Goal: Information Seeking & Learning: Learn about a topic

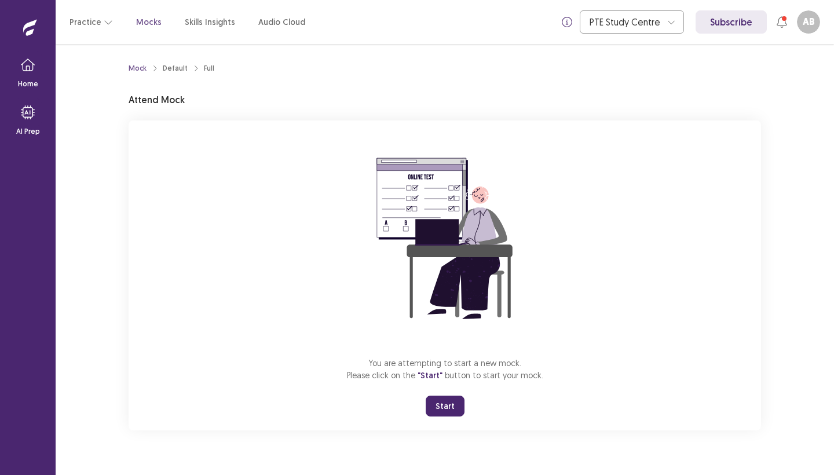
scroll to position [1, 0]
click at [437, 407] on button "Start" at bounding box center [445, 406] width 39 height 21
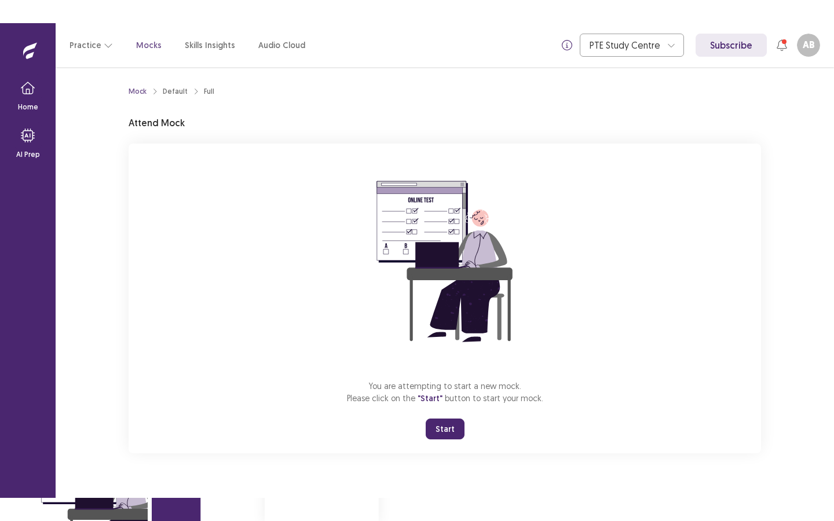
scroll to position [0, 0]
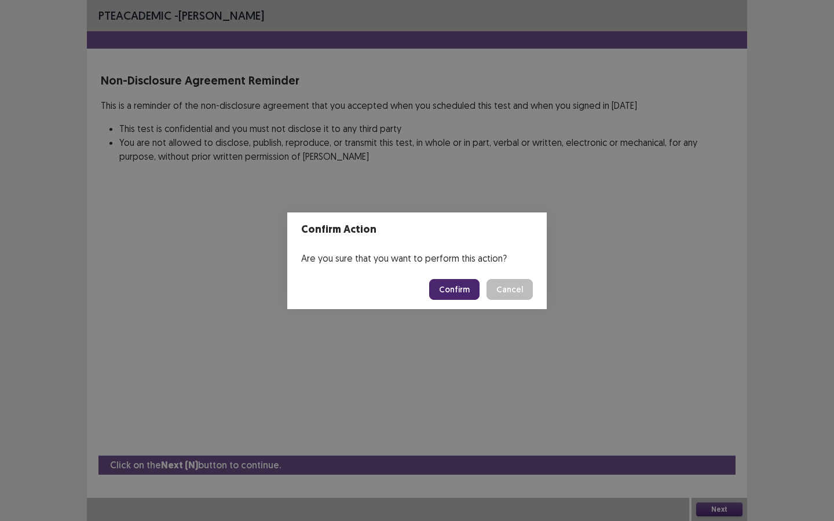
click at [462, 291] on button "Confirm" at bounding box center [454, 289] width 50 height 21
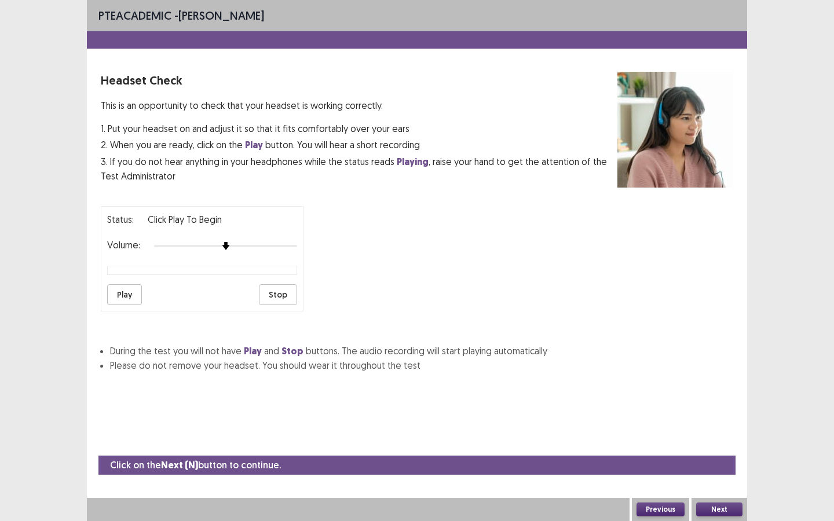
scroll to position [1, 0]
click at [123, 293] on button "Play" at bounding box center [124, 294] width 35 height 21
click at [733, 474] on button "Next" at bounding box center [719, 510] width 46 height 14
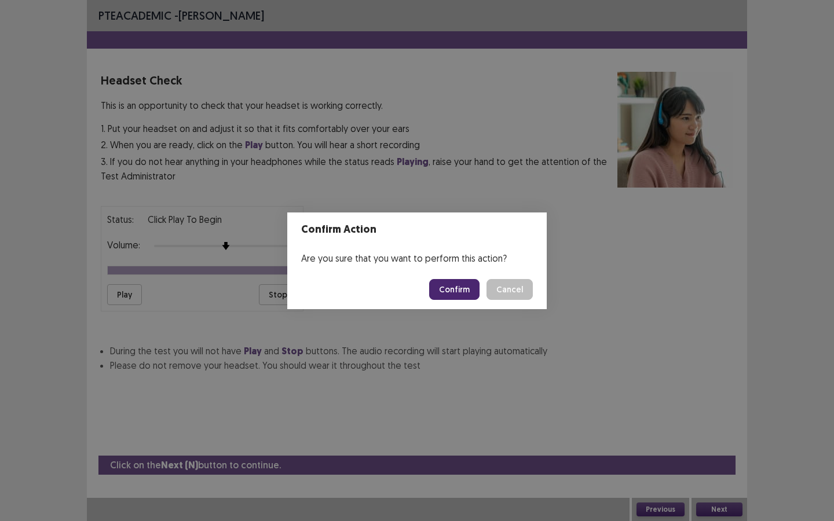
click at [477, 290] on button "Confirm" at bounding box center [454, 289] width 50 height 21
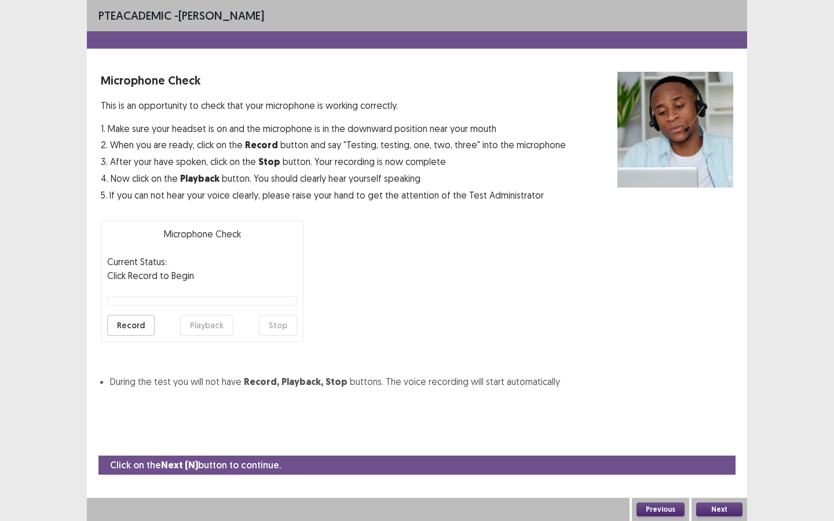
click at [137, 323] on button "Record" at bounding box center [130, 325] width 47 height 21
click at [275, 327] on button "Stop" at bounding box center [278, 325] width 38 height 21
click at [220, 328] on button "Playback" at bounding box center [206, 325] width 53 height 21
click at [715, 474] on button "Next" at bounding box center [719, 510] width 46 height 14
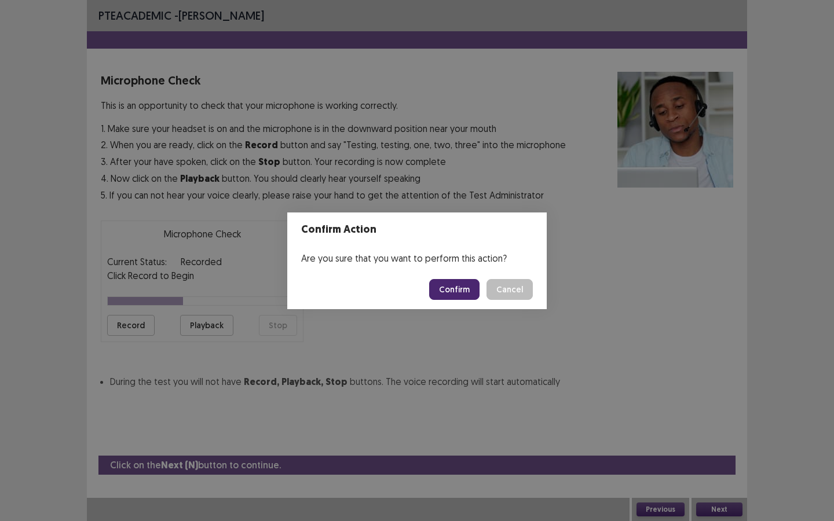
click at [463, 290] on button "Confirm" at bounding box center [454, 289] width 50 height 21
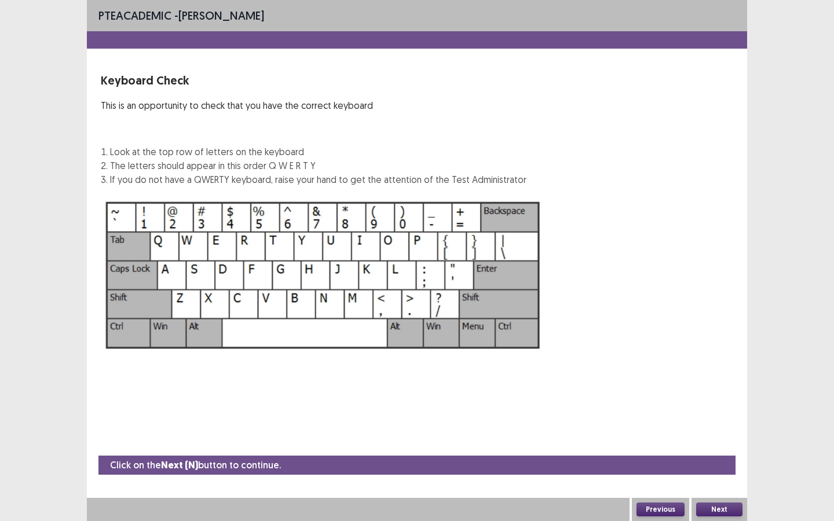
click at [734, 474] on button "Next" at bounding box center [719, 510] width 46 height 14
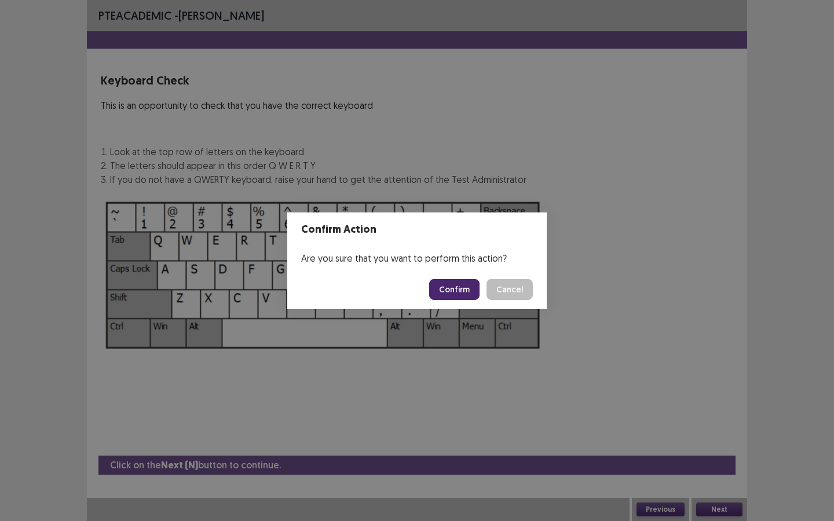
click at [447, 290] on button "Confirm" at bounding box center [454, 289] width 50 height 21
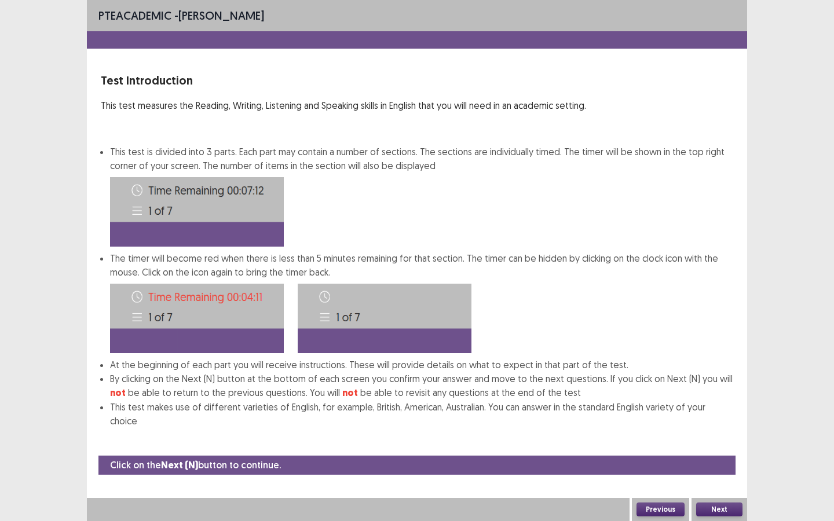
click at [714, 474] on button "Next" at bounding box center [719, 510] width 46 height 14
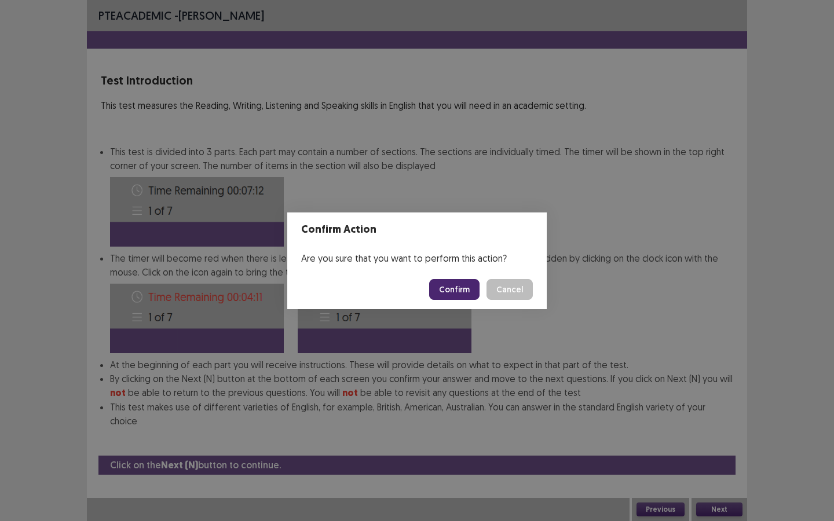
click at [443, 284] on button "Confirm" at bounding box center [454, 289] width 50 height 21
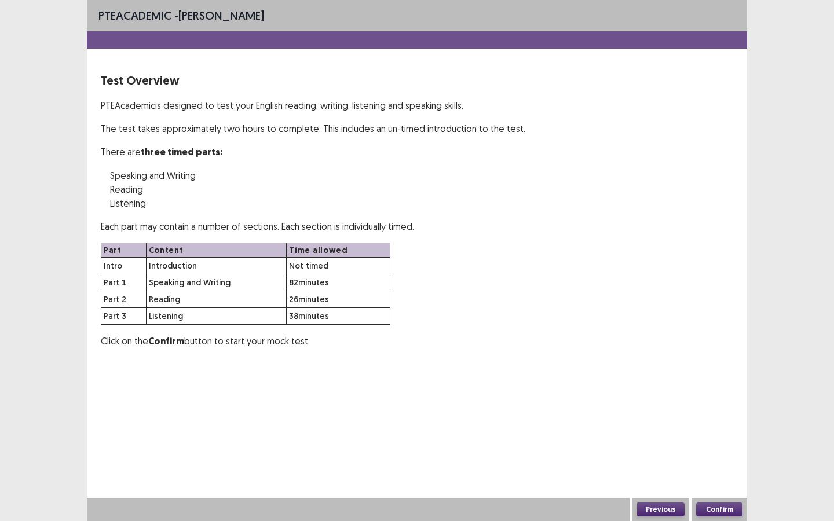
click at [715, 474] on button "Confirm" at bounding box center [719, 510] width 46 height 14
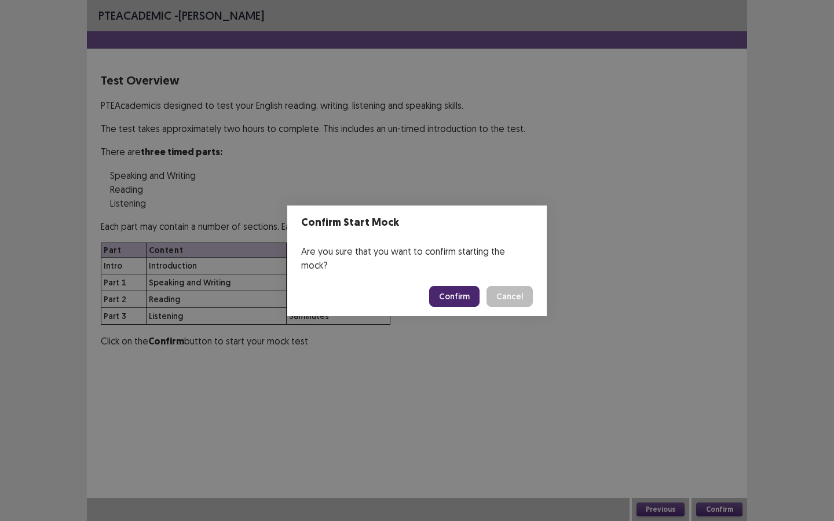
click at [452, 289] on button "Confirm" at bounding box center [454, 296] width 50 height 21
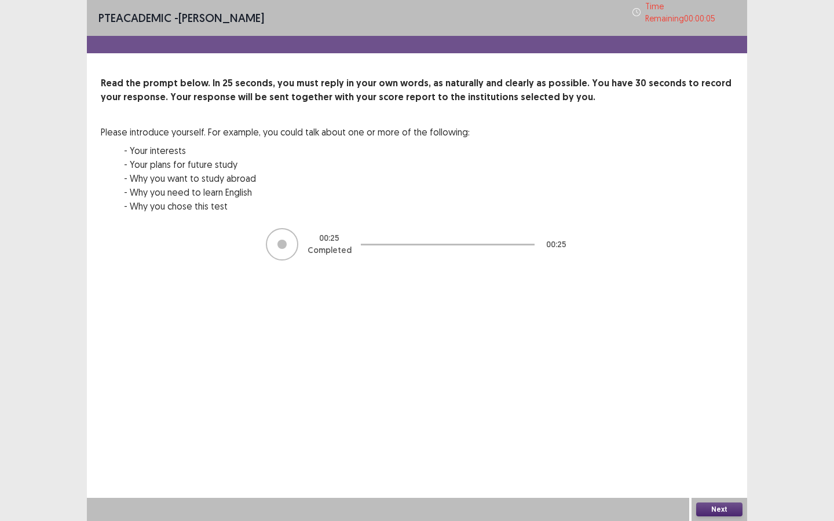
click at [733, 474] on button "Next" at bounding box center [719, 510] width 46 height 14
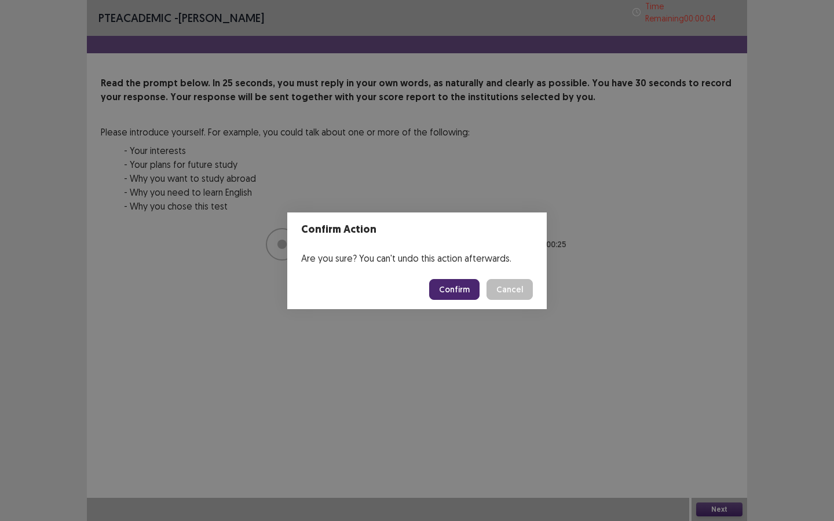
click at [449, 287] on button "Confirm" at bounding box center [454, 289] width 50 height 21
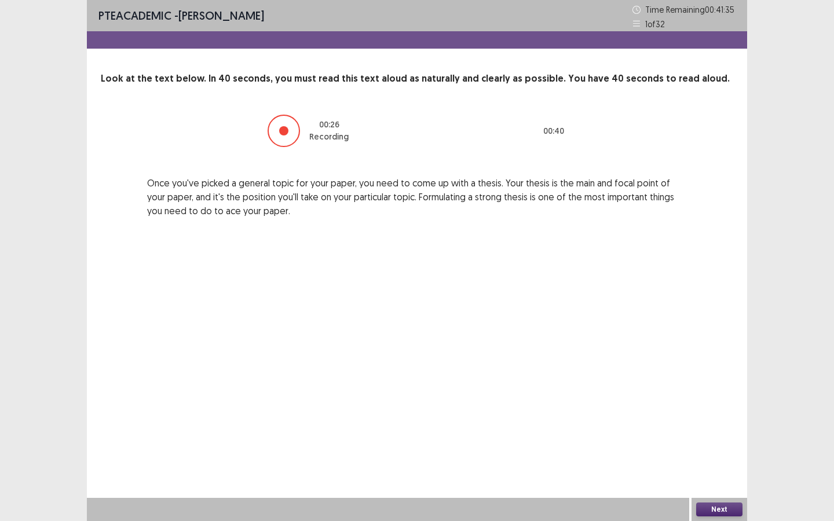
click at [719, 474] on button "Next" at bounding box center [719, 510] width 46 height 14
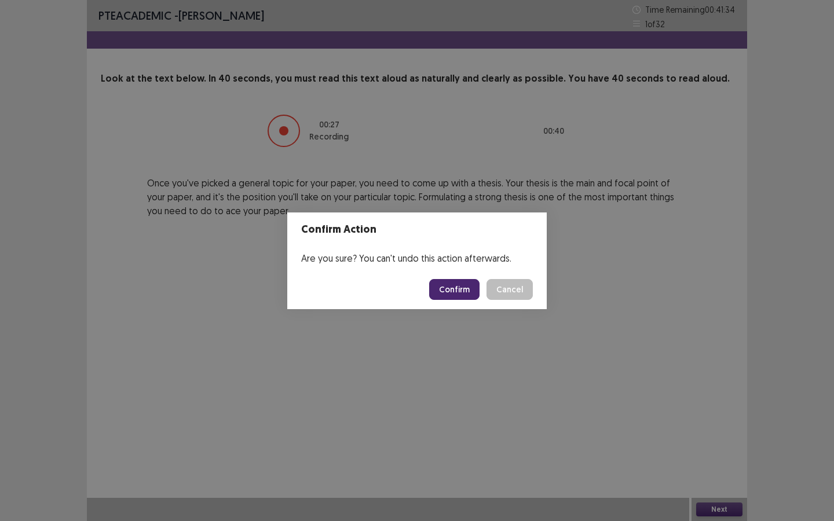
click at [448, 289] on button "Confirm" at bounding box center [454, 289] width 50 height 21
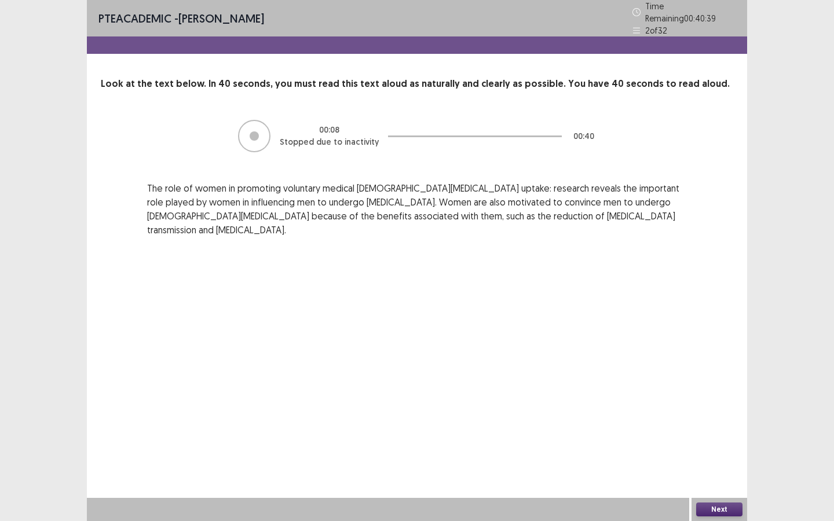
click at [721, 474] on button "Next" at bounding box center [719, 510] width 46 height 14
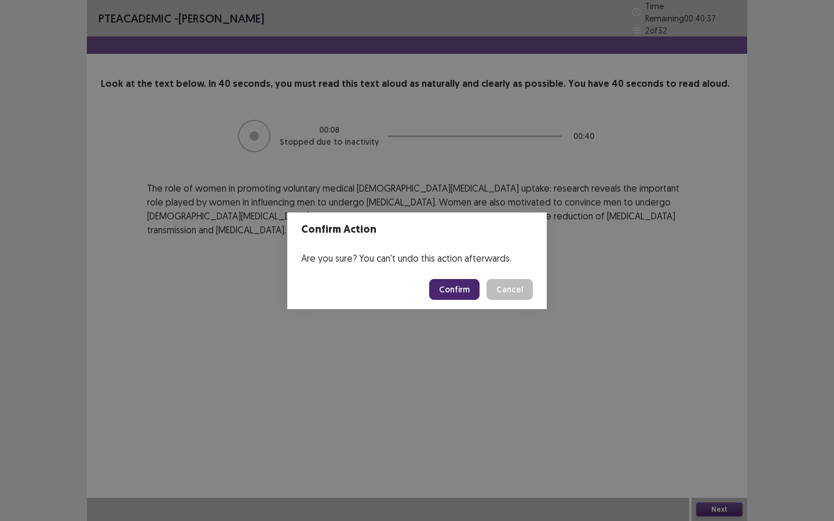
click at [467, 288] on button "Confirm" at bounding box center [454, 289] width 50 height 21
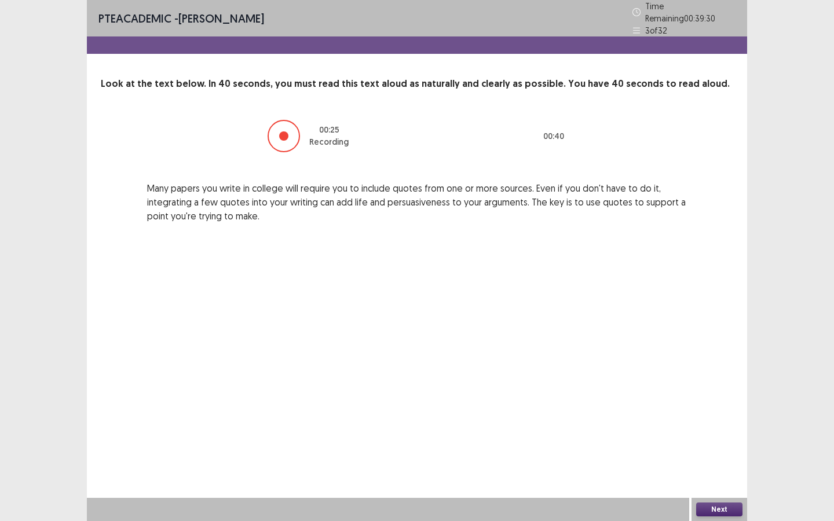
click at [708, 474] on button "Next" at bounding box center [719, 510] width 46 height 14
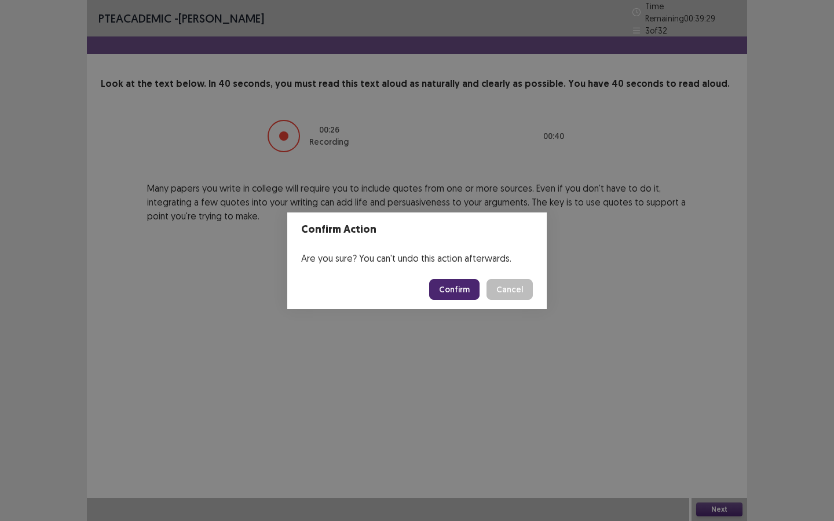
click at [444, 288] on button "Confirm" at bounding box center [454, 289] width 50 height 21
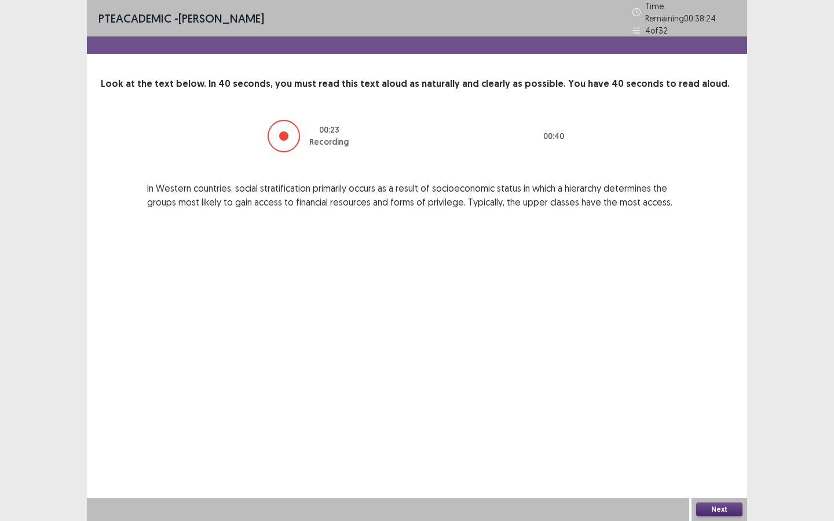
click at [717, 474] on button "Next" at bounding box center [719, 510] width 46 height 14
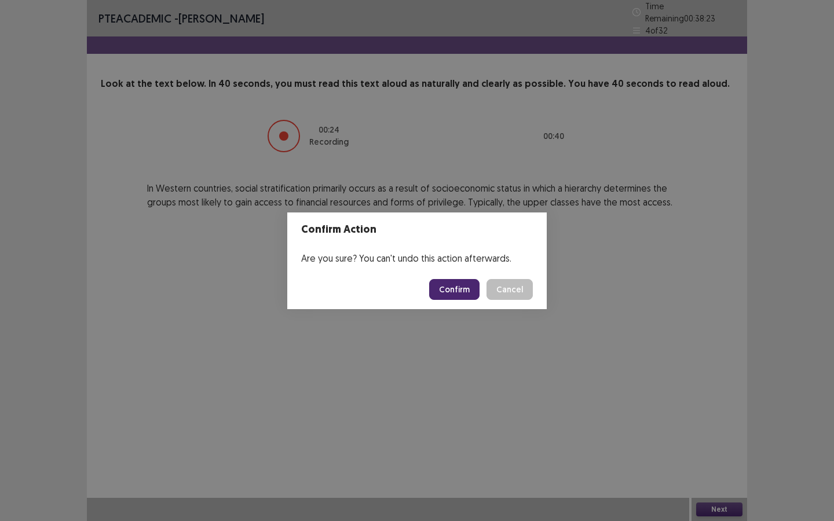
click at [462, 292] on button "Confirm" at bounding box center [454, 289] width 50 height 21
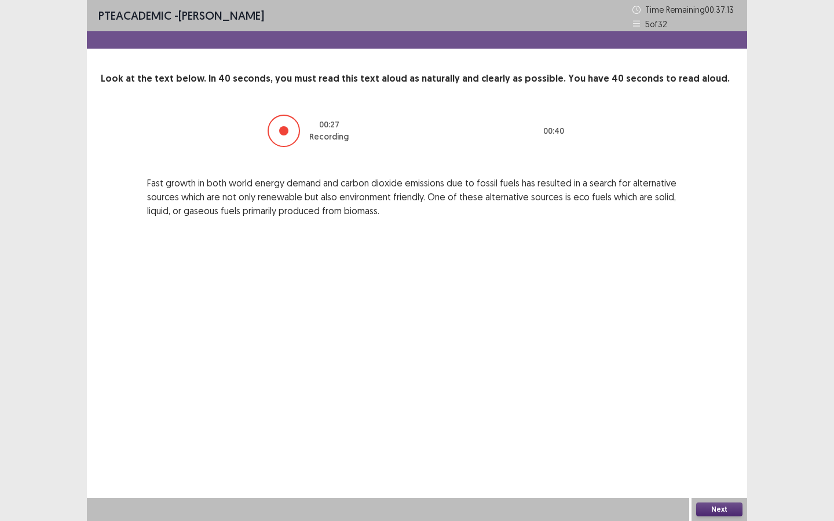
click at [704, 474] on button "Next" at bounding box center [719, 510] width 46 height 14
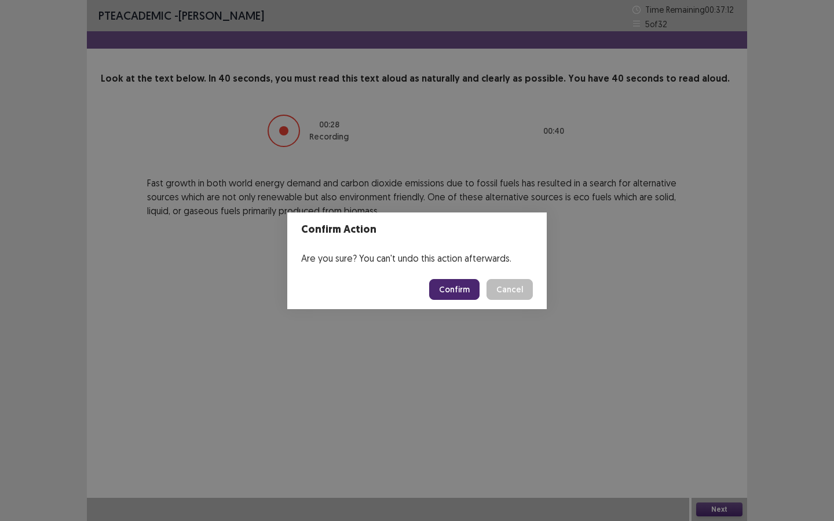
click at [447, 286] on button "Confirm" at bounding box center [454, 289] width 50 height 21
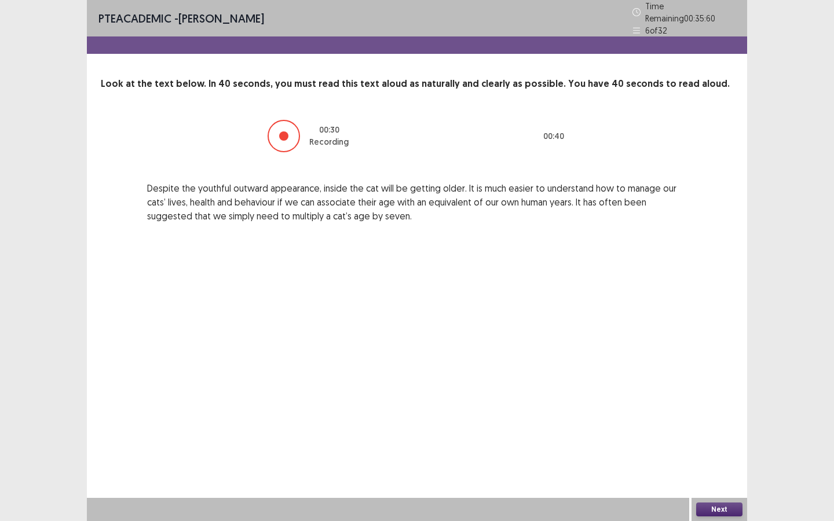
click at [718, 474] on button "Next" at bounding box center [719, 510] width 46 height 14
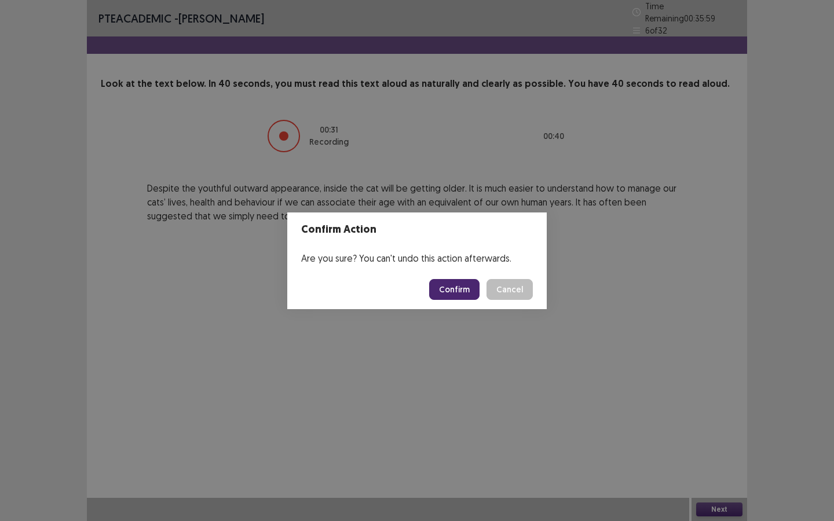
click at [454, 288] on button "Confirm" at bounding box center [454, 289] width 50 height 21
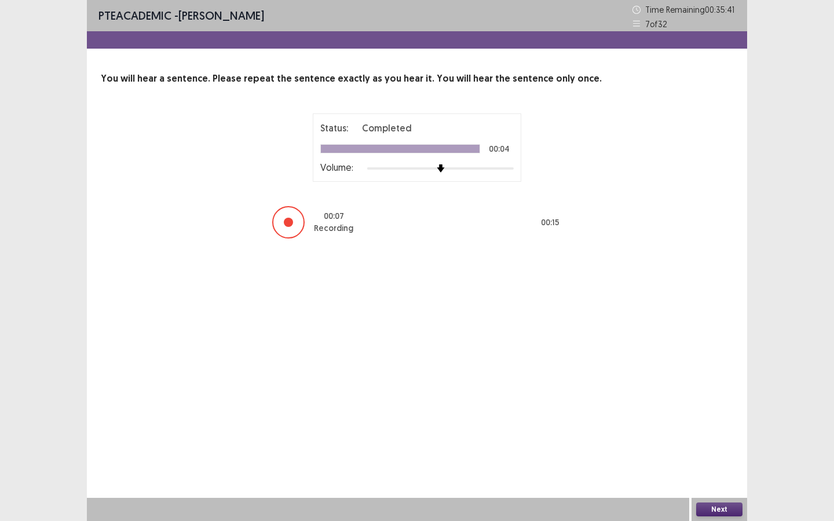
click at [724, 474] on button "Next" at bounding box center [719, 510] width 46 height 14
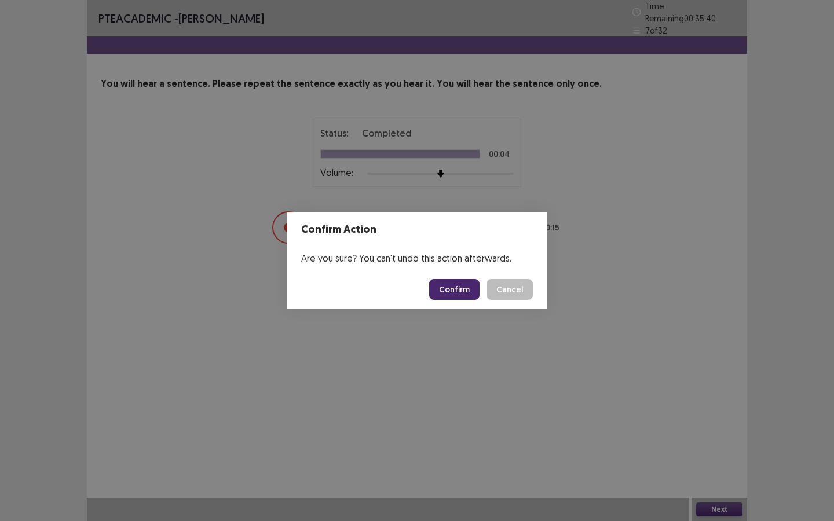
click at [449, 290] on button "Confirm" at bounding box center [454, 289] width 50 height 21
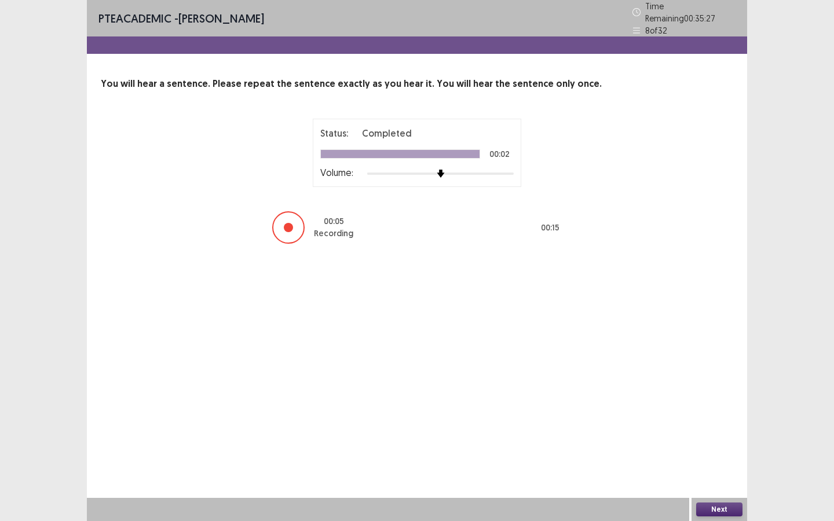
click at [721, 474] on button "Next" at bounding box center [719, 510] width 46 height 14
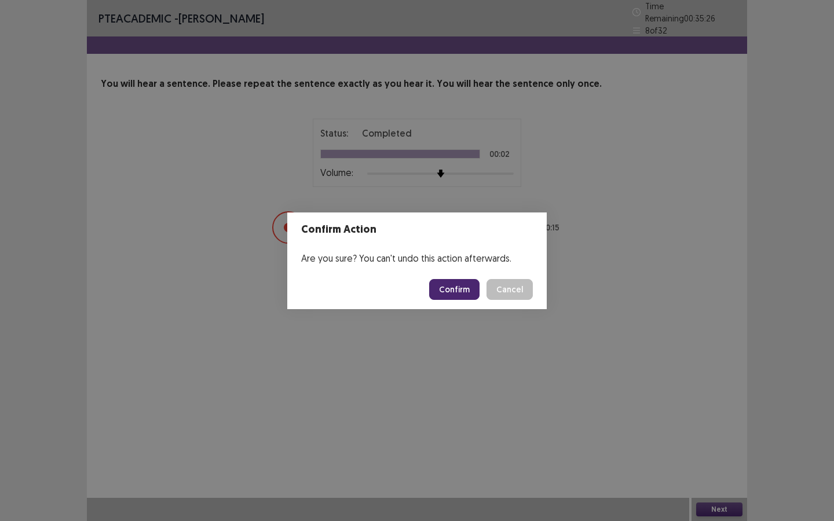
click at [451, 288] on button "Confirm" at bounding box center [454, 289] width 50 height 21
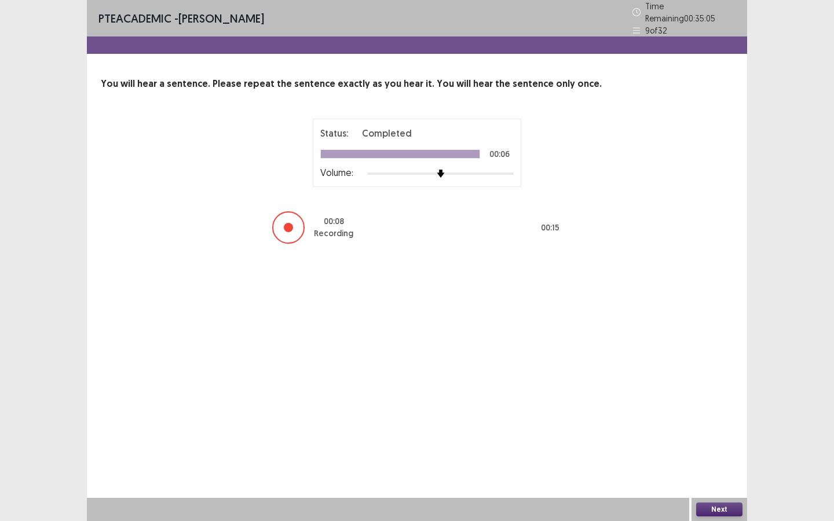
click at [727, 474] on button "Next" at bounding box center [719, 510] width 46 height 14
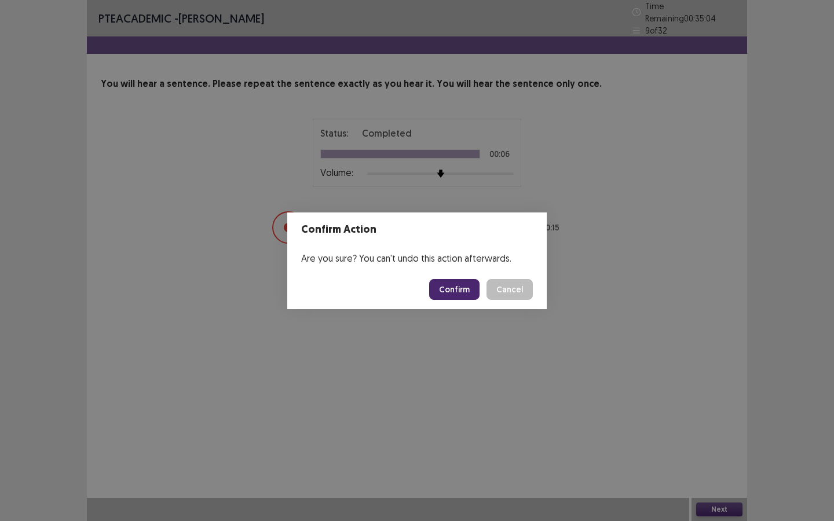
click at [466, 286] on button "Confirm" at bounding box center [454, 289] width 50 height 21
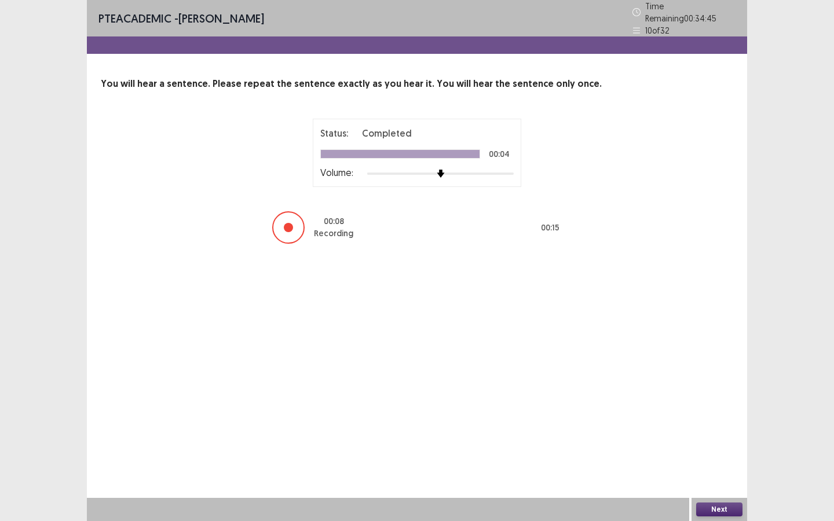
click at [726, 474] on button "Next" at bounding box center [719, 510] width 46 height 14
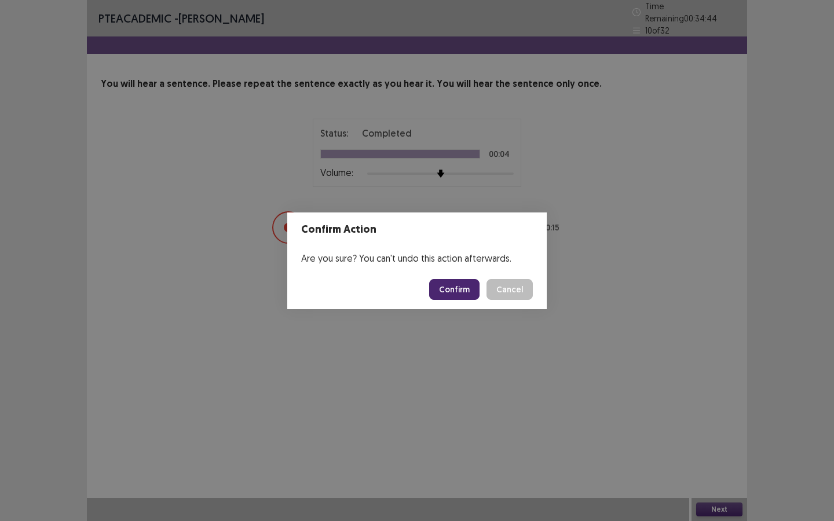
click at [459, 290] on button "Confirm" at bounding box center [454, 289] width 50 height 21
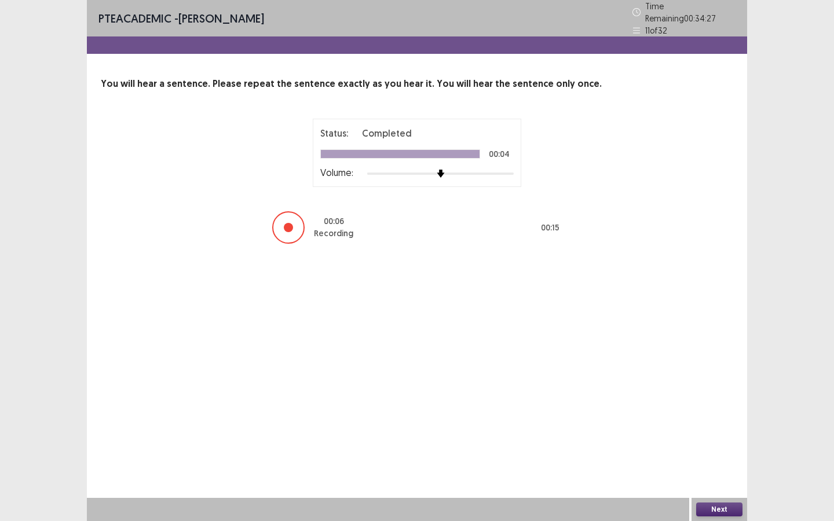
click at [721, 474] on button "Next" at bounding box center [719, 510] width 46 height 14
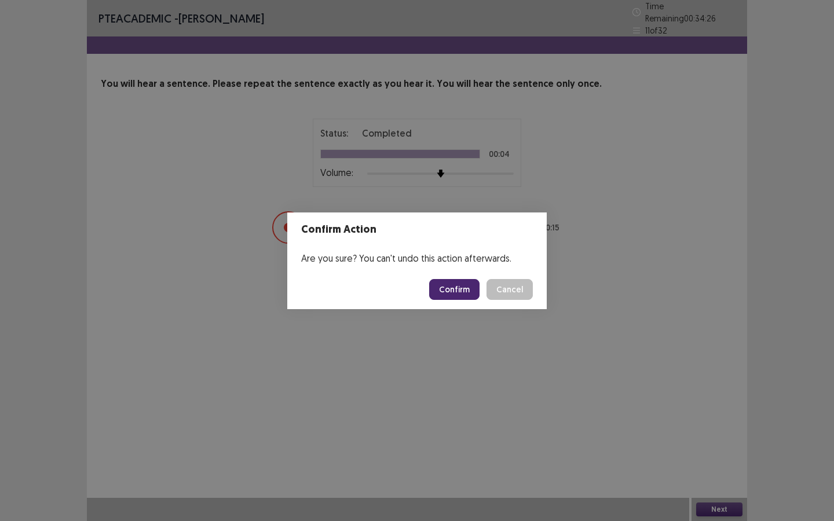
click at [455, 283] on button "Confirm" at bounding box center [454, 289] width 50 height 21
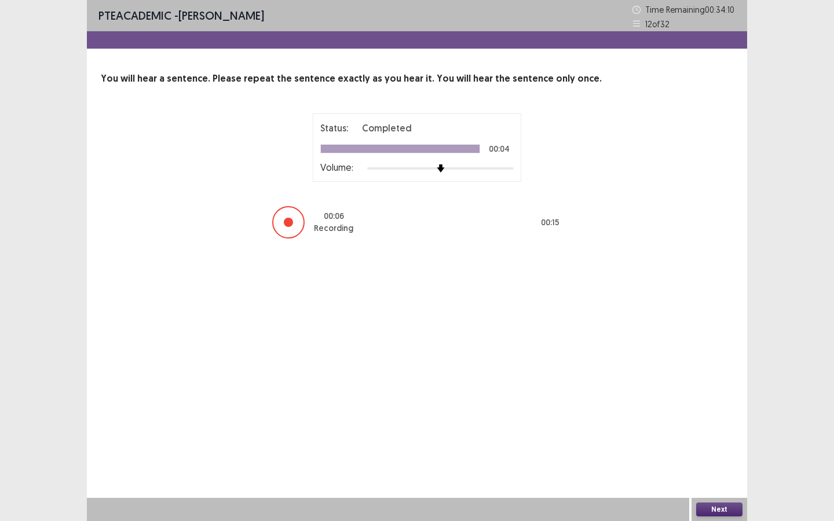
click at [733, 474] on button "Next" at bounding box center [719, 510] width 46 height 14
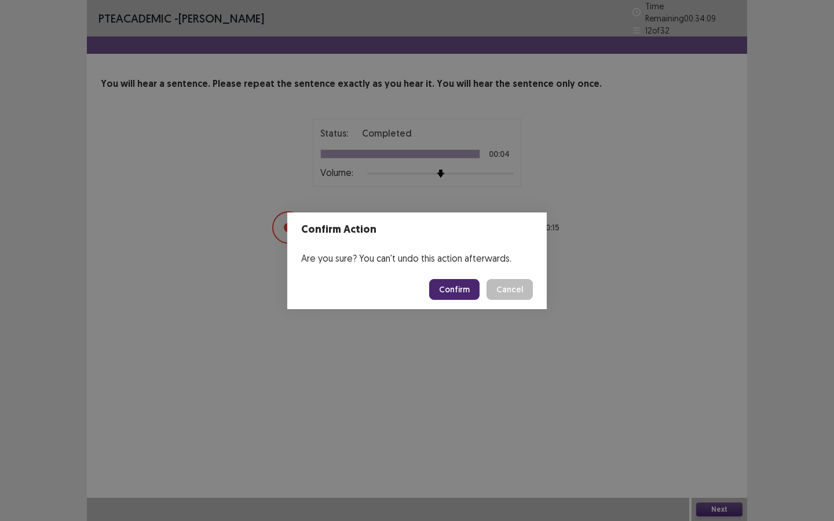
click at [462, 288] on button "Confirm" at bounding box center [454, 289] width 50 height 21
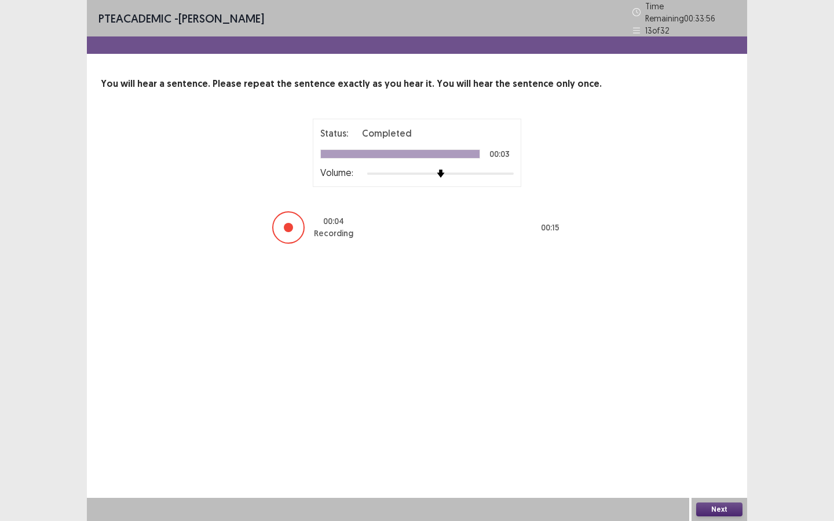
click at [711, 474] on button "Next" at bounding box center [719, 510] width 46 height 14
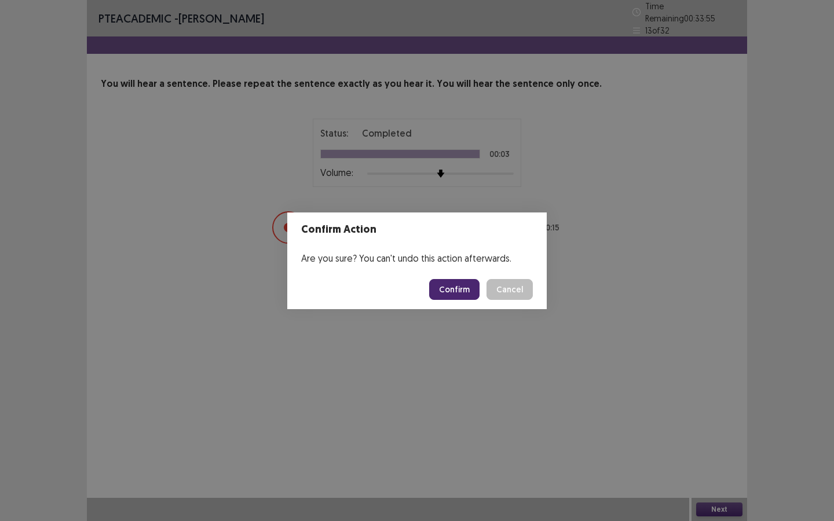
click at [462, 292] on button "Confirm" at bounding box center [454, 289] width 50 height 21
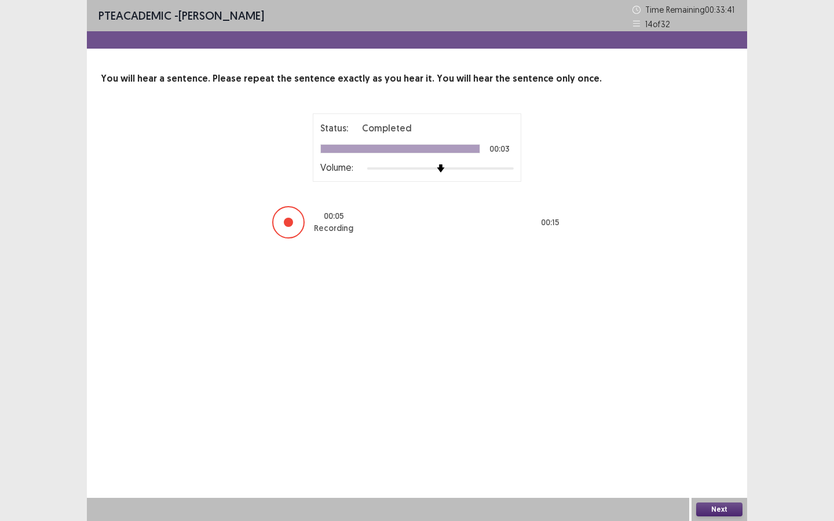
click at [712, 474] on button "Next" at bounding box center [719, 510] width 46 height 14
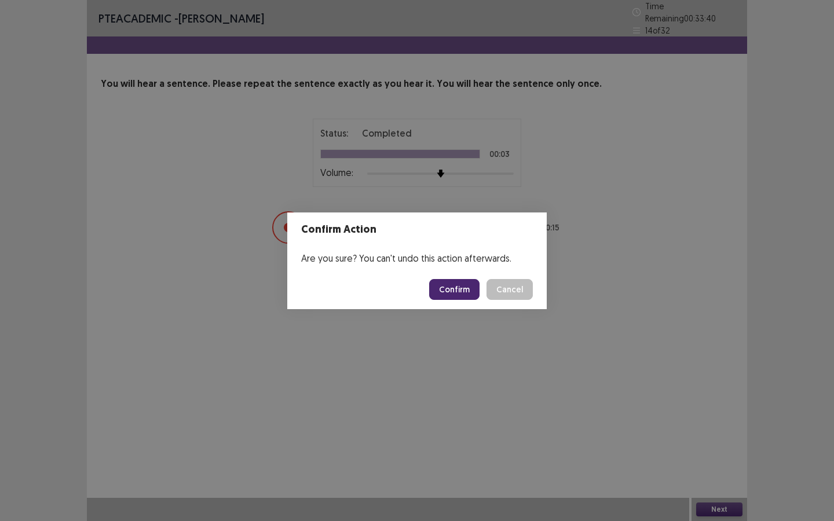
click at [463, 293] on button "Confirm" at bounding box center [454, 289] width 50 height 21
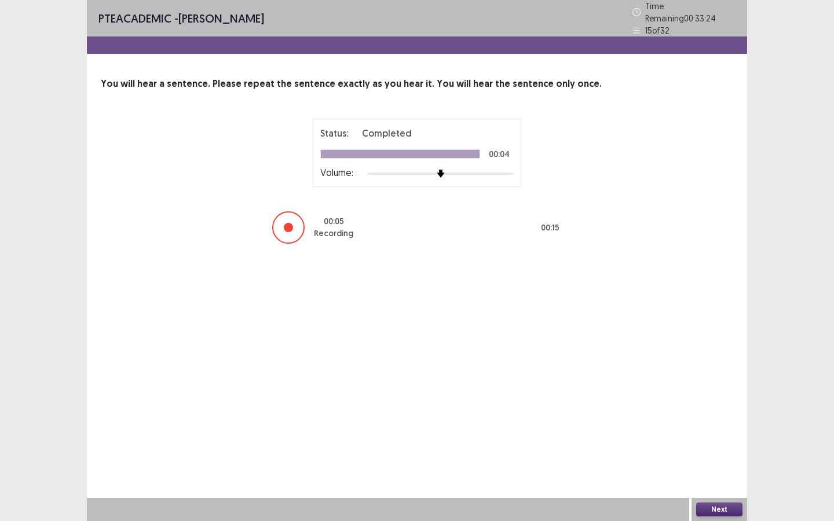
click at [710, 474] on button "Next" at bounding box center [719, 510] width 46 height 14
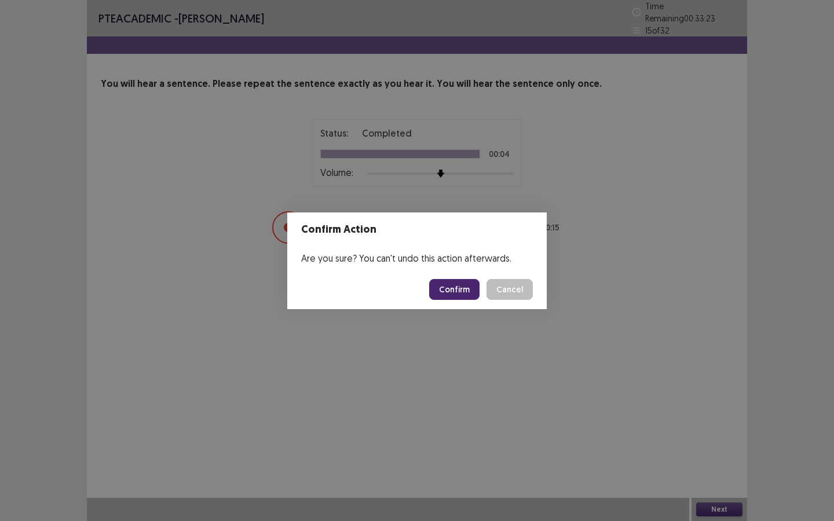
click at [459, 290] on button "Confirm" at bounding box center [454, 289] width 50 height 21
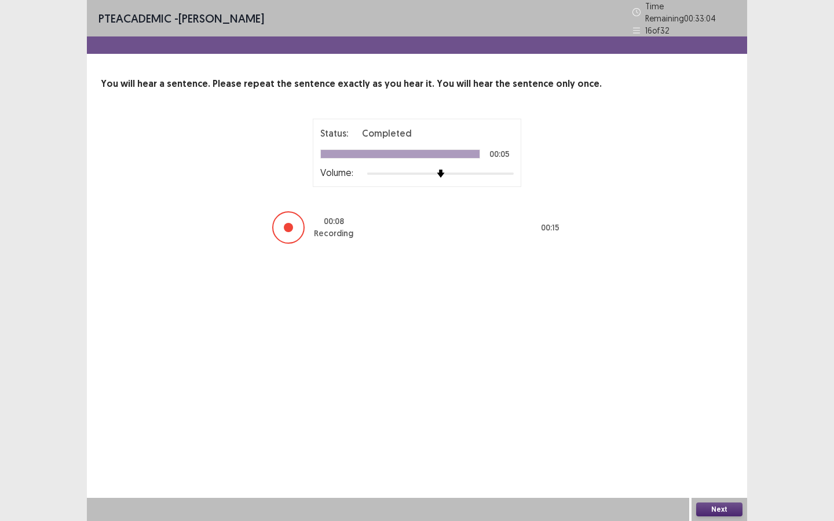
click at [706, 474] on button "Next" at bounding box center [719, 510] width 46 height 14
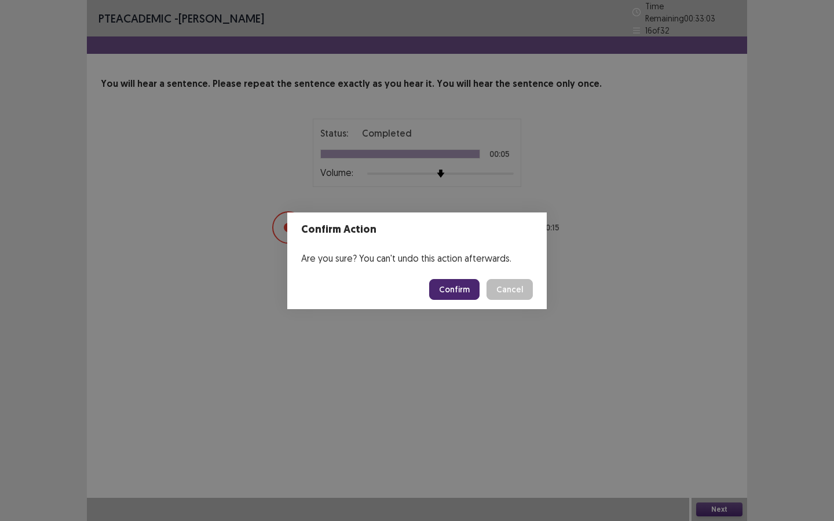
click at [455, 294] on button "Confirm" at bounding box center [454, 289] width 50 height 21
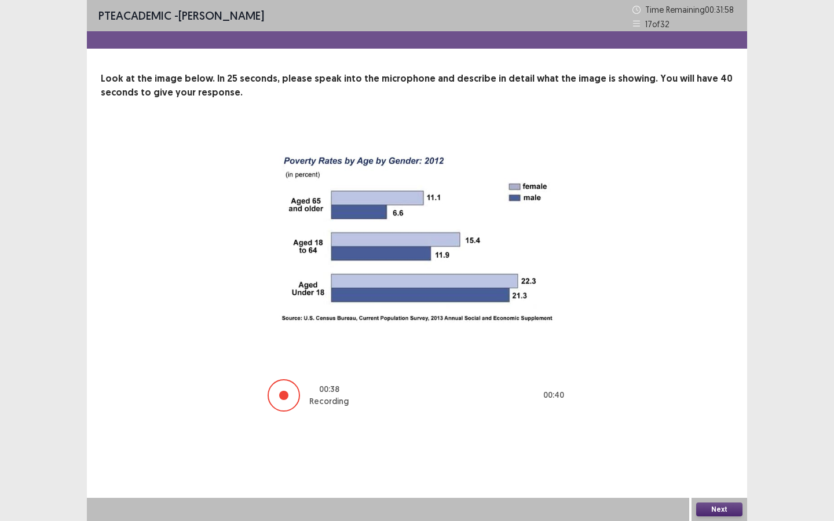
scroll to position [1, 0]
click at [726, 474] on button "Next" at bounding box center [719, 510] width 46 height 14
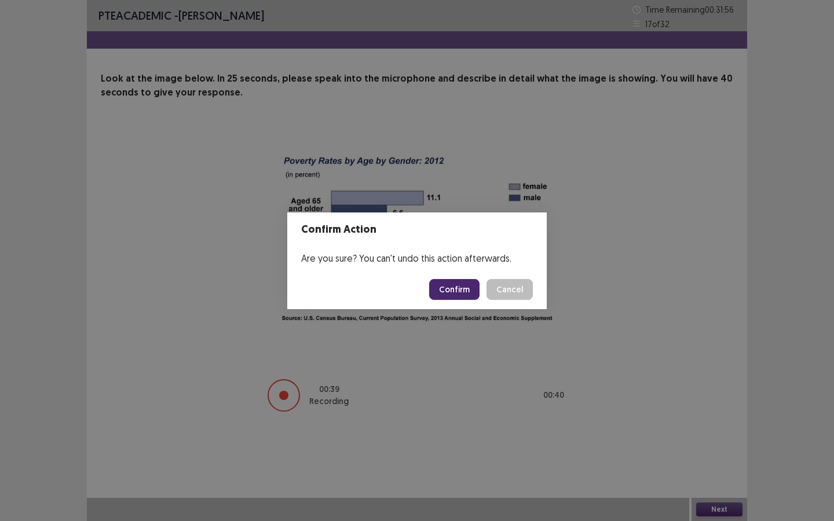
click at [446, 289] on button "Confirm" at bounding box center [454, 289] width 50 height 21
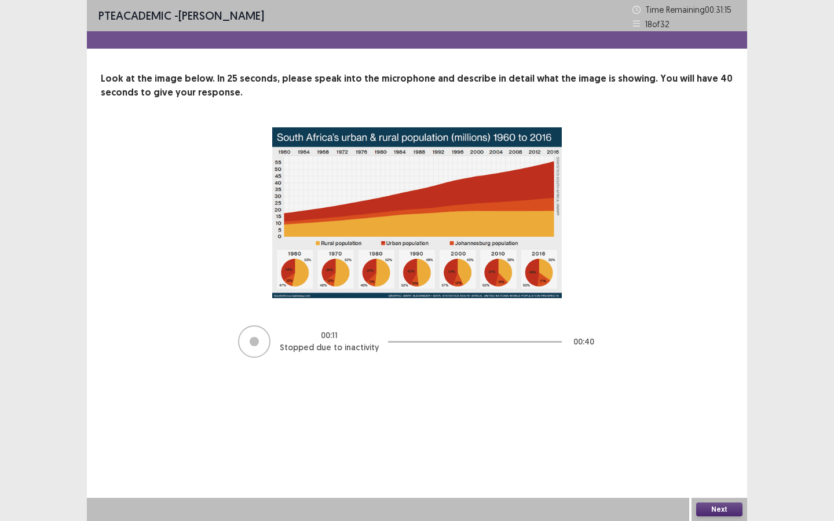
click at [706, 474] on button "Next" at bounding box center [719, 510] width 46 height 14
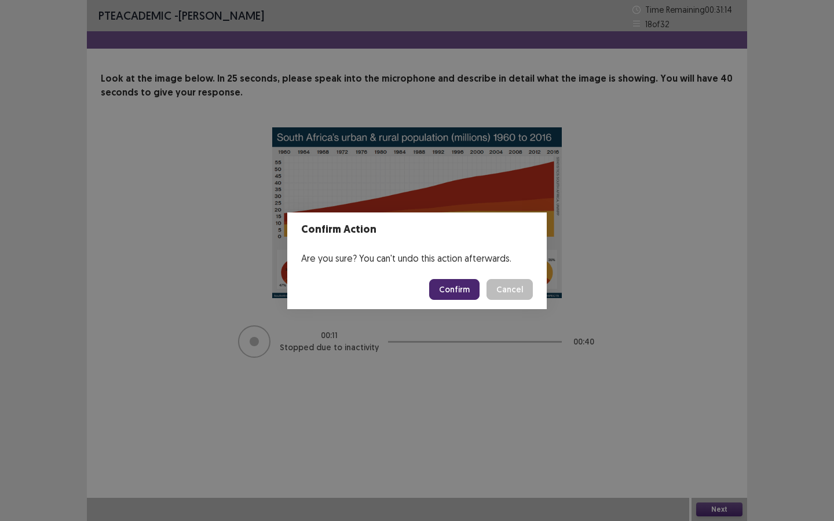
click at [452, 284] on button "Confirm" at bounding box center [454, 289] width 50 height 21
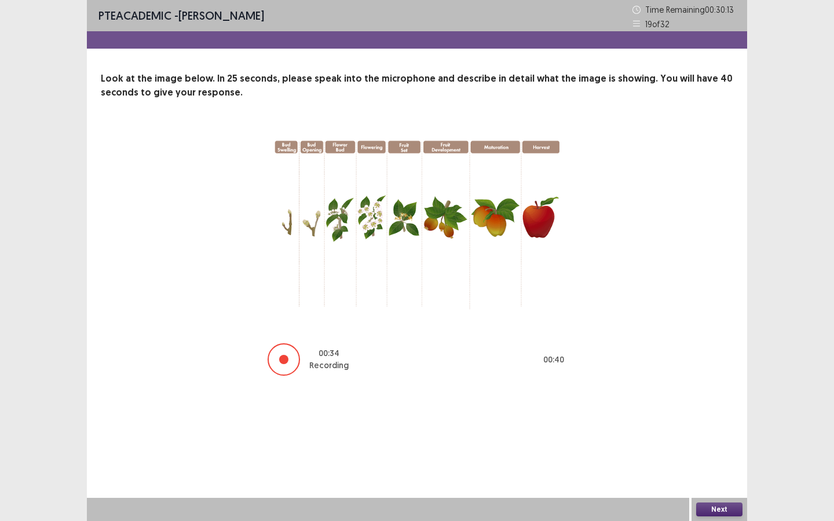
click at [717, 474] on button "Next" at bounding box center [719, 510] width 46 height 14
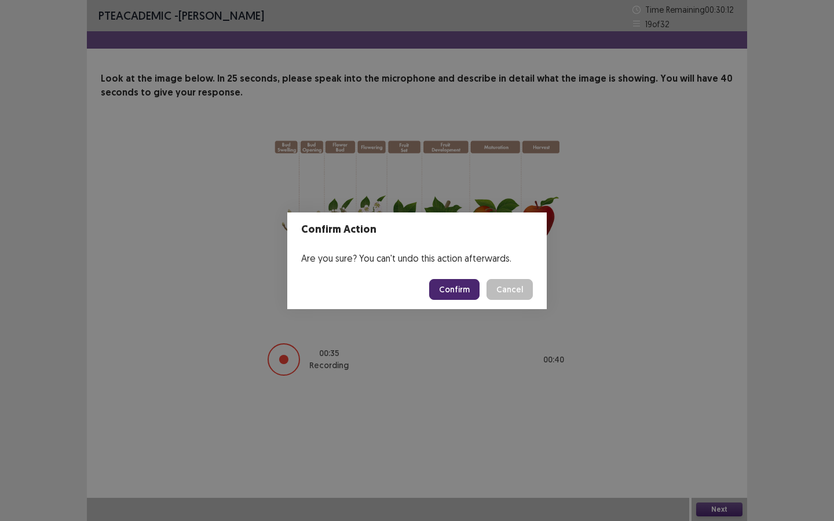
click at [453, 284] on button "Confirm" at bounding box center [454, 289] width 50 height 21
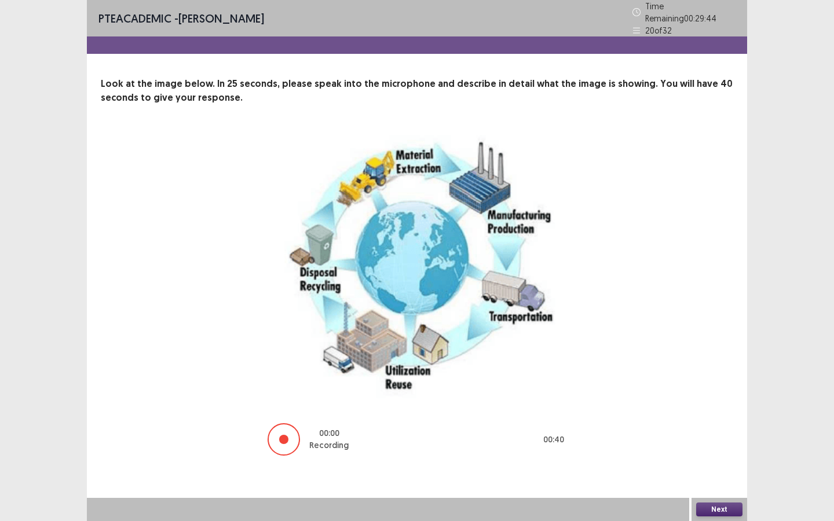
scroll to position [0, 0]
click at [732, 474] on button "Next" at bounding box center [719, 510] width 46 height 14
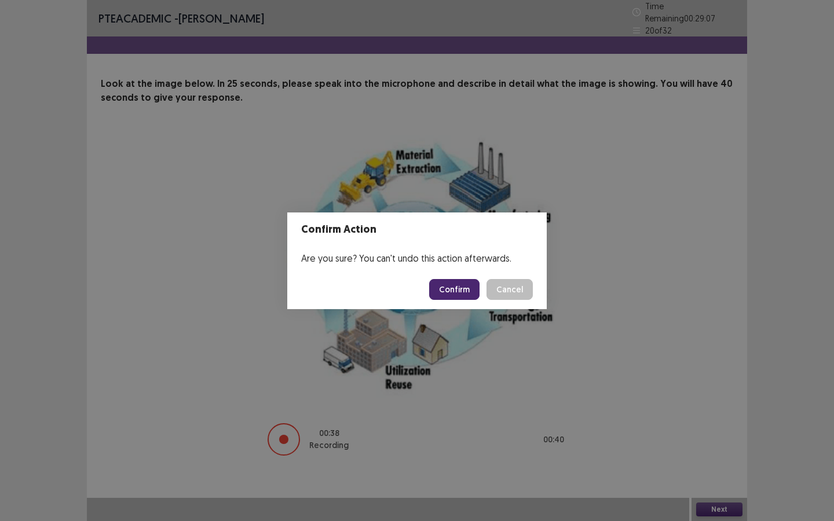
click at [456, 290] on button "Confirm" at bounding box center [454, 289] width 50 height 21
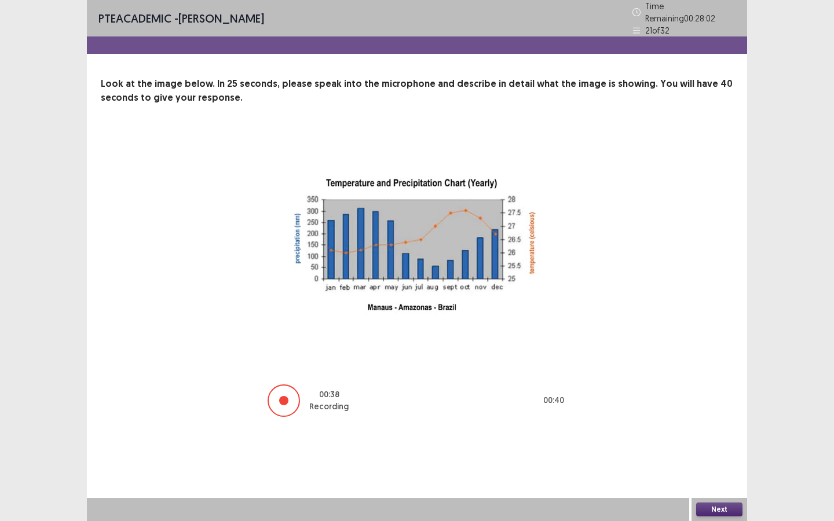
click at [717, 474] on button "Next" at bounding box center [719, 510] width 46 height 14
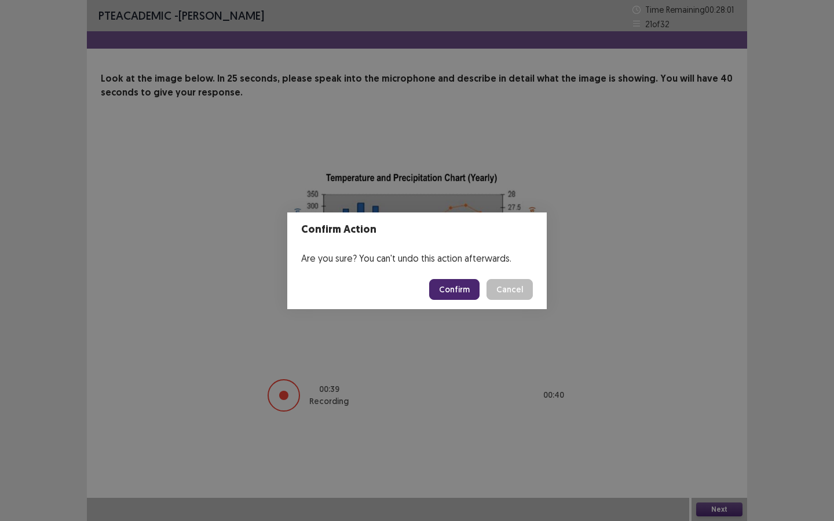
click at [440, 286] on button "Confirm" at bounding box center [454, 289] width 50 height 21
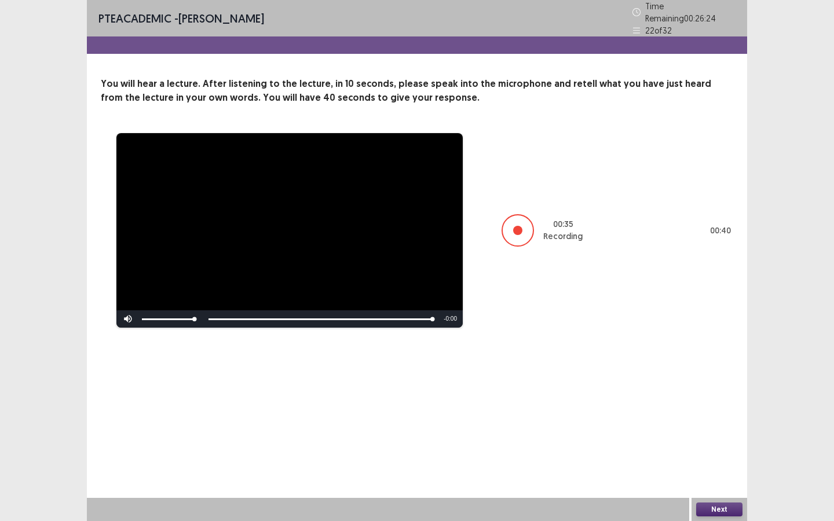
scroll to position [1, 0]
click at [720, 474] on button "Next" at bounding box center [719, 510] width 46 height 14
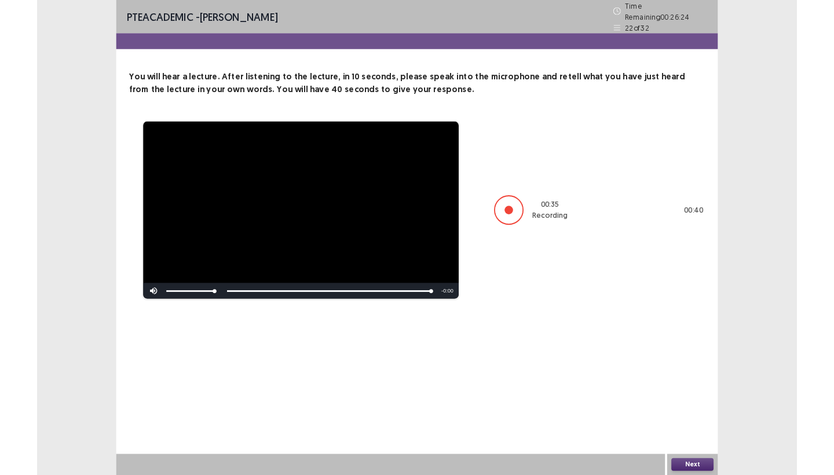
scroll to position [0, 0]
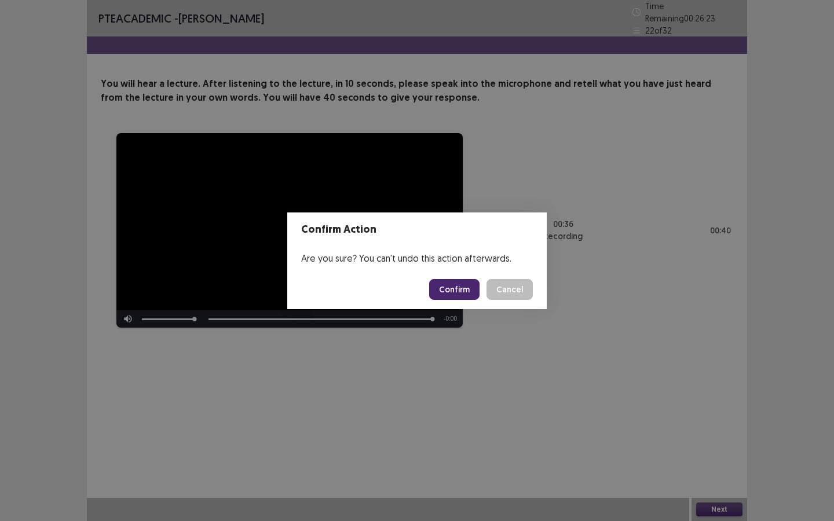
click at [461, 283] on button "Confirm" at bounding box center [454, 289] width 50 height 21
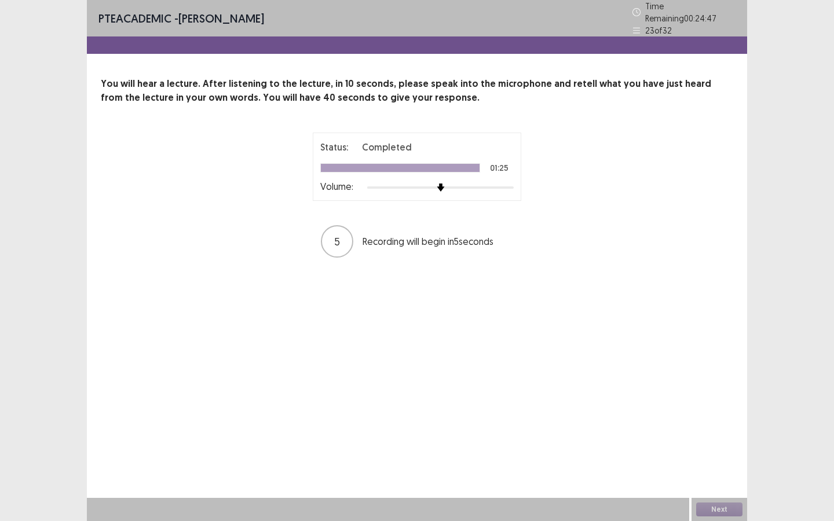
click at [513, 319] on div "PTE academic - Ariana B Almeida Time Remaining 00 : 24 : 47 23 of 32 You will h…" at bounding box center [417, 260] width 660 height 521
click at [141, 156] on div "Status: Completed 01:25 Volume: 5 Recording will begin in 5 seconds" at bounding box center [417, 196] width 633 height 126
click at [131, 173] on div "Status: Completed 01:25 Volume: 5 Recording will begin in 5 seconds" at bounding box center [417, 196] width 633 height 126
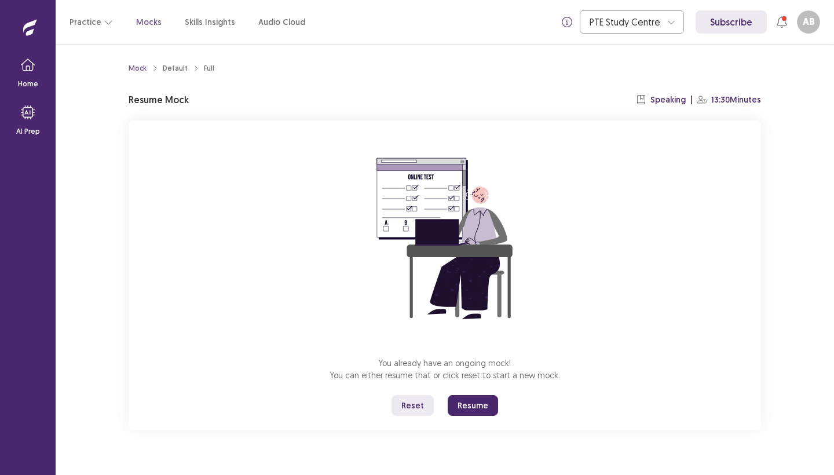
click at [469, 404] on button "Resume" at bounding box center [473, 405] width 50 height 21
click at [480, 407] on button "Resume" at bounding box center [473, 405] width 50 height 21
click at [471, 404] on button "Resume" at bounding box center [473, 405] width 50 height 21
click at [27, 65] on icon "button" at bounding box center [28, 65] width 14 height 14
click at [471, 404] on button "Resume" at bounding box center [473, 405] width 50 height 21
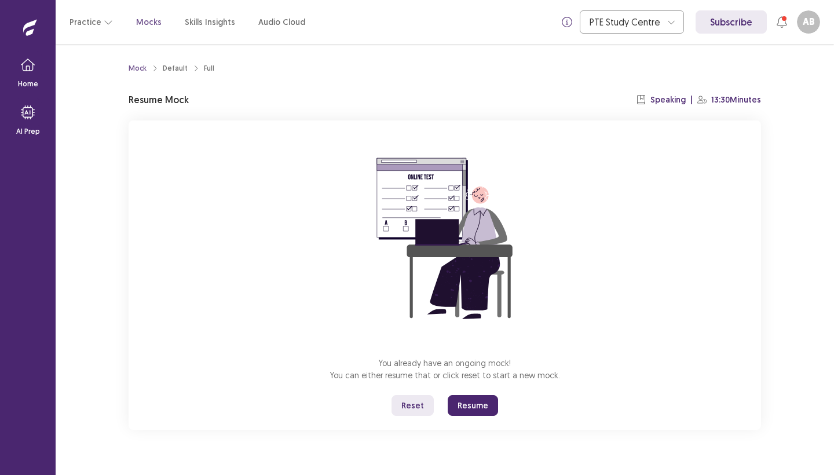
click at [465, 401] on button "Resume" at bounding box center [473, 405] width 50 height 21
click at [483, 409] on button "Resume" at bounding box center [473, 405] width 50 height 21
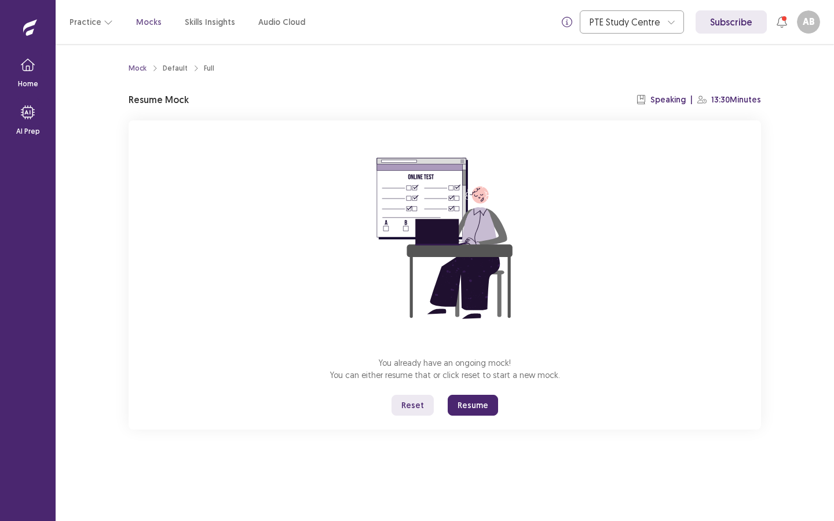
click at [496, 268] on img at bounding box center [445, 238] width 209 height 209
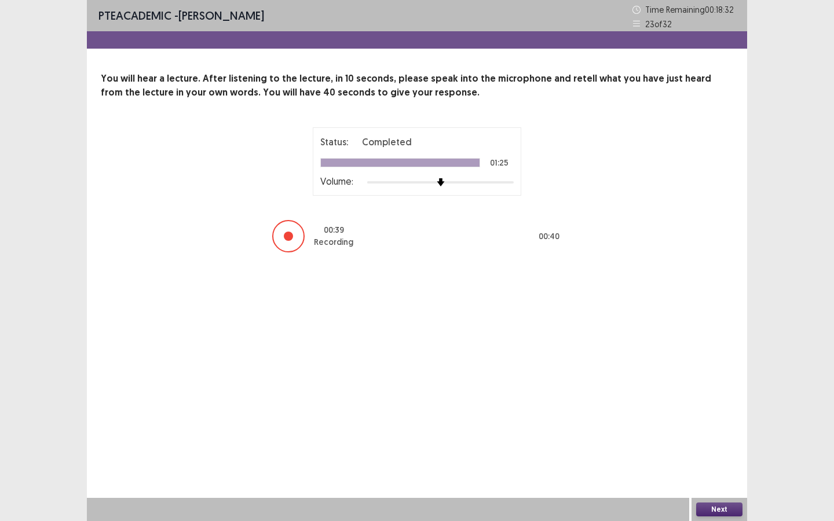
click at [727, 474] on button "Next" at bounding box center [719, 510] width 46 height 14
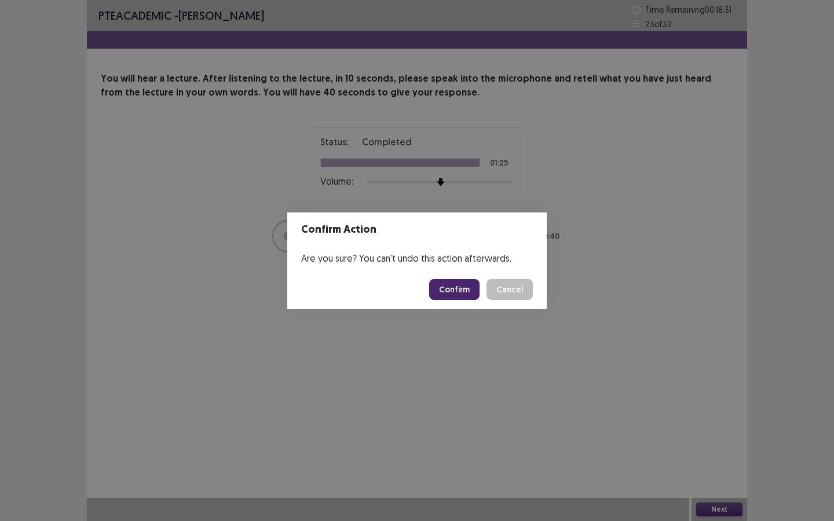
click at [455, 290] on button "Confirm" at bounding box center [454, 289] width 50 height 21
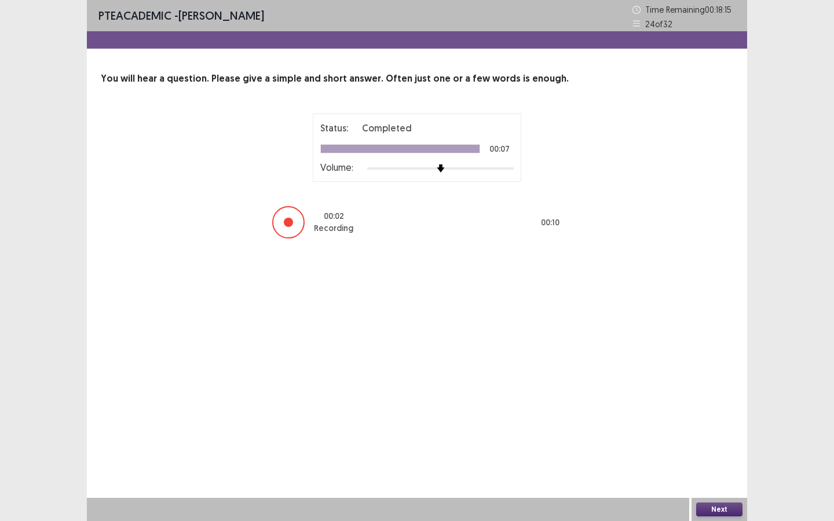
click at [728, 474] on button "Next" at bounding box center [719, 510] width 46 height 14
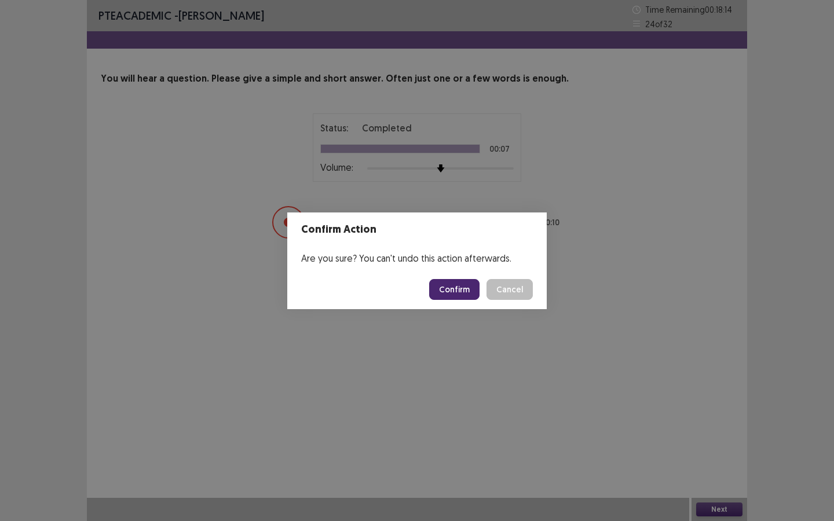
click at [453, 293] on button "Confirm" at bounding box center [454, 289] width 50 height 21
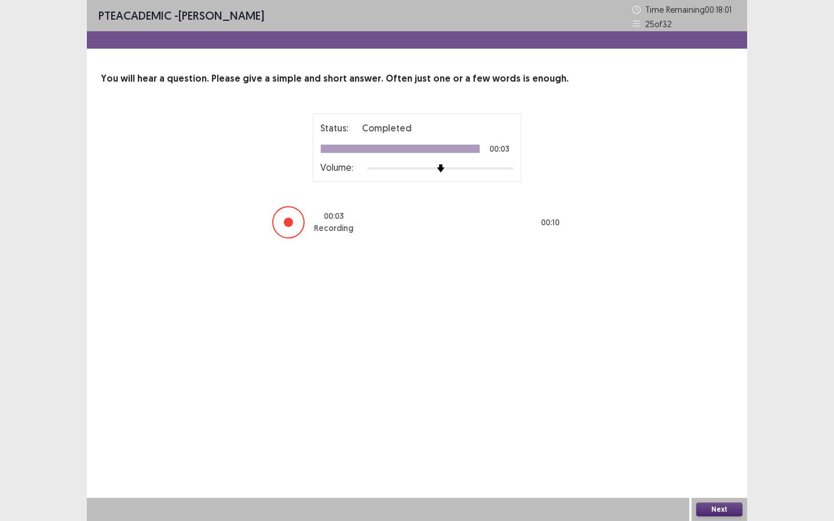
click at [723, 474] on button "Next" at bounding box center [719, 510] width 46 height 14
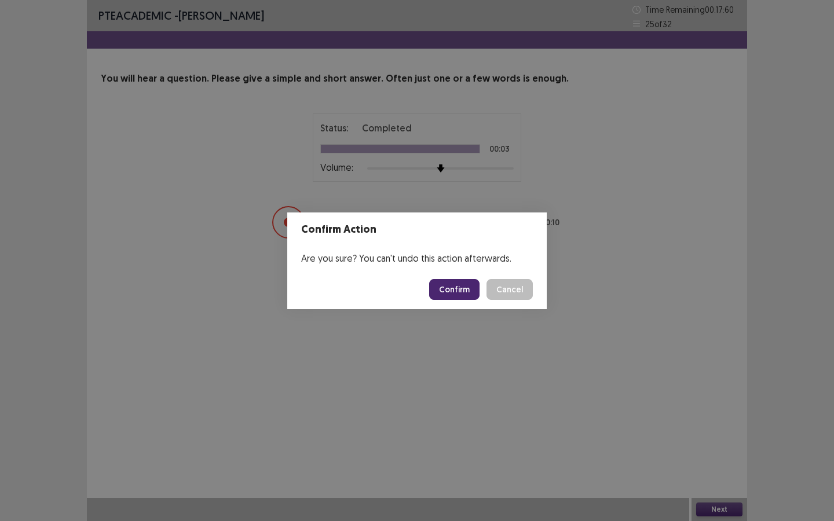
click at [459, 286] on button "Confirm" at bounding box center [454, 289] width 50 height 21
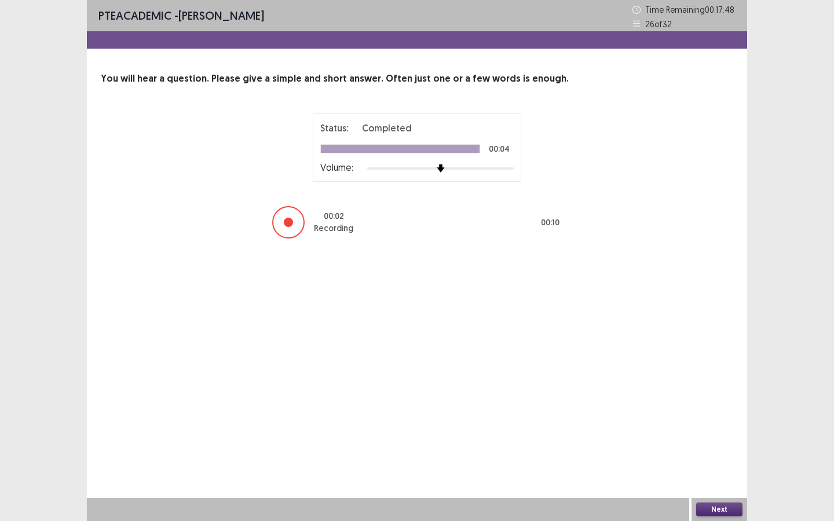
click at [737, 474] on button "Next" at bounding box center [719, 510] width 46 height 14
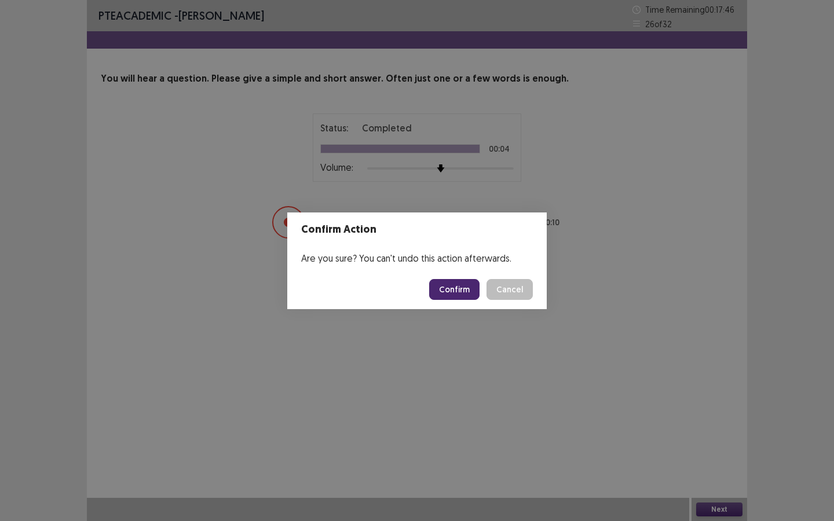
click at [466, 288] on button "Confirm" at bounding box center [454, 289] width 50 height 21
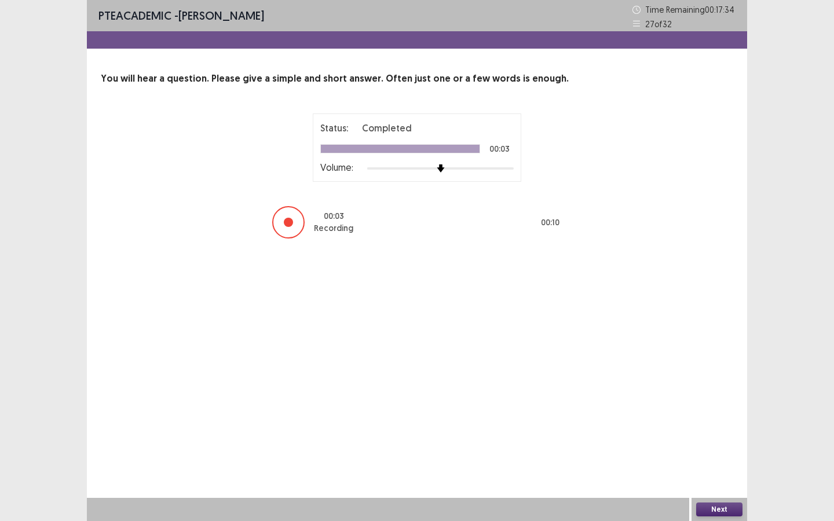
click at [721, 474] on button "Next" at bounding box center [719, 510] width 46 height 14
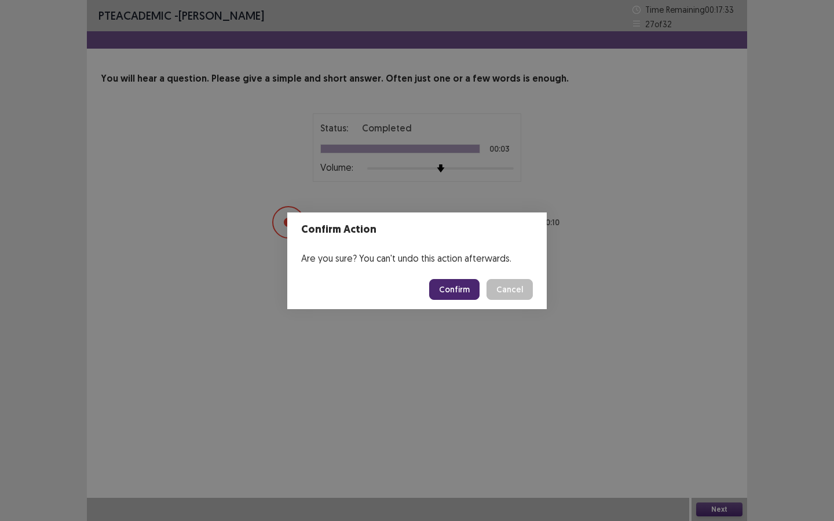
click at [459, 291] on button "Confirm" at bounding box center [454, 289] width 50 height 21
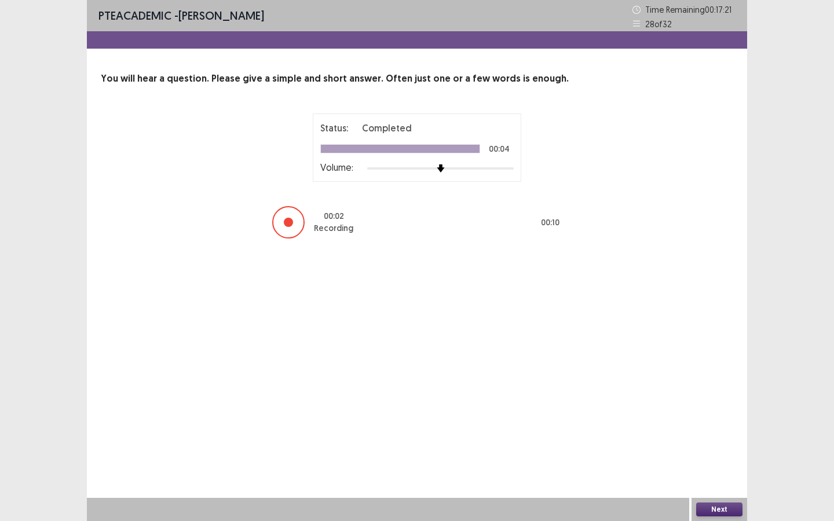
click at [716, 474] on button "Next" at bounding box center [719, 510] width 46 height 14
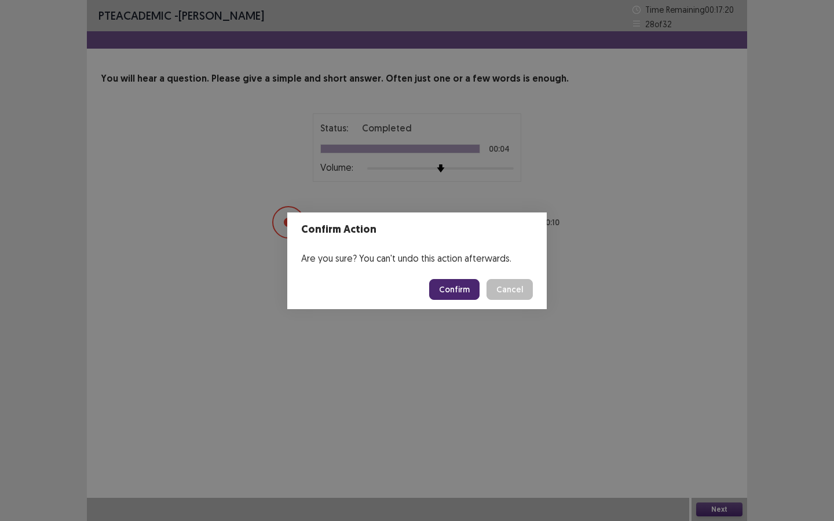
click at [462, 291] on button "Confirm" at bounding box center [454, 289] width 50 height 21
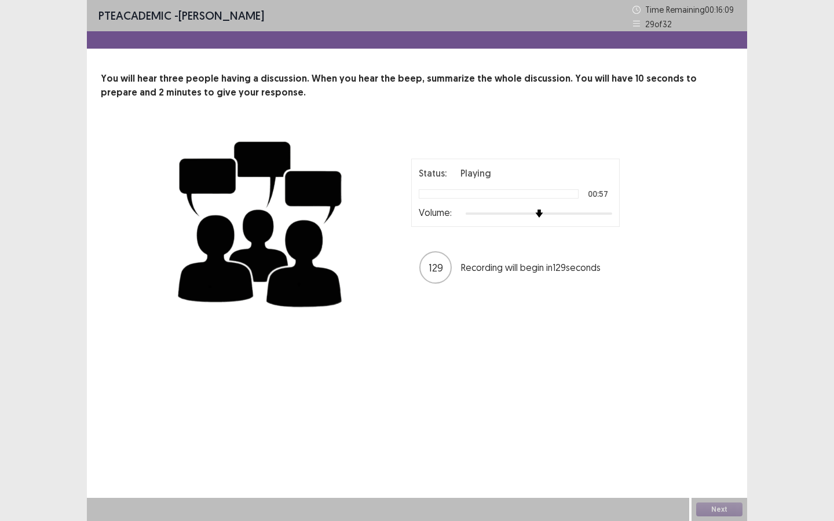
click at [475, 198] on div at bounding box center [499, 193] width 160 height 9
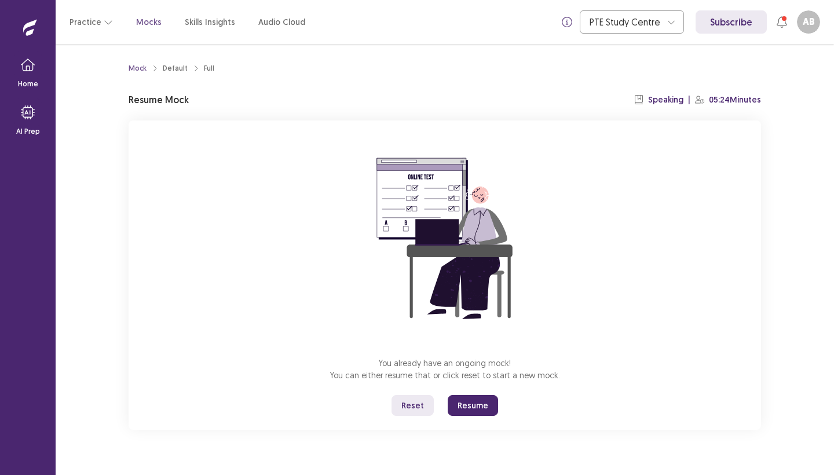
click at [471, 404] on button "Resume" at bounding box center [473, 405] width 50 height 21
click at [32, 75] on button "button" at bounding box center [28, 65] width 28 height 28
click at [476, 401] on button "Resume" at bounding box center [473, 405] width 50 height 21
click at [484, 410] on button "Resume" at bounding box center [473, 405] width 50 height 21
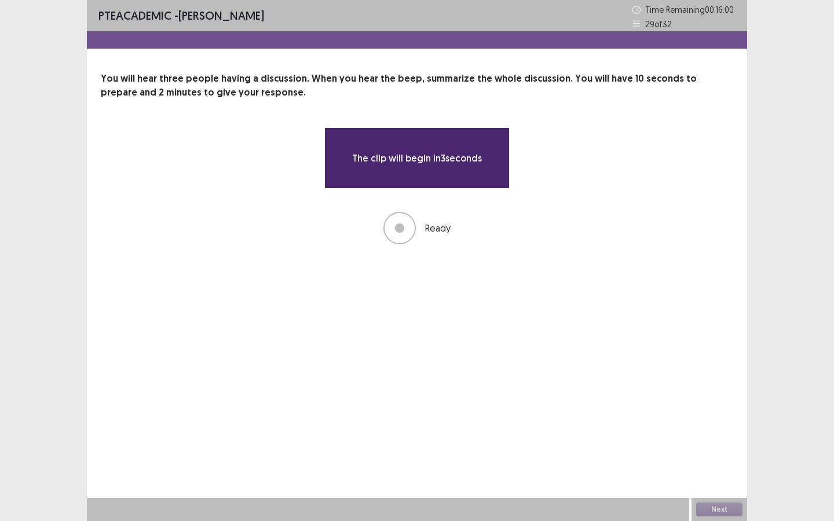
click at [345, 258] on div "PTE academic - [PERSON_NAME] Time Remaining 00 : 16 : 00 29 of 32 You will hear…" at bounding box center [417, 134] width 660 height 268
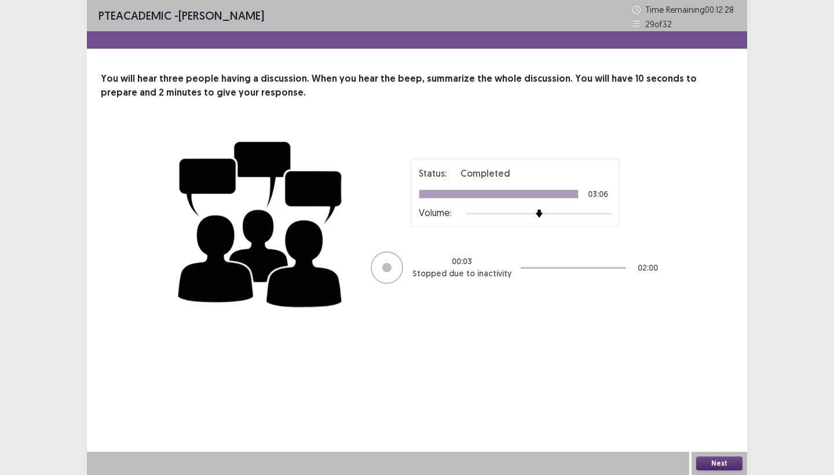
click at [722, 463] on button "Next" at bounding box center [719, 463] width 46 height 14
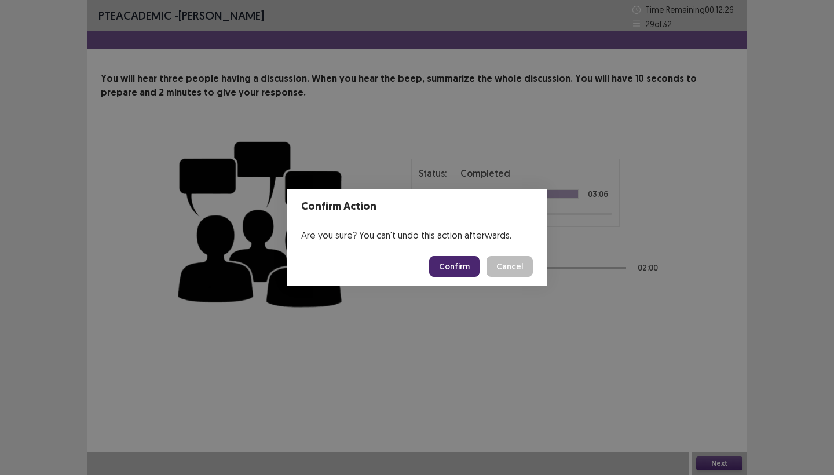
click at [455, 268] on button "Confirm" at bounding box center [454, 266] width 50 height 21
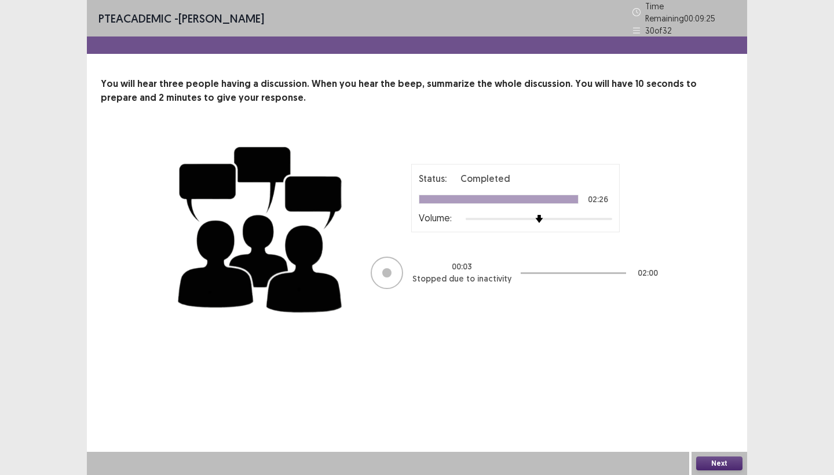
click at [729, 462] on button "Next" at bounding box center [719, 463] width 46 height 14
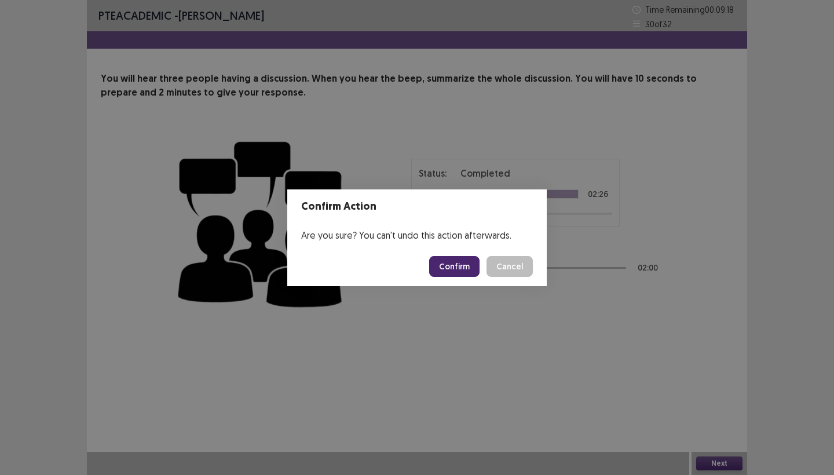
click at [469, 265] on button "Confirm" at bounding box center [454, 266] width 50 height 21
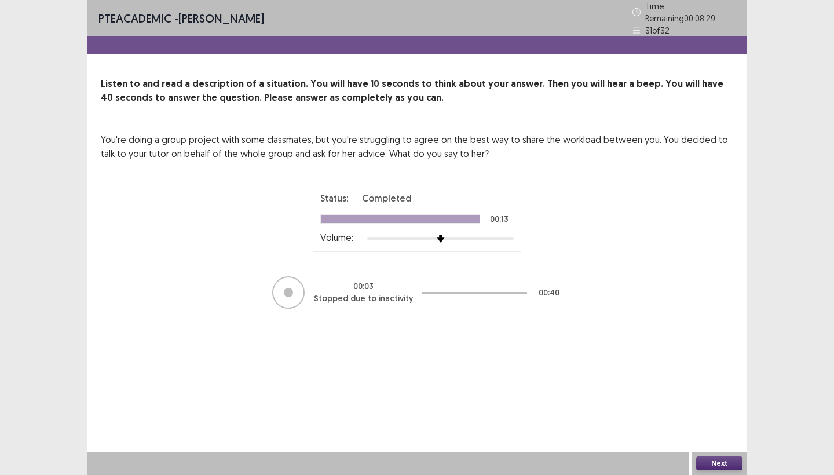
click at [715, 467] on button "Next" at bounding box center [719, 463] width 46 height 14
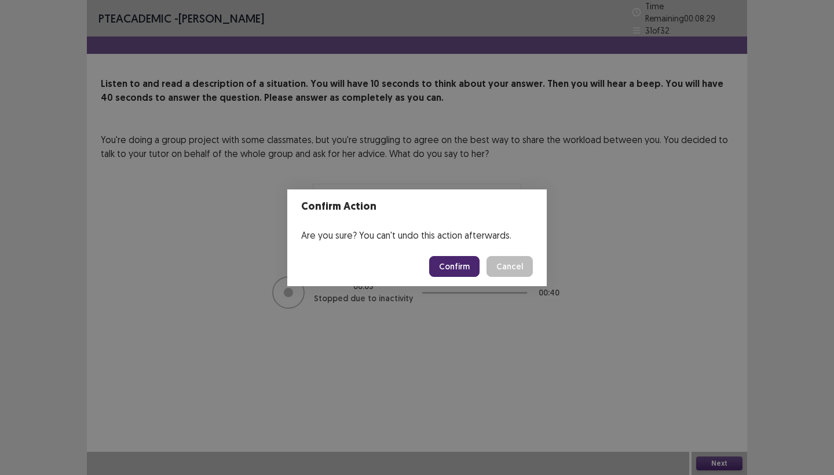
click at [459, 268] on button "Confirm" at bounding box center [454, 266] width 50 height 21
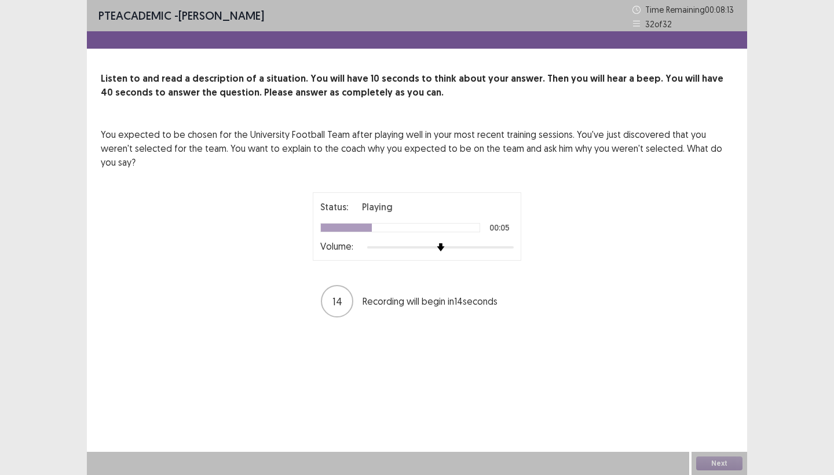
click at [589, 220] on div "You expected to be chosen for the University Football Team after playing well i…" at bounding box center [417, 222] width 633 height 191
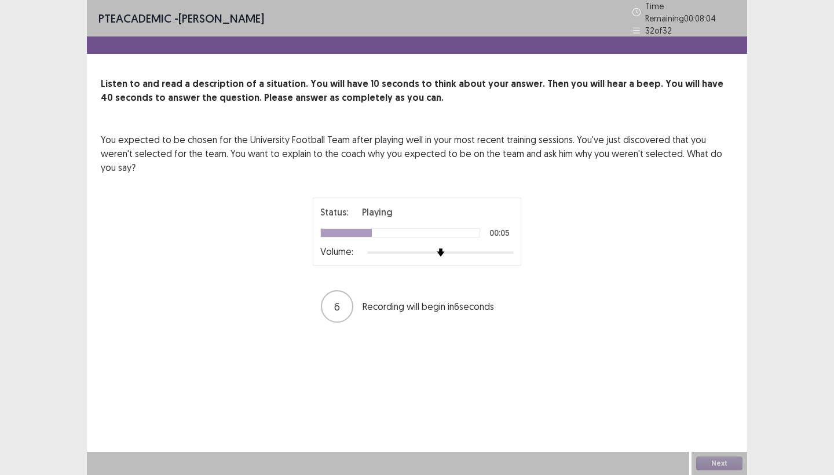
drag, startPoint x: 381, startPoint y: 206, endPoint x: 381, endPoint y: 214, distance: 8.7
click at [381, 206] on div "Status: Playing 00:05 Volume:" at bounding box center [416, 231] width 193 height 53
click at [381, 228] on div at bounding box center [400, 232] width 160 height 9
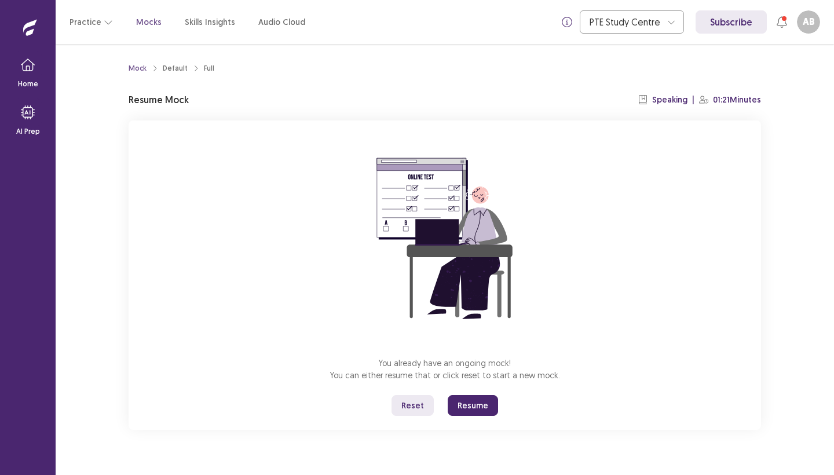
click at [464, 403] on button "Resume" at bounding box center [473, 405] width 50 height 21
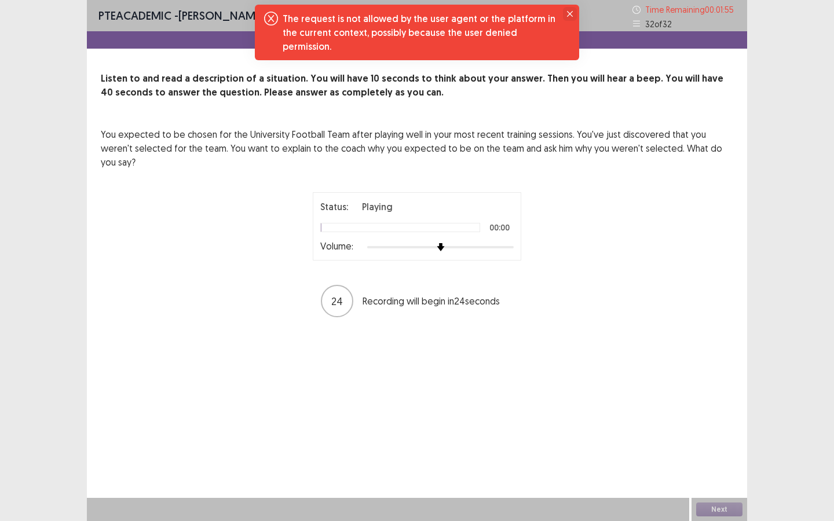
click at [571, 13] on icon "Close" at bounding box center [570, 14] width 6 height 6
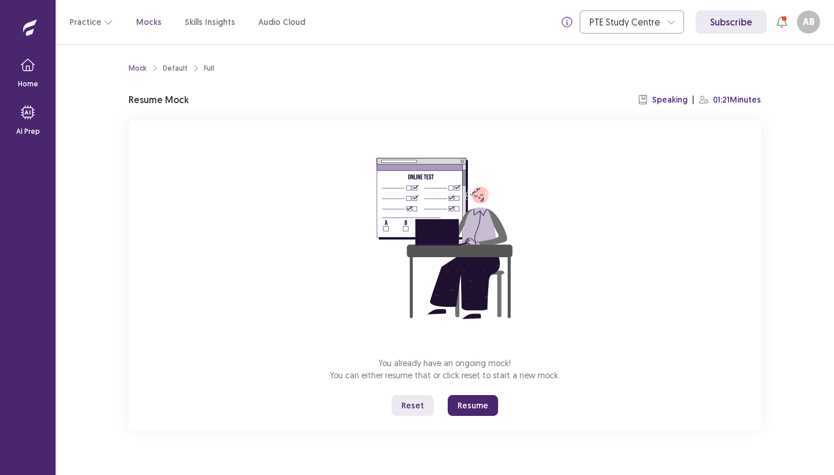
click at [469, 404] on button "Resume" at bounding box center [473, 405] width 50 height 21
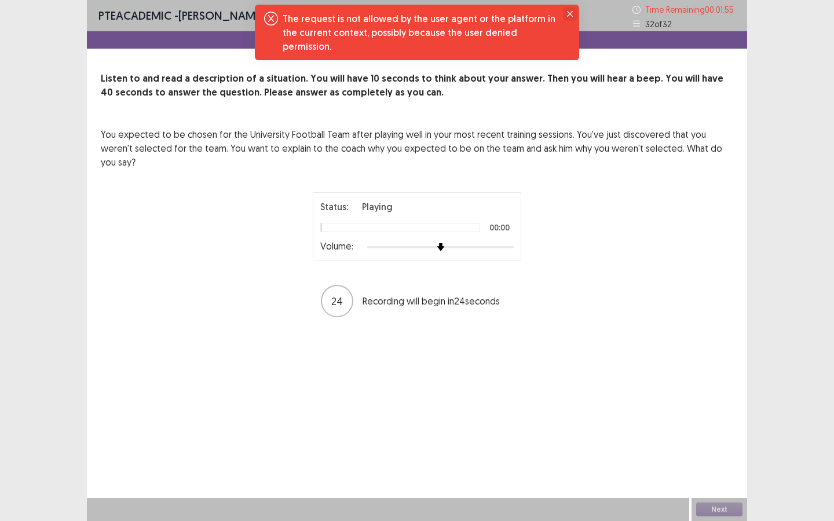
click at [570, 13] on icon "Close" at bounding box center [570, 14] width 6 height 6
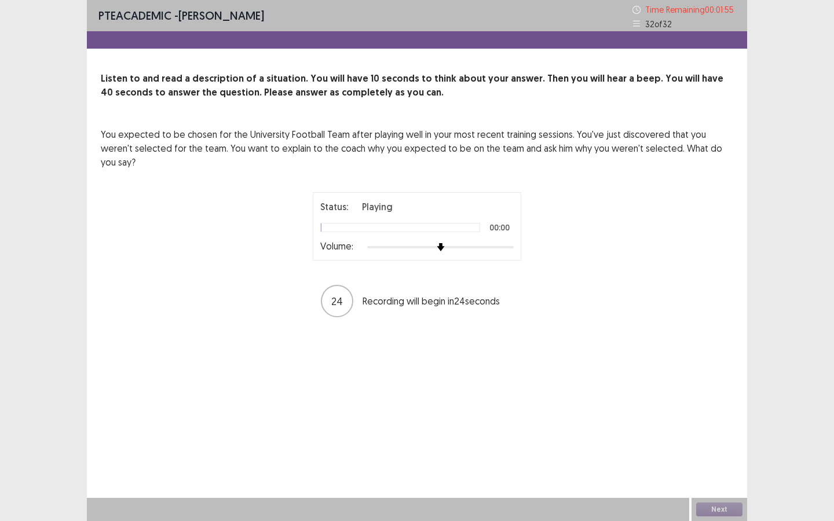
click at [570, 13] on icon "Close" at bounding box center [570, 14] width 6 height 6
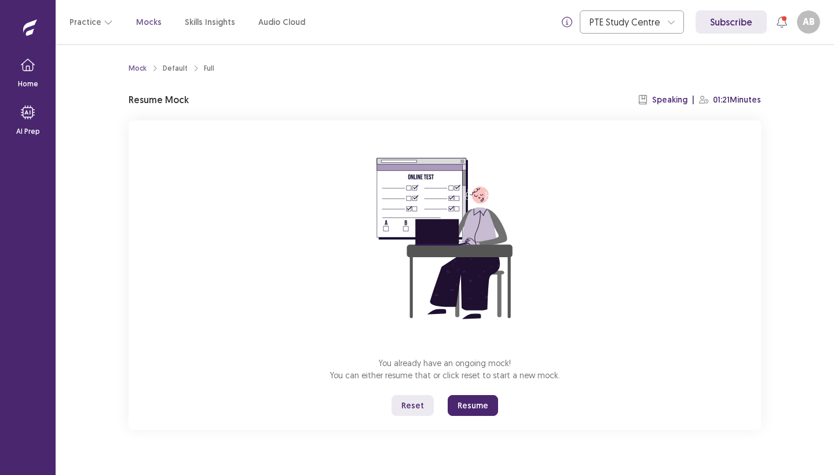
drag, startPoint x: 475, startPoint y: 396, endPoint x: 476, endPoint y: 403, distance: 7.0
click at [476, 403] on button "Resume" at bounding box center [473, 405] width 50 height 21
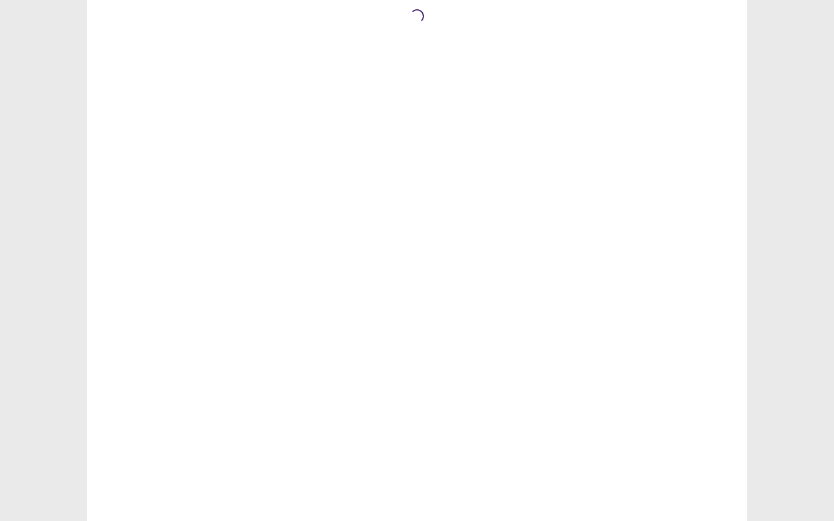
click at [476, 412] on html "Loading... Flowy by FastFlowUp — Accelerate. Adapt. Advance." at bounding box center [417, 260] width 834 height 521
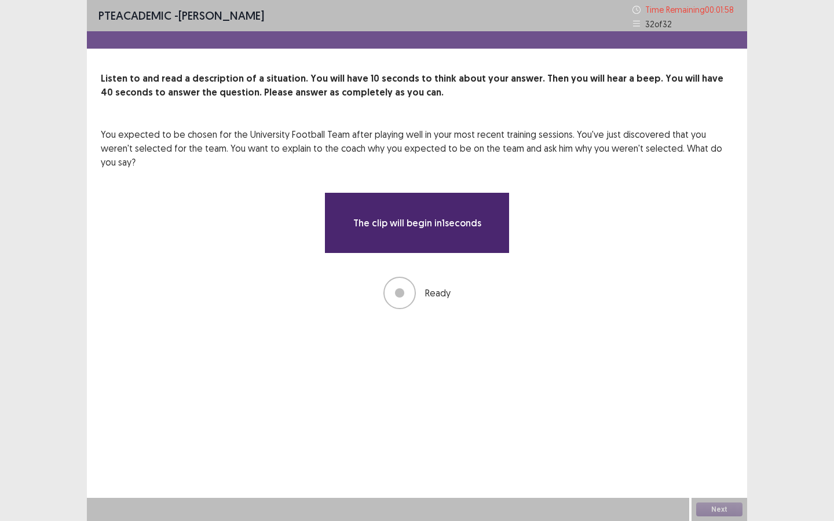
click at [454, 304] on div "PTE academic - [PERSON_NAME] Time Remaining 00 : 01 : 58 32 of 32 Listen to and…" at bounding box center [417, 166] width 660 height 332
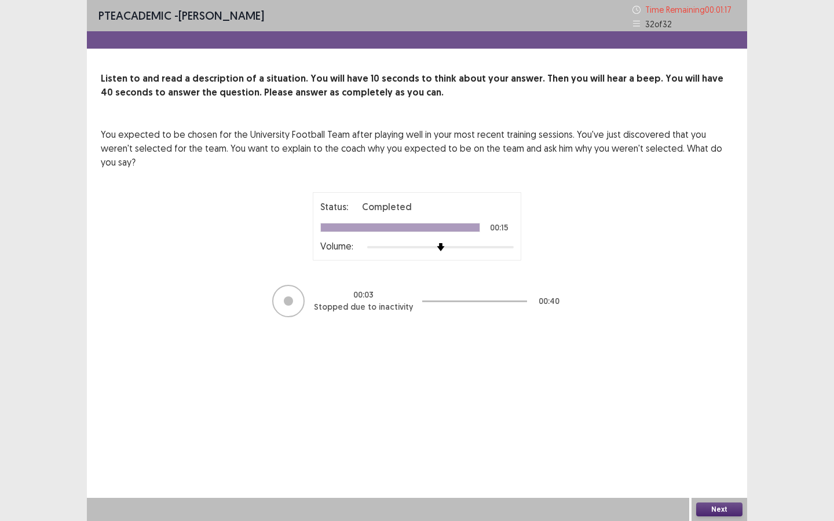
click at [720, 474] on button "Next" at bounding box center [719, 510] width 46 height 14
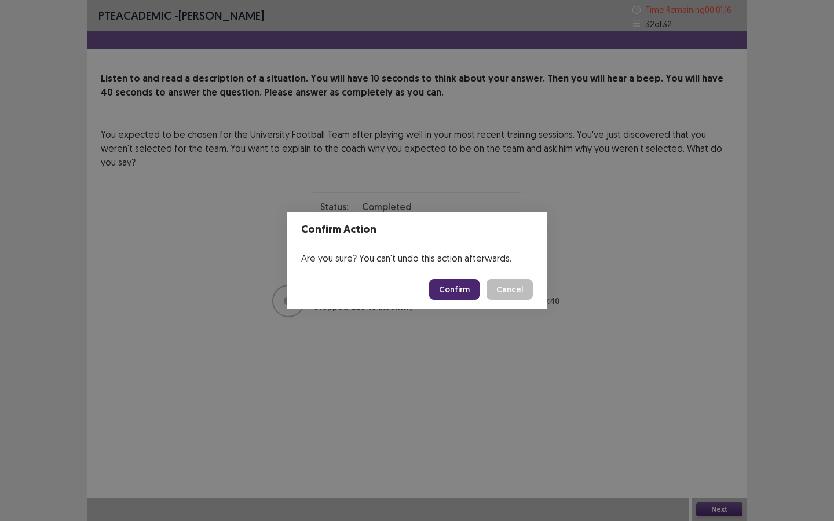
click at [451, 285] on button "Confirm" at bounding box center [454, 289] width 50 height 21
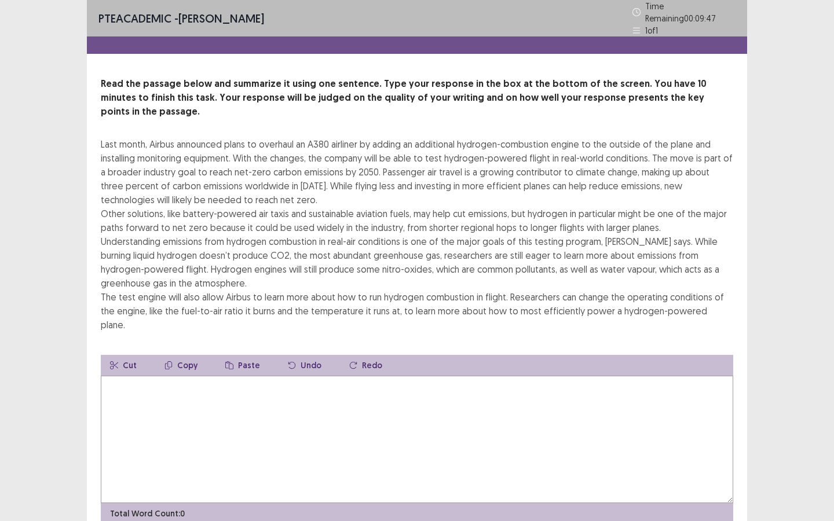
click at [247, 378] on textarea at bounding box center [417, 439] width 633 height 127
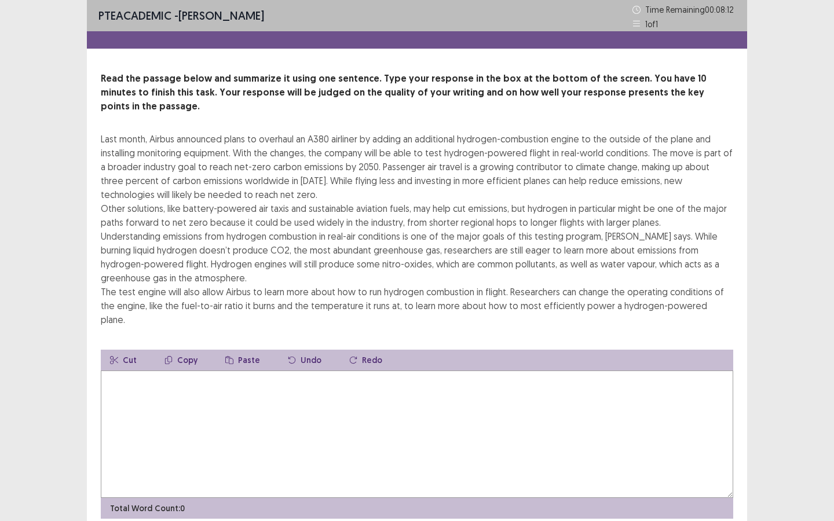
click at [327, 388] on textarea at bounding box center [417, 434] width 633 height 127
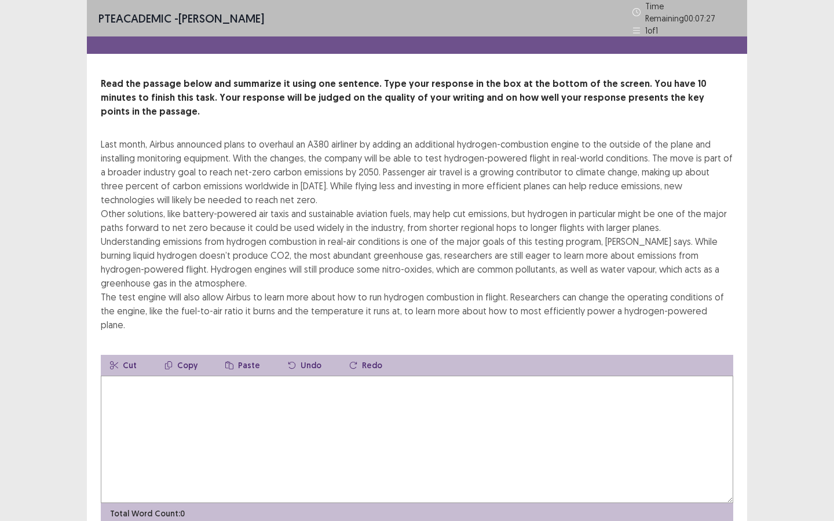
click at [244, 381] on textarea at bounding box center [417, 439] width 633 height 127
click at [157, 376] on textarea "**********" at bounding box center [417, 439] width 633 height 127
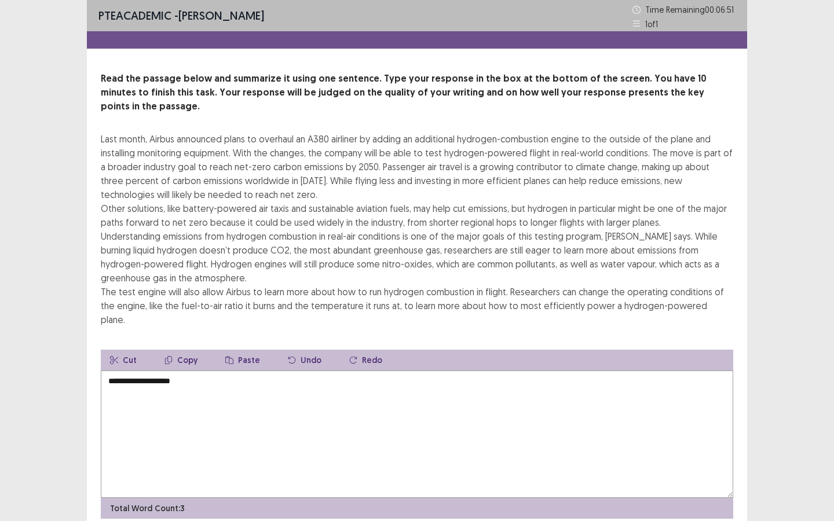
click at [204, 371] on textarea "**********" at bounding box center [417, 434] width 633 height 127
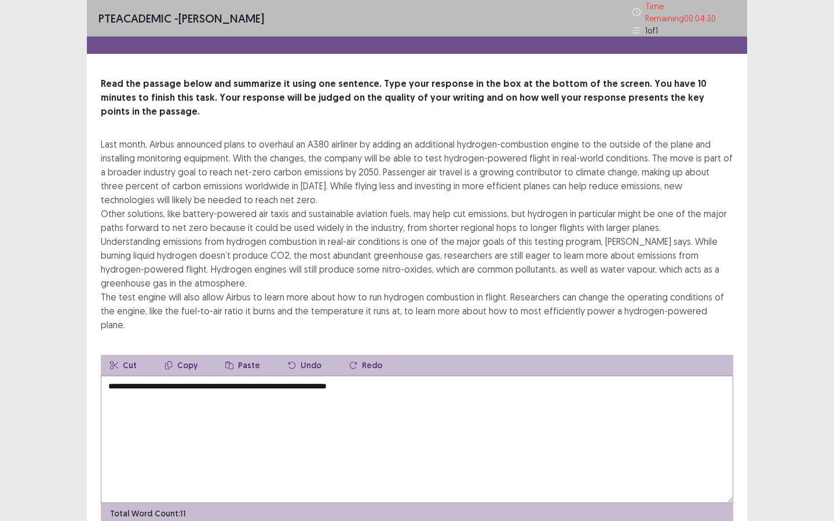
click at [320, 376] on textarea "**********" at bounding box center [417, 439] width 633 height 127
click at [388, 376] on textarea "**********" at bounding box center [417, 439] width 633 height 127
click at [708, 376] on textarea "**********" at bounding box center [417, 439] width 633 height 127
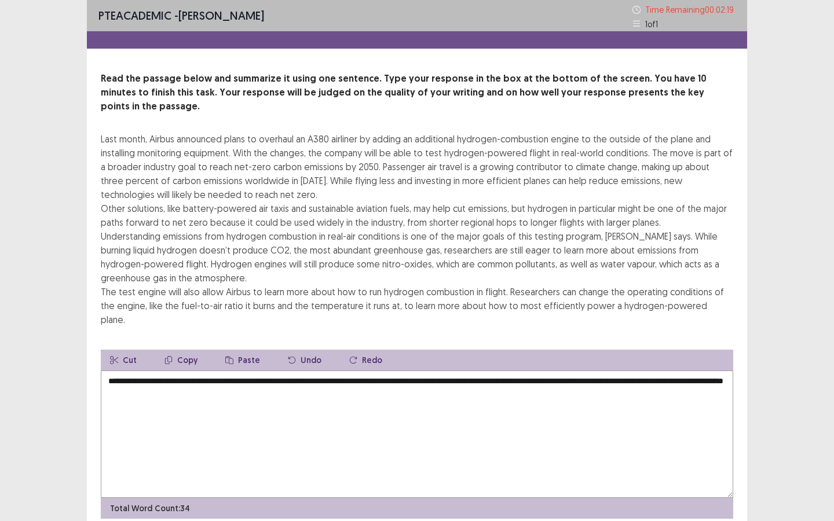
click at [259, 371] on textarea "**********" at bounding box center [417, 434] width 633 height 127
type textarea "**********"
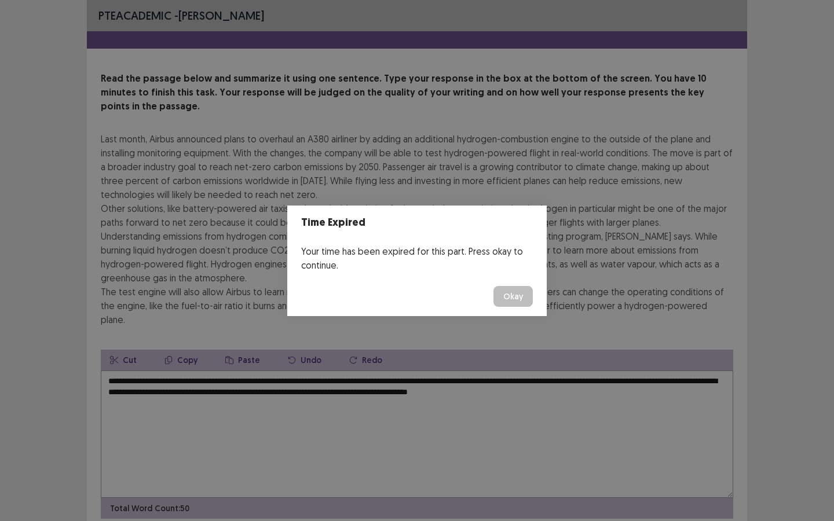
click at [521, 297] on button "Okay" at bounding box center [513, 296] width 39 height 21
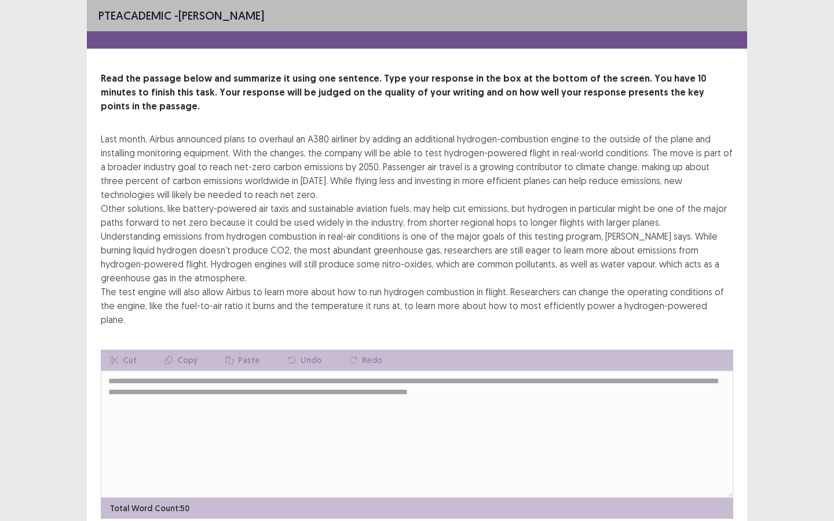
scroll to position [21, 0]
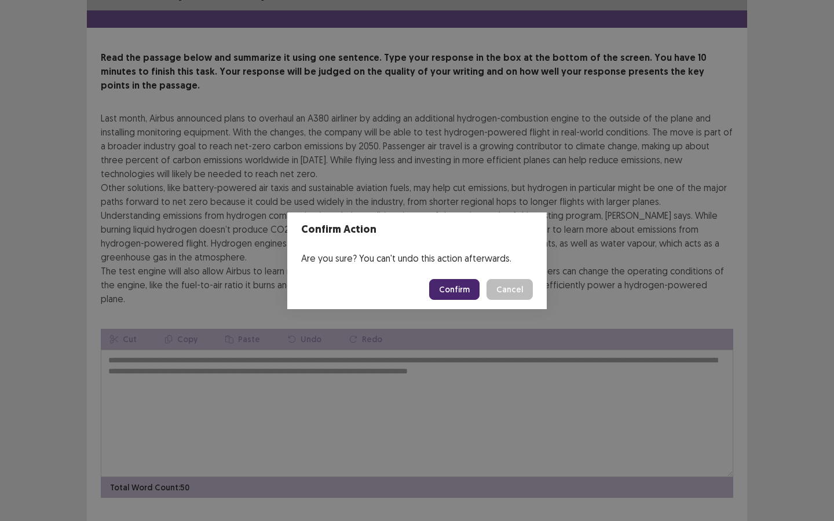
click at [460, 290] on button "Confirm" at bounding box center [454, 289] width 50 height 21
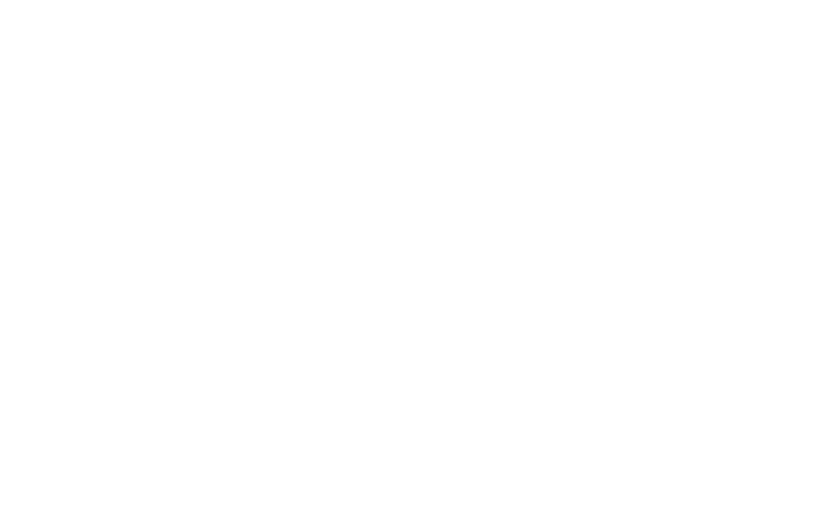
scroll to position [0, 0]
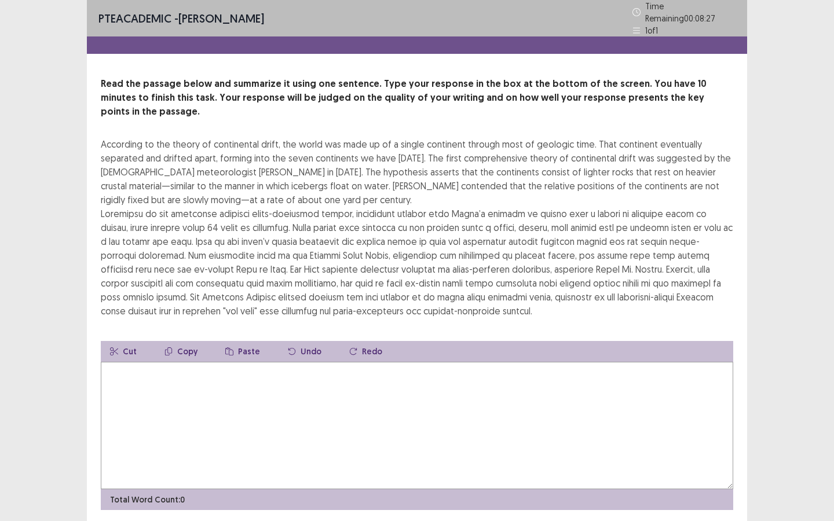
click at [136, 362] on textarea at bounding box center [417, 425] width 633 height 127
click at [288, 362] on textarea "**********" at bounding box center [417, 425] width 633 height 127
click at [360, 362] on textarea "**********" at bounding box center [417, 425] width 633 height 127
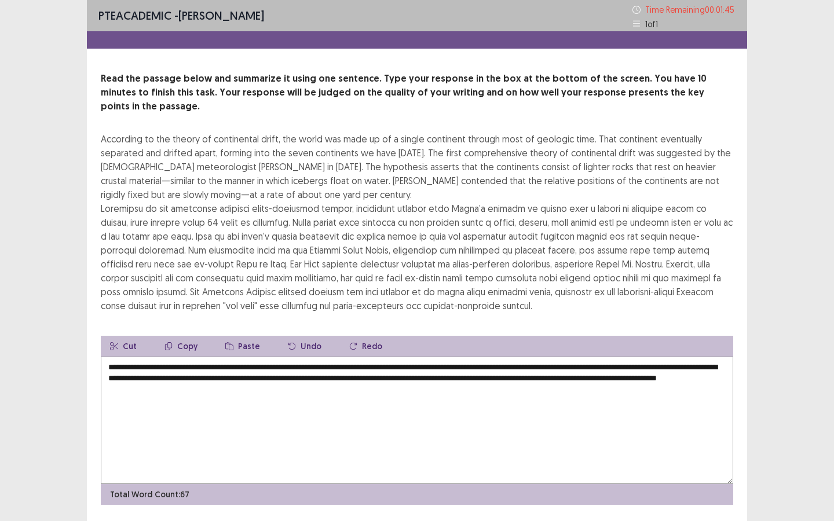
click at [277, 377] on textarea "**********" at bounding box center [417, 420] width 633 height 127
click at [385, 377] on textarea "**********" at bounding box center [417, 420] width 633 height 127
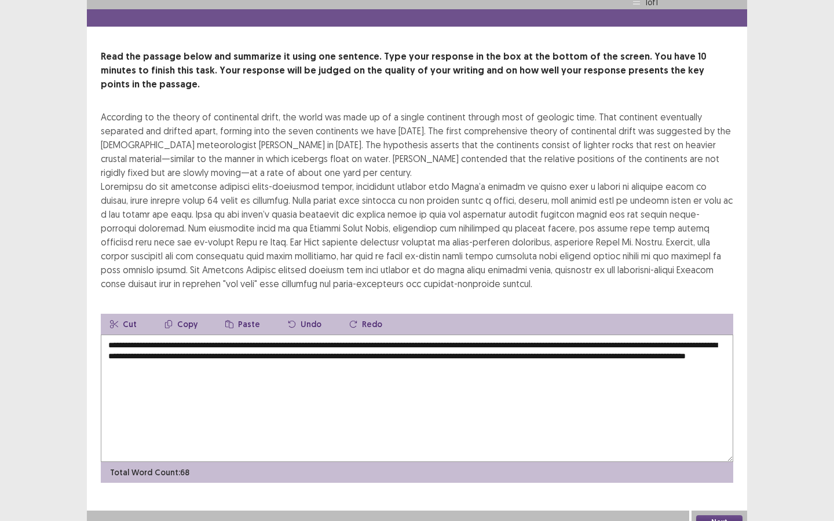
scroll to position [21, 0]
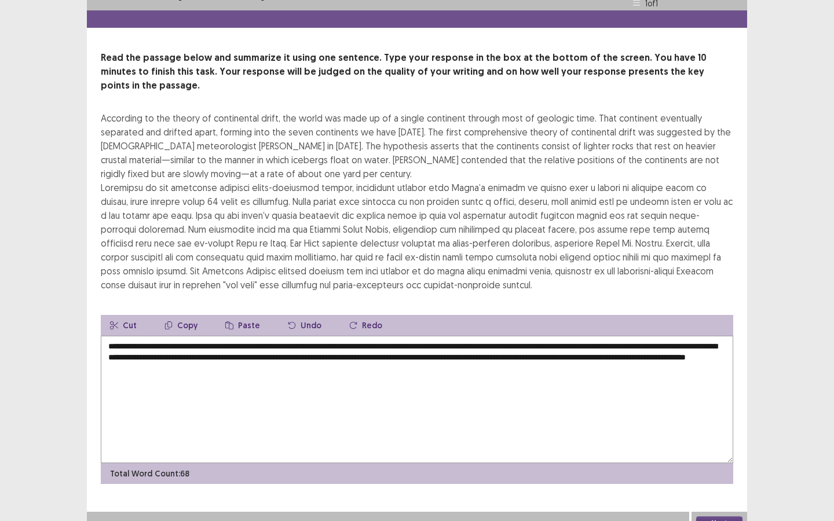
type textarea "**********"
click at [733, 474] on button "Next" at bounding box center [719, 524] width 46 height 14
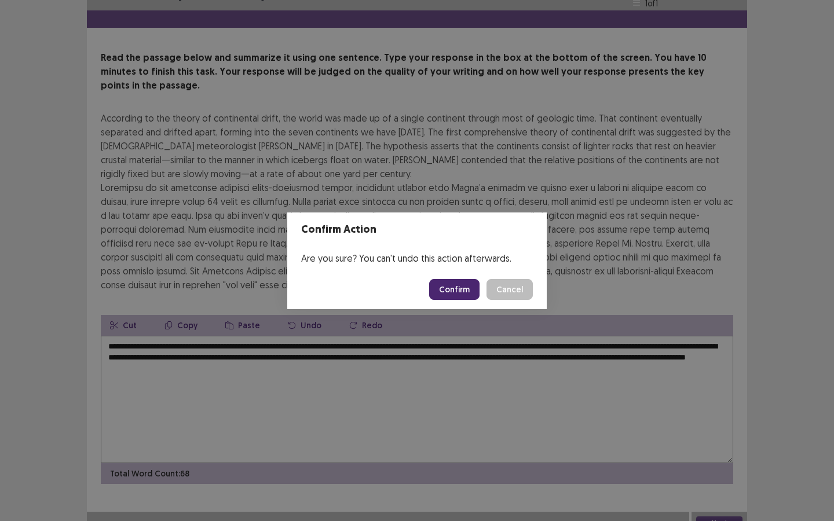
click at [461, 288] on button "Confirm" at bounding box center [454, 289] width 50 height 21
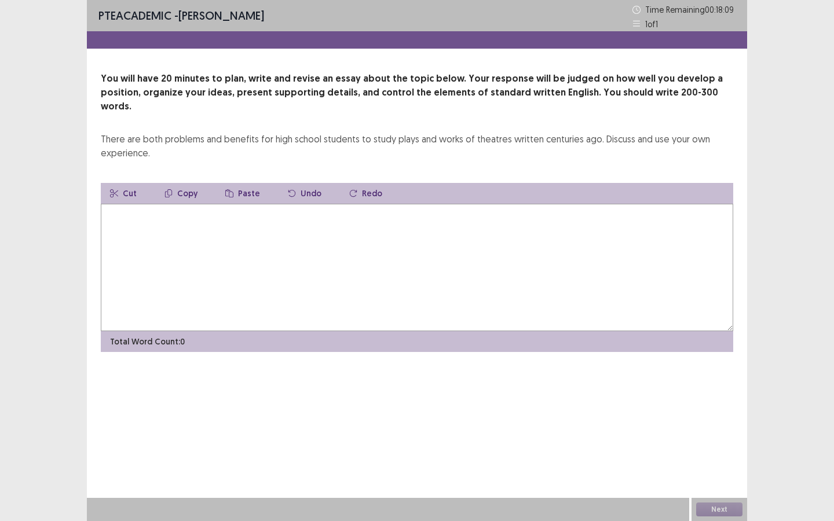
click at [323, 234] on textarea at bounding box center [417, 267] width 633 height 127
click at [110, 204] on textarea "**********" at bounding box center [417, 267] width 633 height 127
click at [174, 204] on textarea "**********" at bounding box center [417, 267] width 633 height 127
drag, startPoint x: 170, startPoint y: 202, endPoint x: 108, endPoint y: 202, distance: 62.0
click at [108, 204] on textarea "**********" at bounding box center [417, 267] width 633 height 127
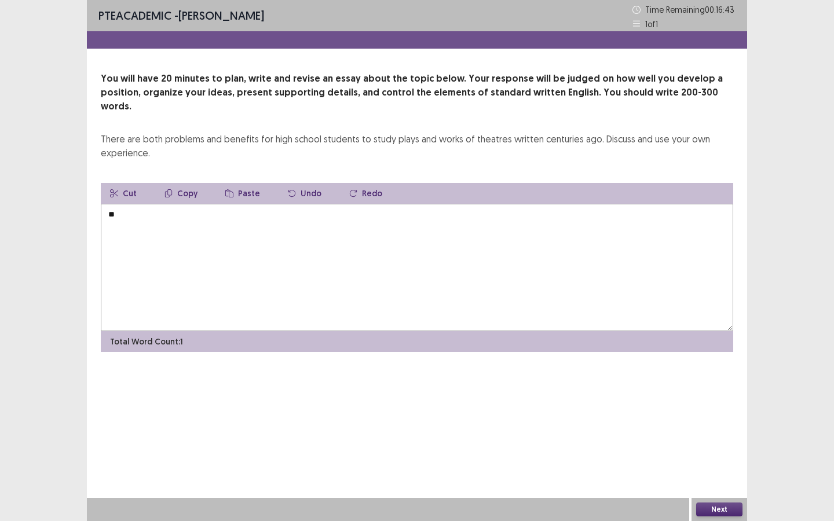
type textarea "*"
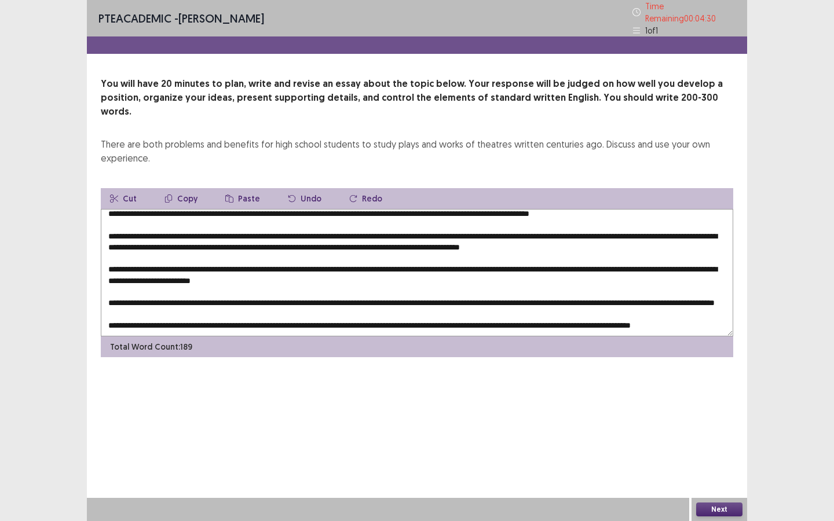
scroll to position [26, 0]
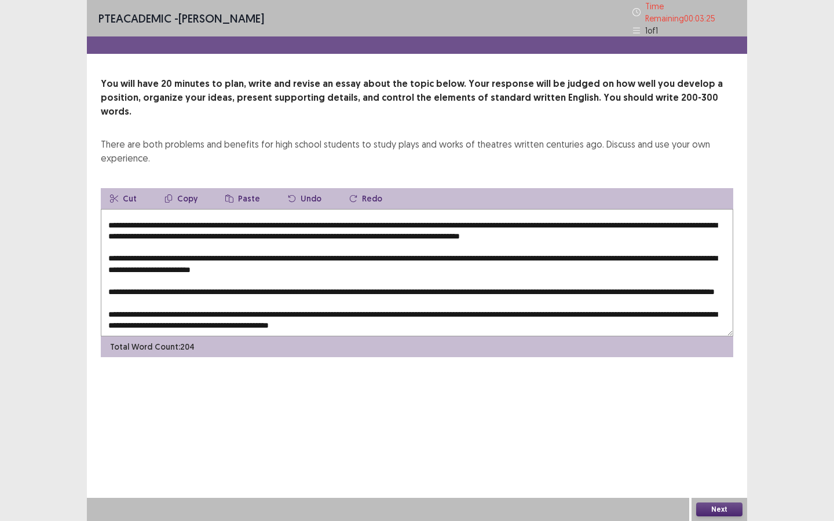
type textarea "**********"
click at [719, 474] on button "Next" at bounding box center [719, 510] width 46 height 14
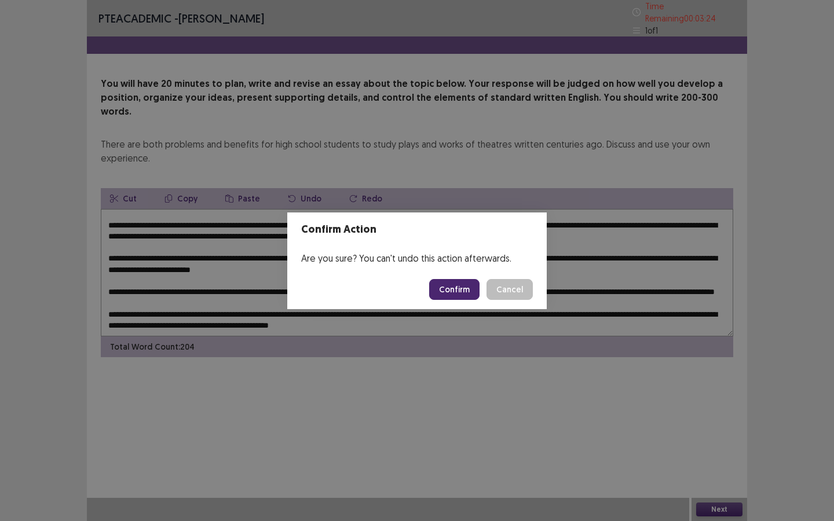
click at [465, 286] on button "Confirm" at bounding box center [454, 289] width 50 height 21
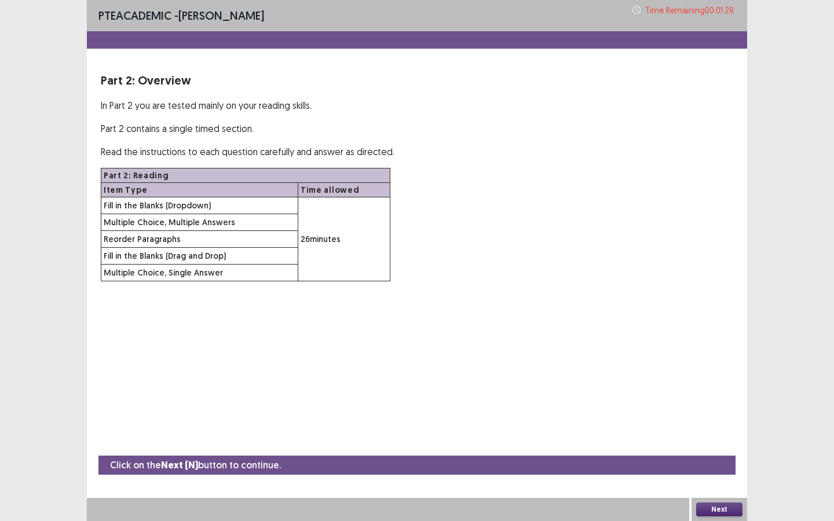
click at [728, 474] on button "Next" at bounding box center [719, 510] width 46 height 14
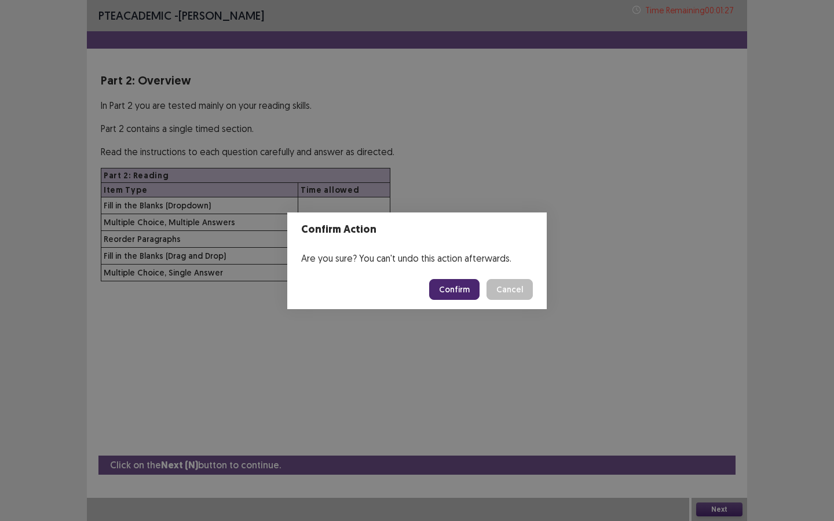
click at [455, 294] on button "Confirm" at bounding box center [454, 289] width 50 height 21
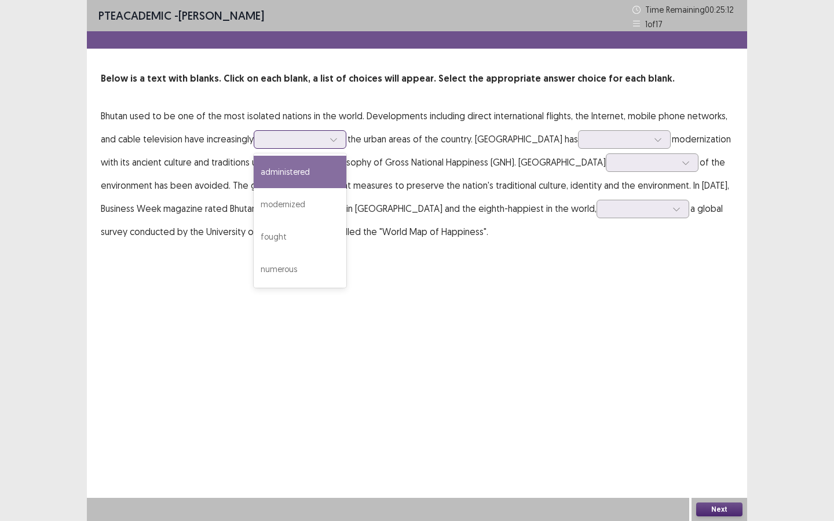
click at [342, 140] on div at bounding box center [333, 139] width 17 height 17
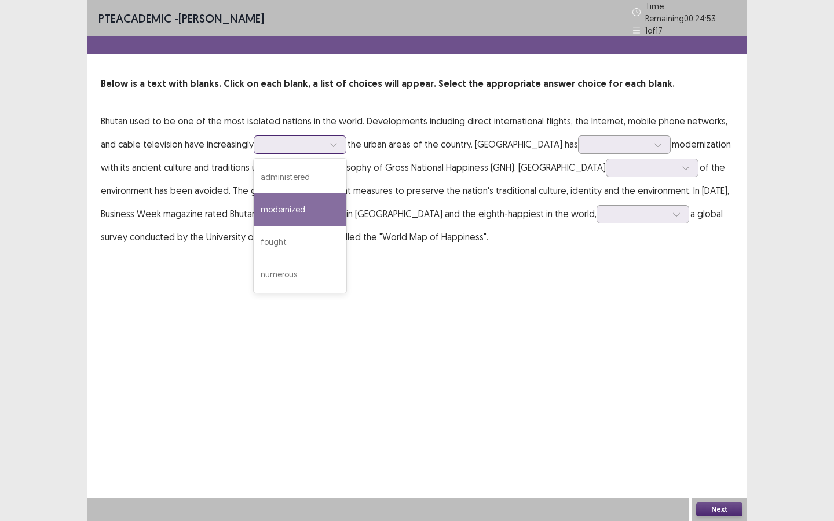
click at [303, 207] on div "modernized" at bounding box center [300, 209] width 93 height 32
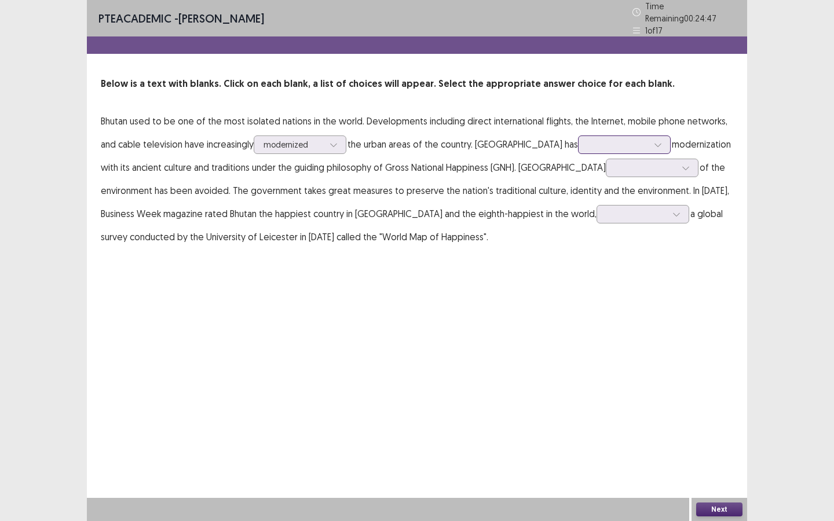
click at [649, 138] on div at bounding box center [657, 144] width 17 height 17
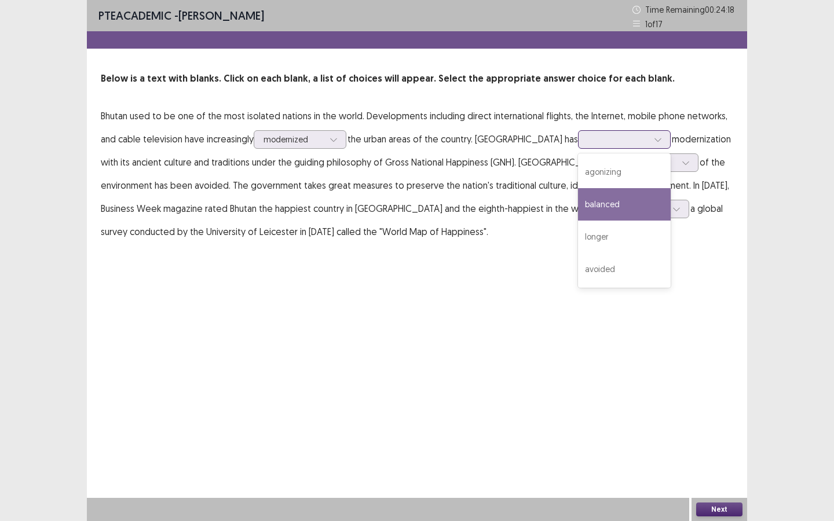
click at [578, 211] on div "balanced" at bounding box center [624, 204] width 93 height 32
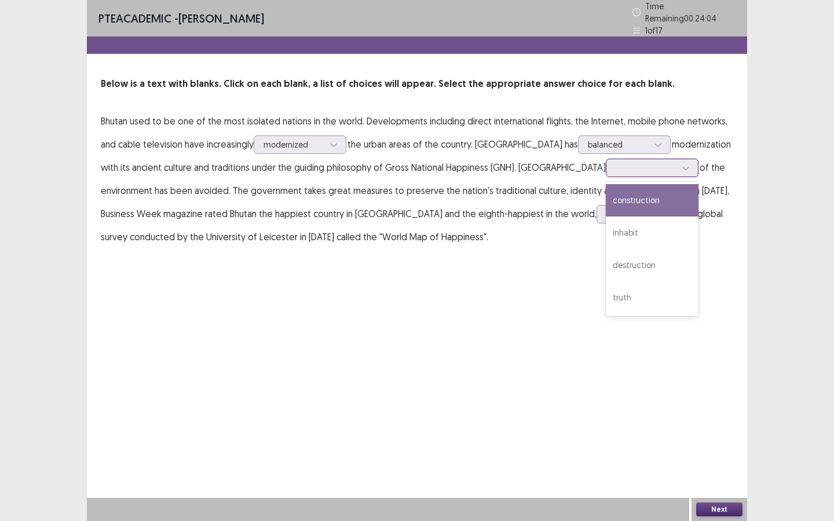
click at [677, 163] on div at bounding box center [685, 167] width 17 height 17
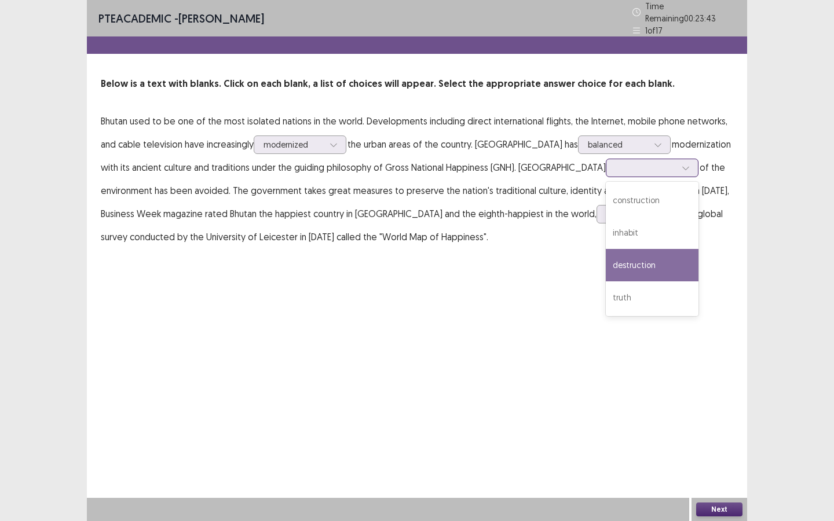
click at [606, 259] on div "destruction" at bounding box center [652, 265] width 93 height 32
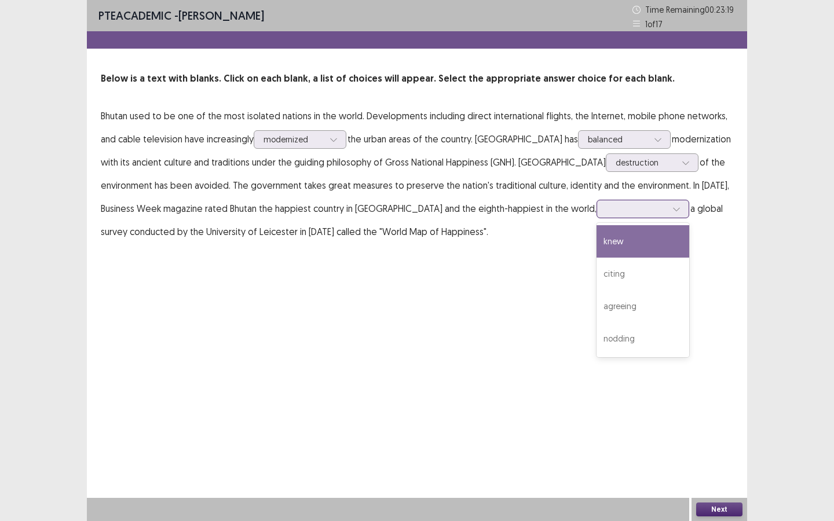
click at [672, 211] on icon at bounding box center [676, 209] width 8 height 8
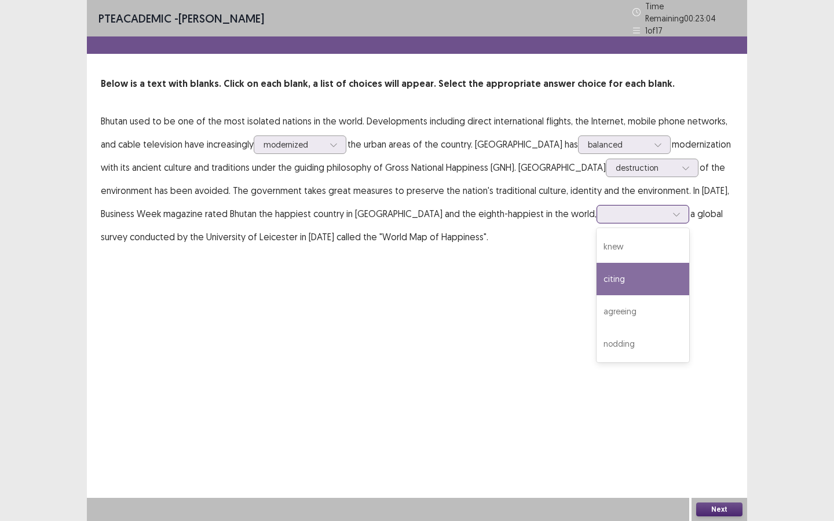
click at [597, 266] on div "citing" at bounding box center [643, 279] width 93 height 32
click at [649, 138] on div at bounding box center [657, 144] width 17 height 17
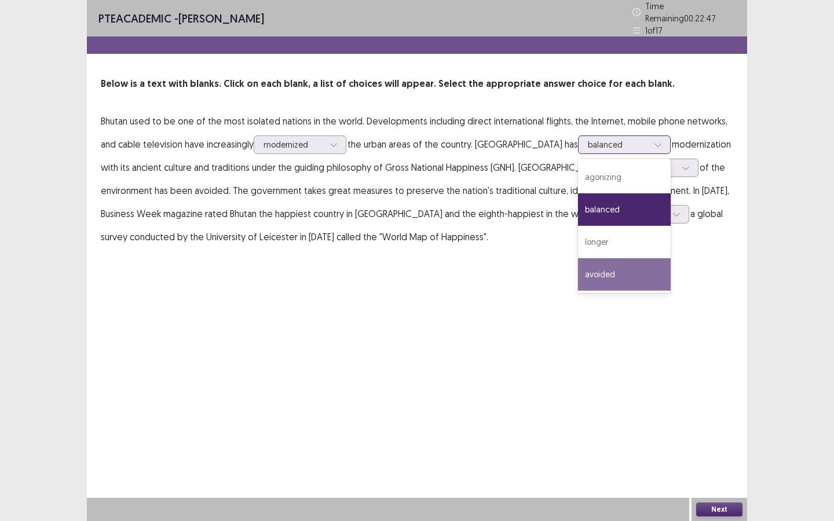
click at [578, 271] on div "avoided" at bounding box center [624, 274] width 93 height 32
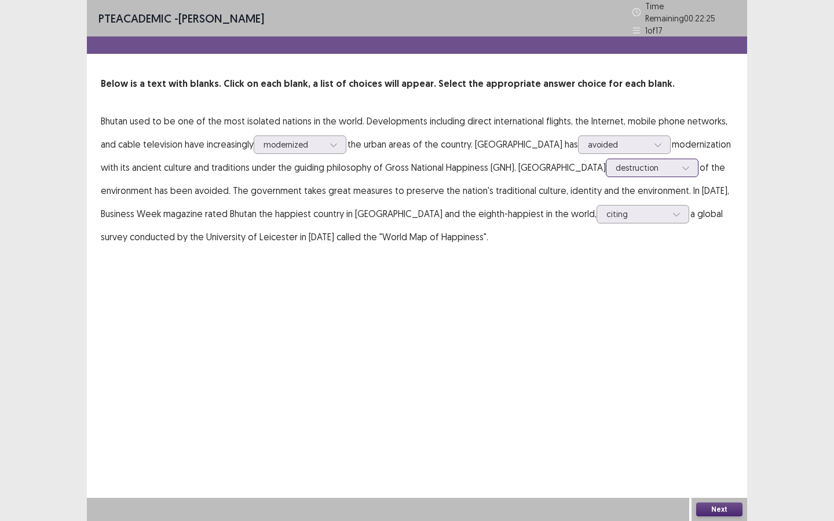
click at [682, 164] on icon at bounding box center [686, 168] width 8 height 8
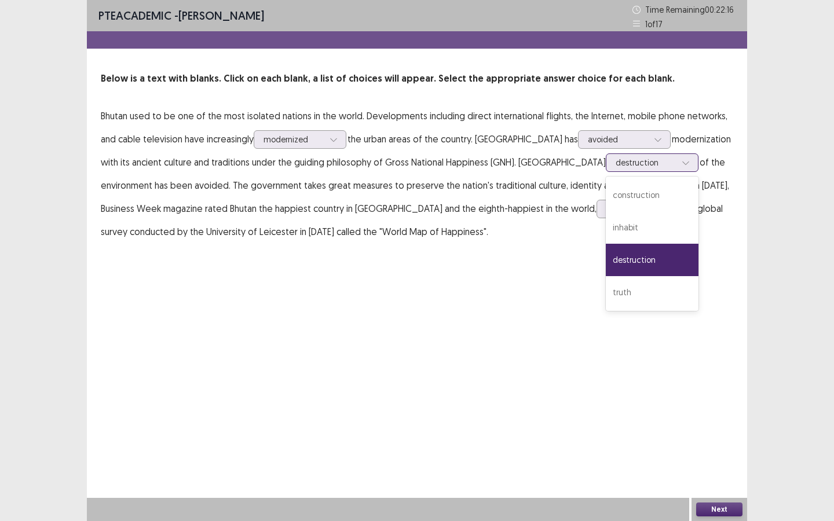
click at [606, 258] on div "destruction" at bounding box center [652, 260] width 93 height 32
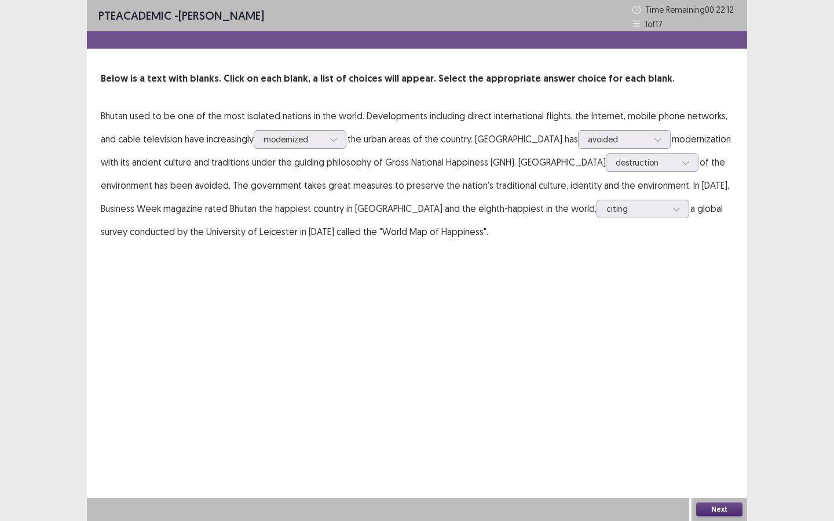
click at [730, 474] on button "Next" at bounding box center [719, 510] width 46 height 14
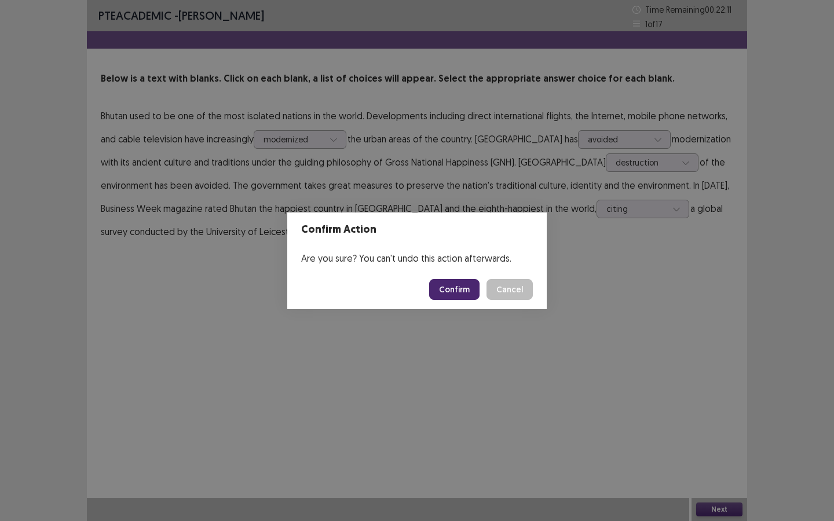
click at [448, 288] on button "Confirm" at bounding box center [454, 289] width 50 height 21
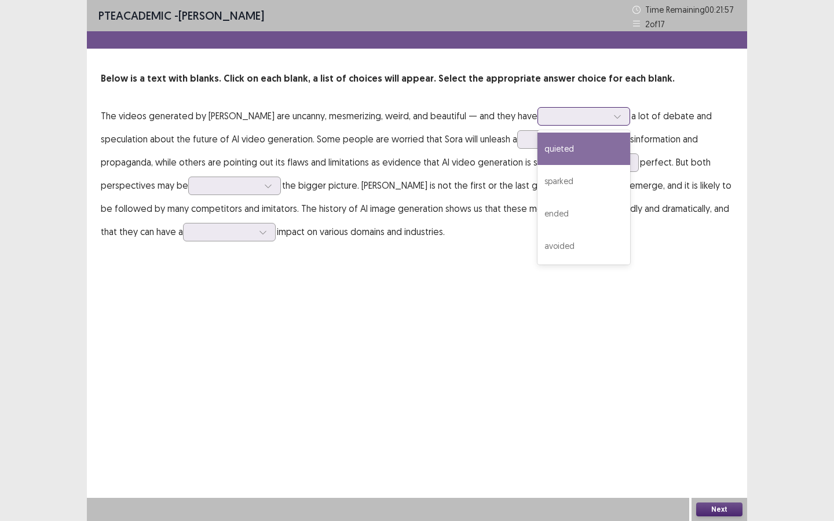
click at [613, 112] on icon at bounding box center [617, 116] width 8 height 8
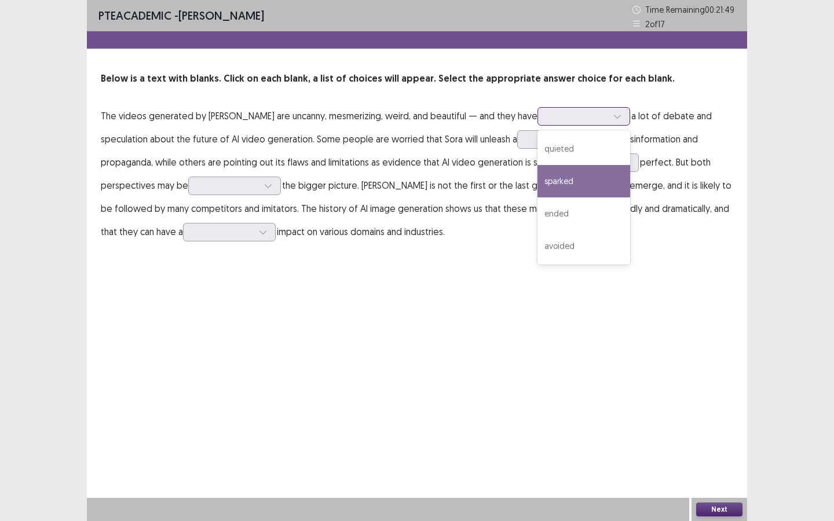
click at [546, 181] on div "sparked" at bounding box center [584, 181] width 93 height 32
click at [609, 116] on div at bounding box center [617, 116] width 17 height 17
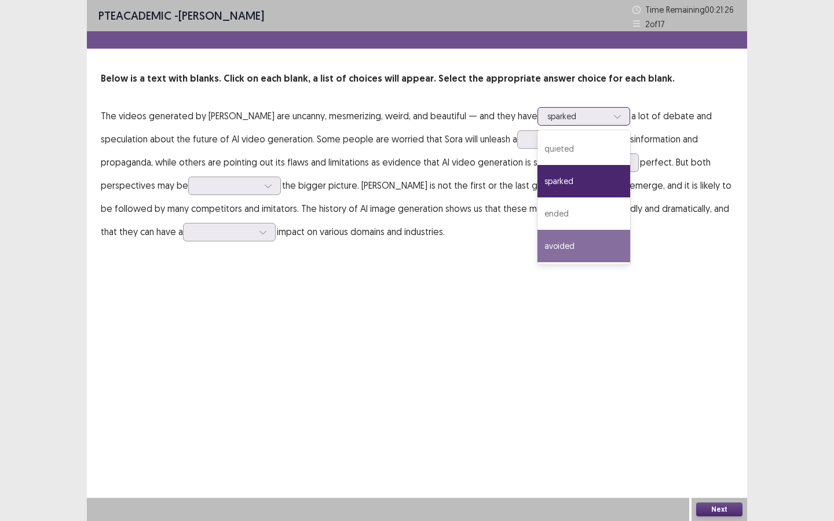
click at [538, 246] on div "avoided" at bounding box center [584, 246] width 93 height 32
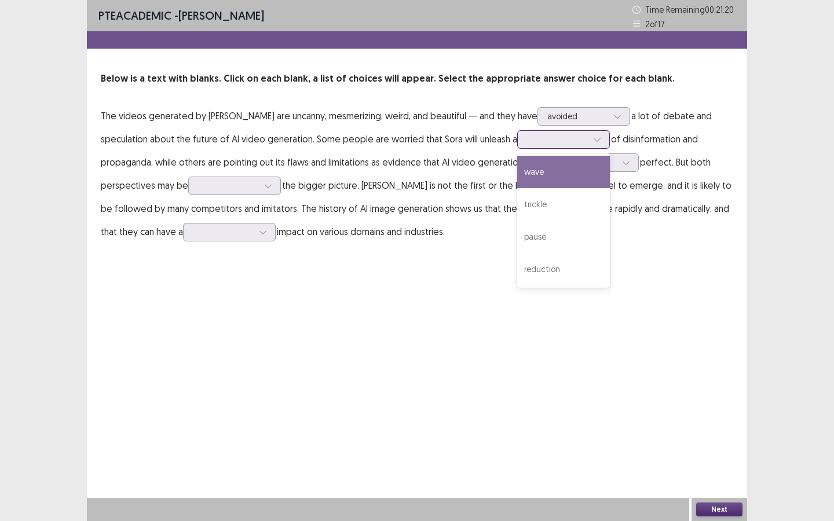
click at [593, 140] on icon at bounding box center [597, 140] width 8 height 8
click at [517, 167] on div "wave" at bounding box center [563, 172] width 93 height 32
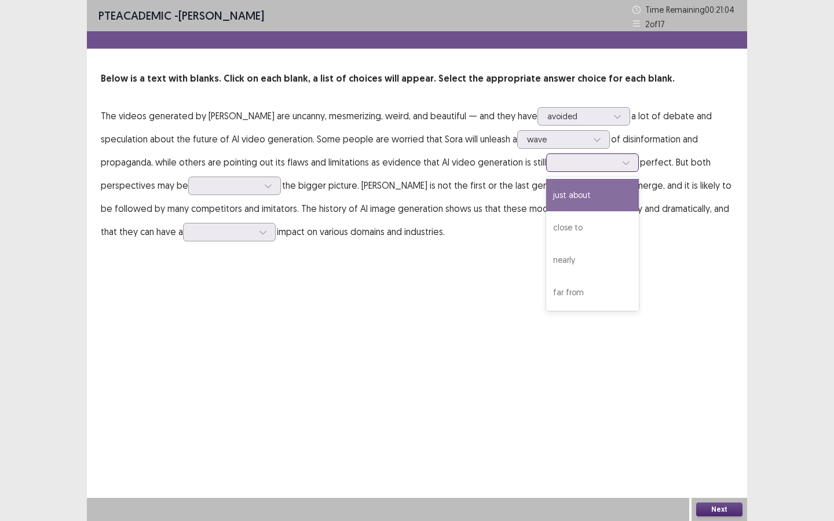
click at [623, 163] on icon at bounding box center [626, 163] width 6 height 3
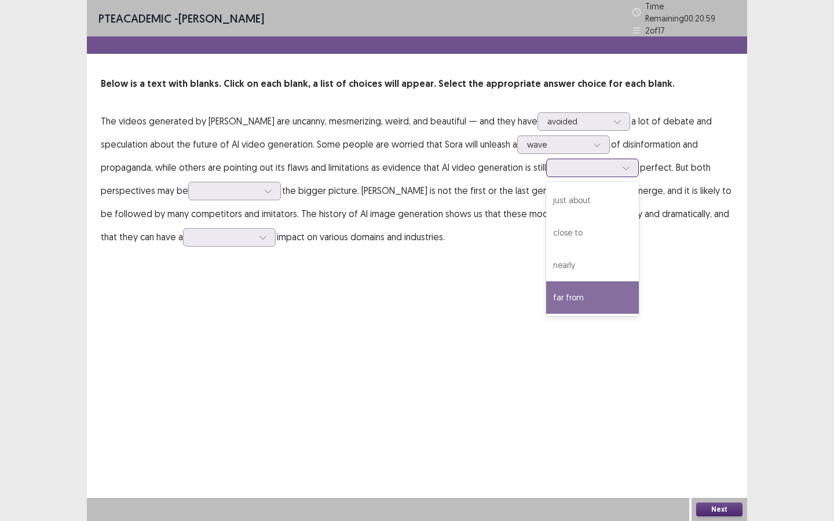
click at [546, 290] on div "far from" at bounding box center [592, 298] width 93 height 32
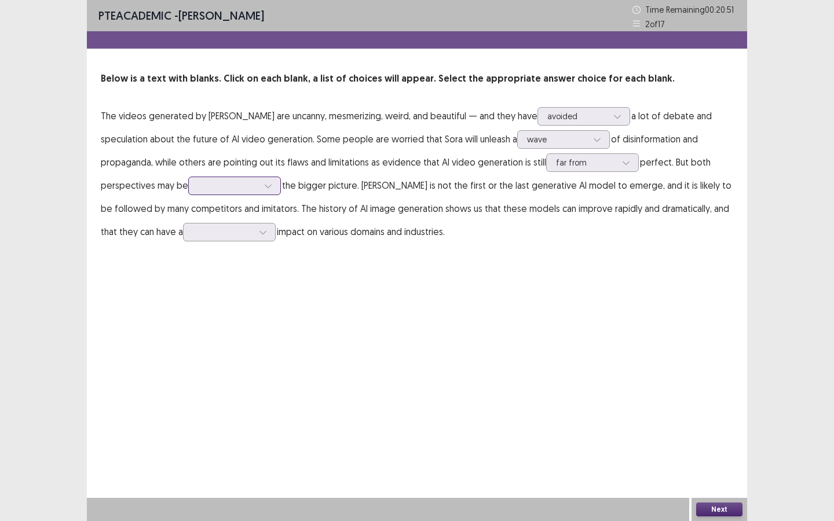
click at [264, 184] on icon at bounding box center [268, 186] width 8 height 8
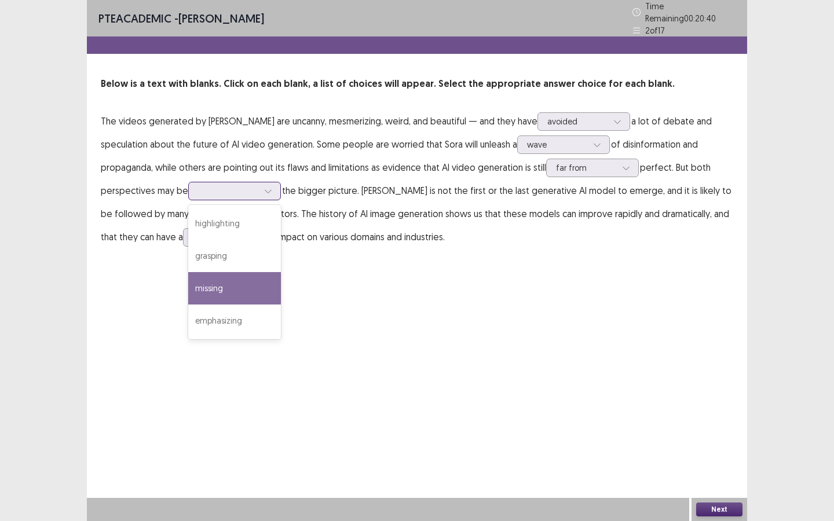
click at [188, 283] on div "missing" at bounding box center [234, 288] width 93 height 32
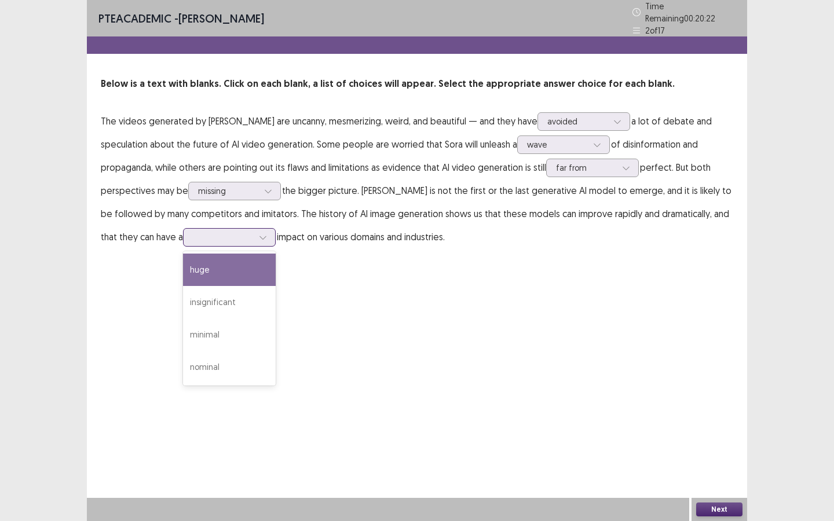
click at [259, 235] on icon at bounding box center [263, 237] width 8 height 8
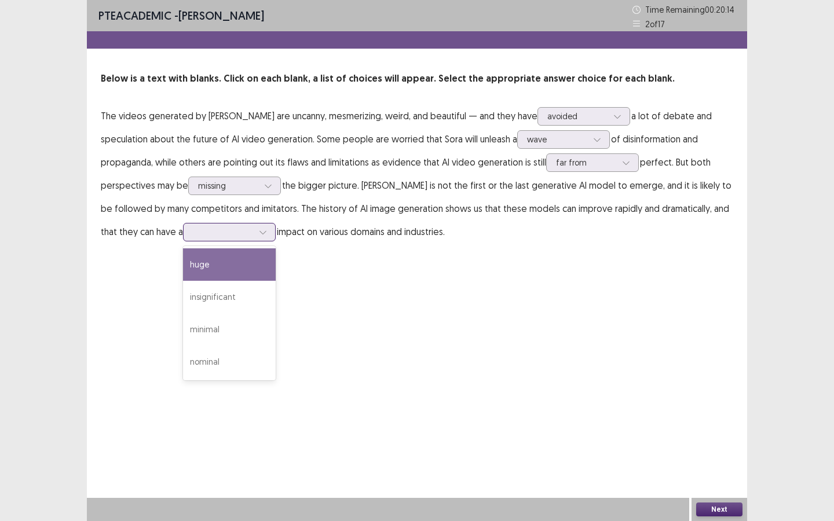
click at [183, 271] on div "huge" at bounding box center [229, 264] width 93 height 32
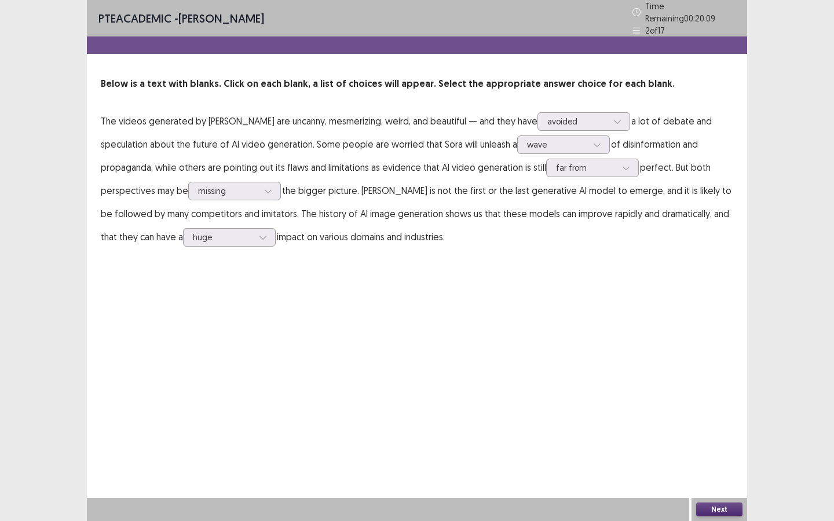
click at [706, 474] on button "Next" at bounding box center [719, 510] width 46 height 14
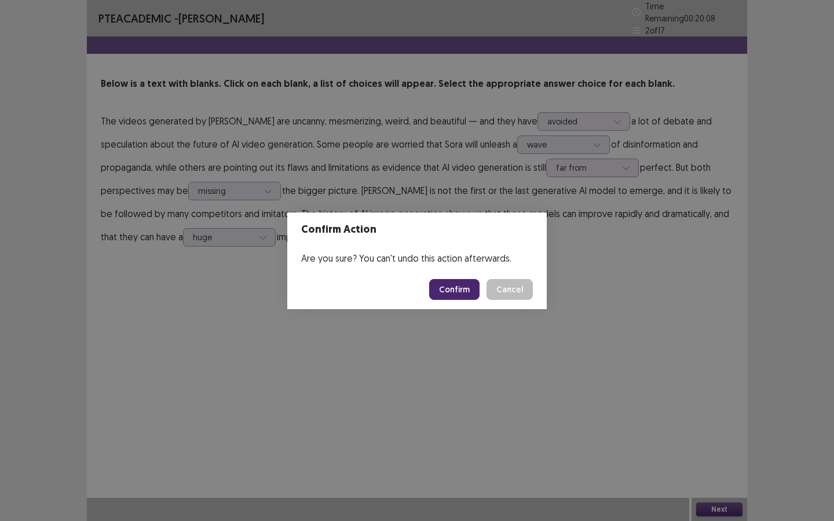
click at [460, 287] on button "Confirm" at bounding box center [454, 289] width 50 height 21
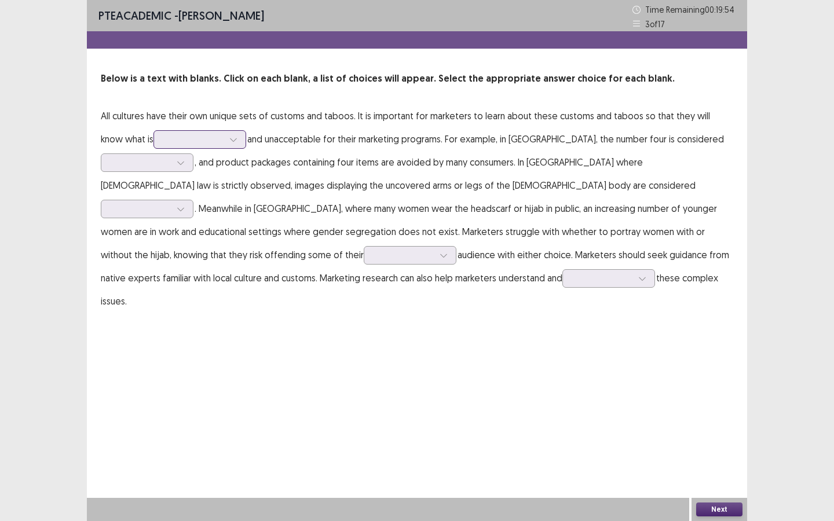
click at [229, 140] on icon at bounding box center [233, 140] width 8 height 8
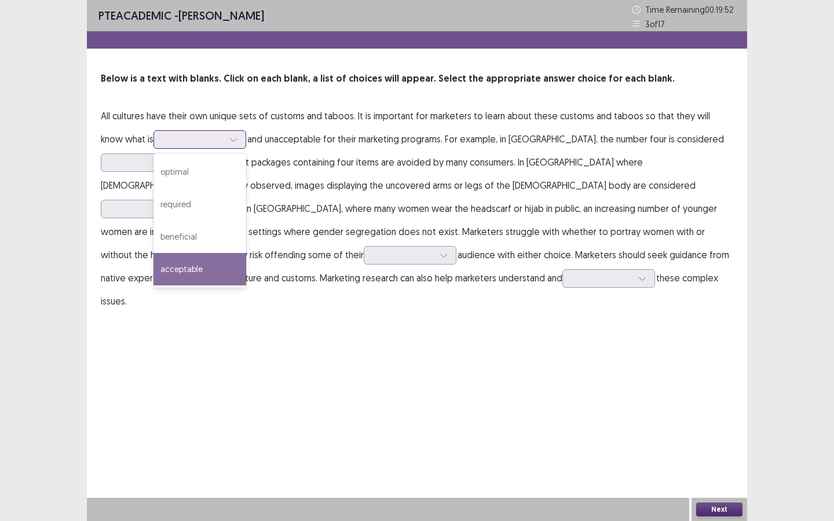
click at [170, 271] on div "acceptable" at bounding box center [199, 269] width 93 height 32
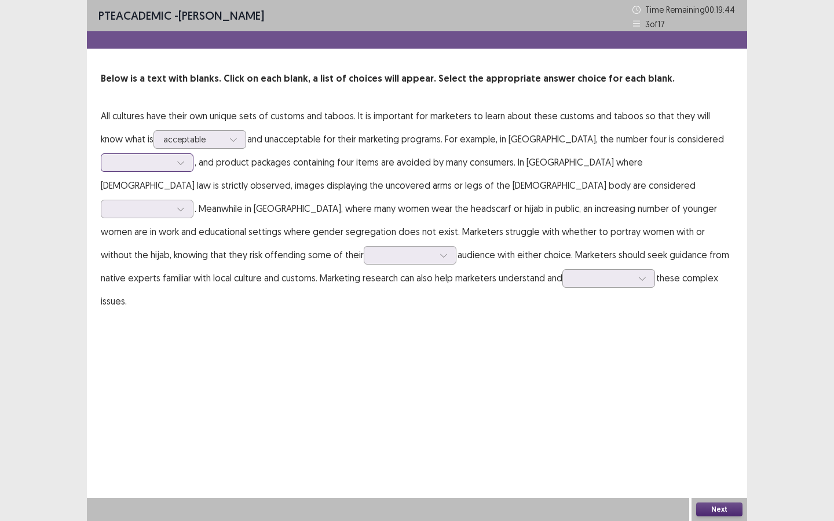
click at [183, 163] on icon at bounding box center [181, 163] width 8 height 8
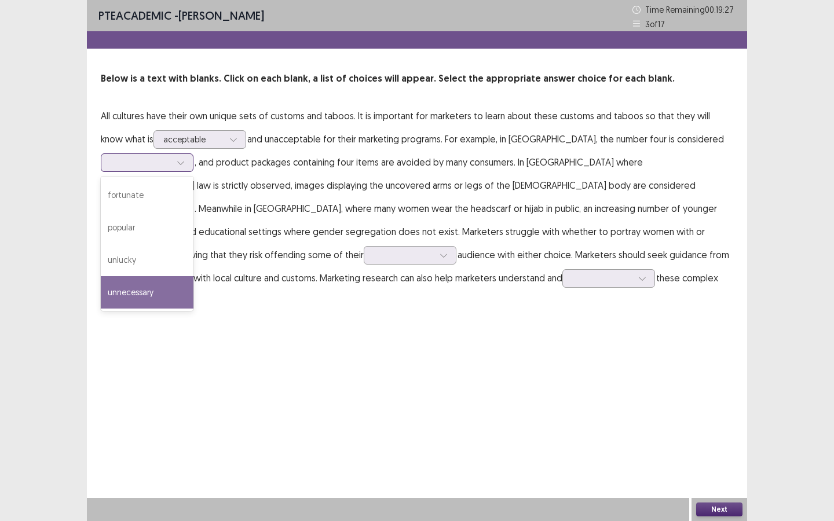
click at [149, 297] on div "unnecessary" at bounding box center [147, 292] width 93 height 32
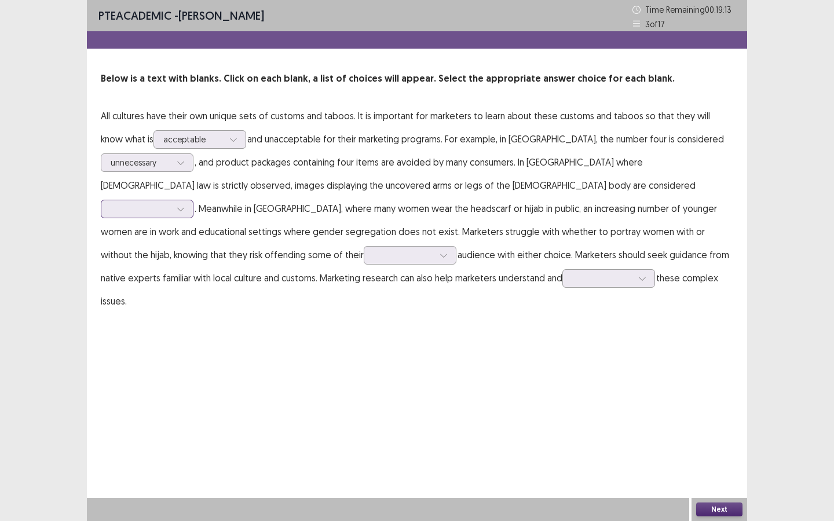
click at [184, 208] on icon at bounding box center [180, 209] width 6 height 3
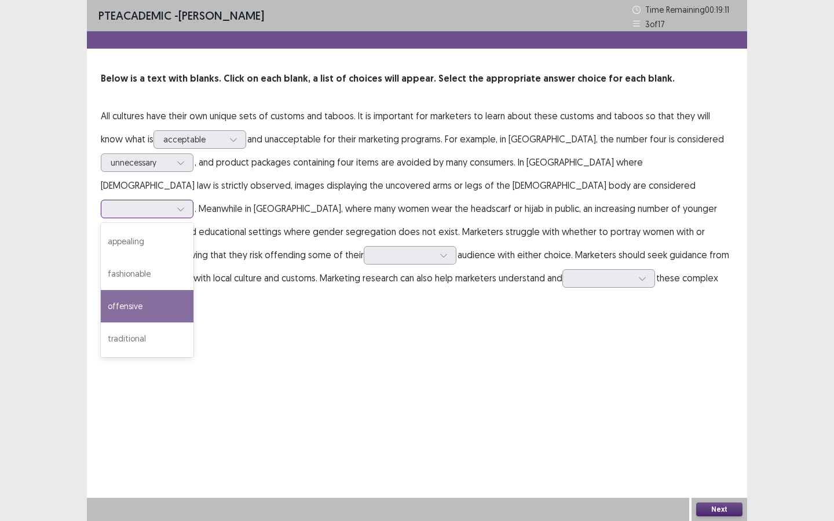
click at [193, 293] on div "offensive" at bounding box center [147, 306] width 93 height 32
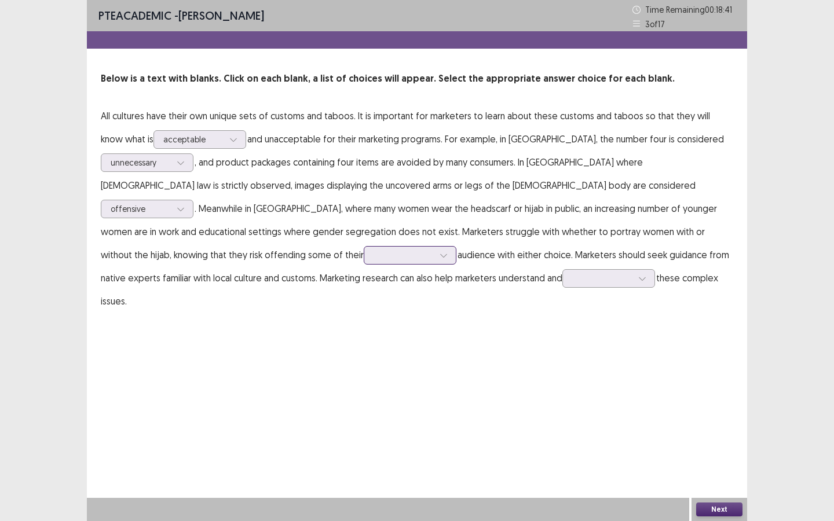
click at [440, 257] on icon at bounding box center [444, 255] width 8 height 8
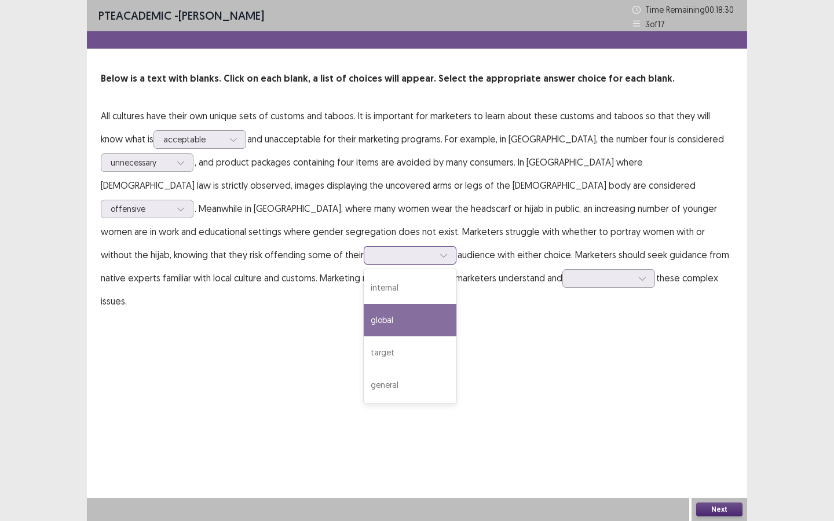
click at [364, 323] on div "global" at bounding box center [410, 320] width 93 height 32
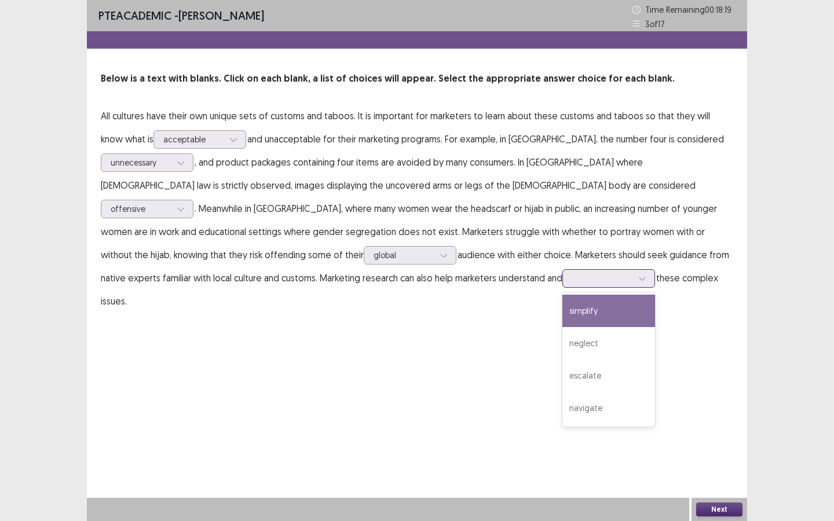
click at [638, 280] on icon at bounding box center [642, 279] width 8 height 8
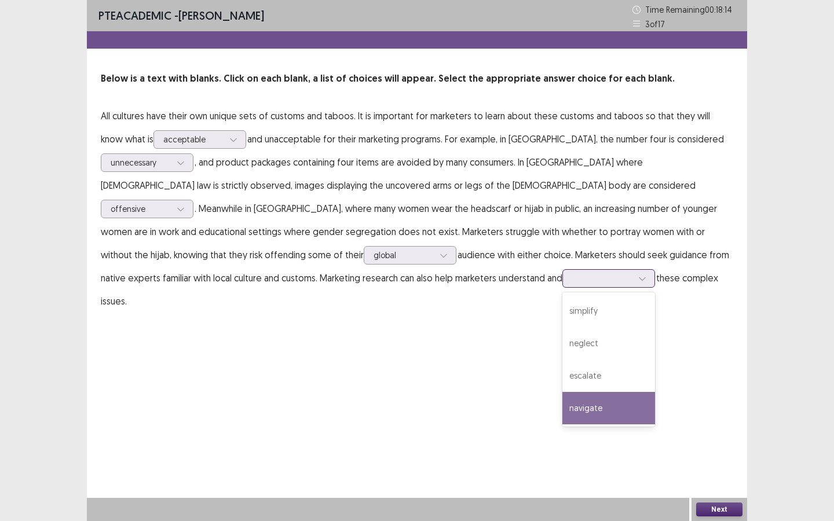
click at [562, 400] on div "navigate" at bounding box center [608, 408] width 93 height 32
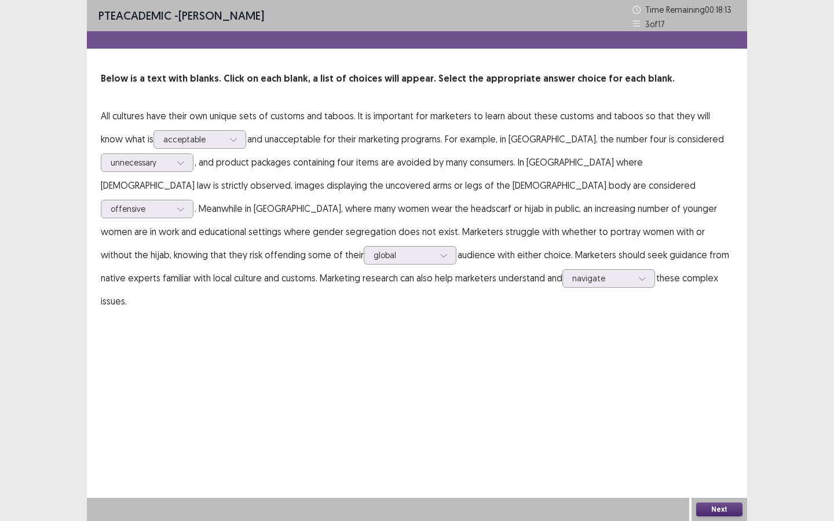
click at [715, 474] on button "Next" at bounding box center [719, 510] width 46 height 14
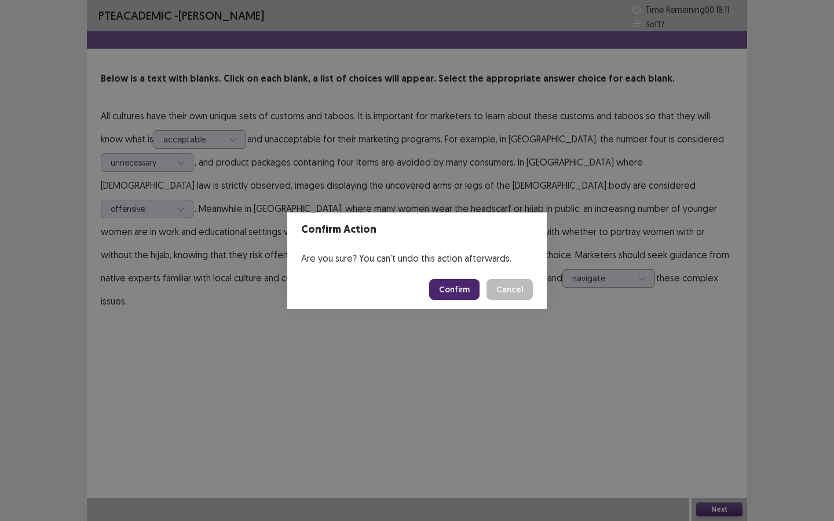
click at [458, 294] on button "Confirm" at bounding box center [454, 289] width 50 height 21
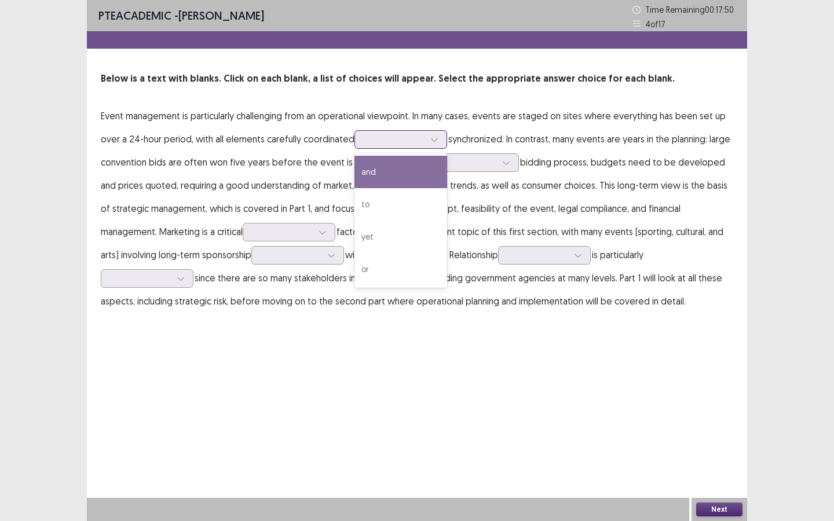
click at [436, 141] on icon at bounding box center [434, 140] width 8 height 8
click at [377, 175] on div "and" at bounding box center [400, 172] width 93 height 32
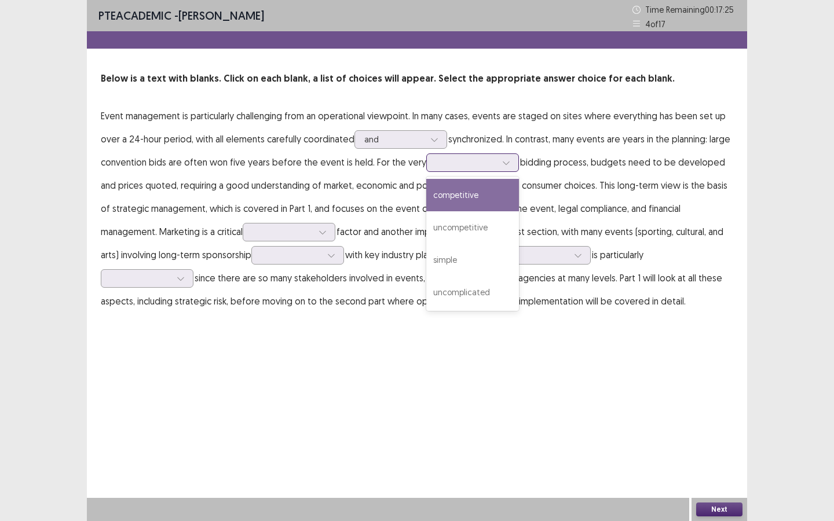
click at [504, 165] on icon at bounding box center [506, 163] width 8 height 8
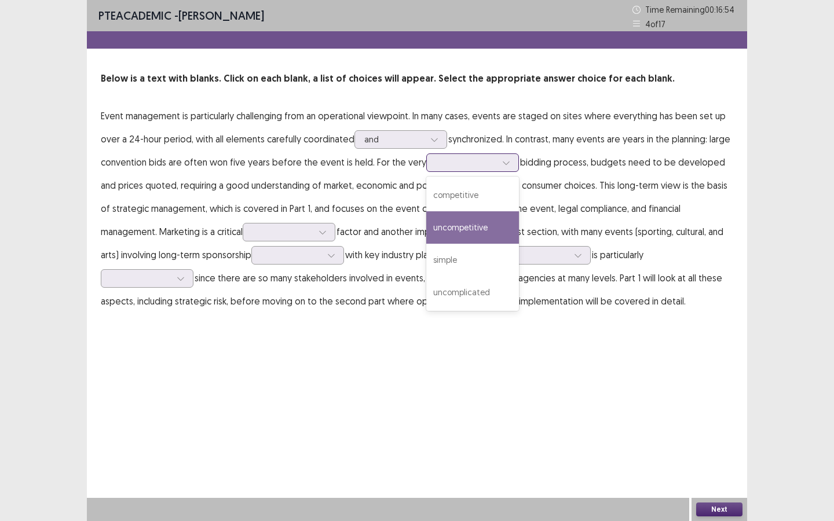
click at [465, 225] on div "uncompetitive" at bounding box center [472, 227] width 93 height 32
click at [502, 164] on icon at bounding box center [506, 163] width 8 height 8
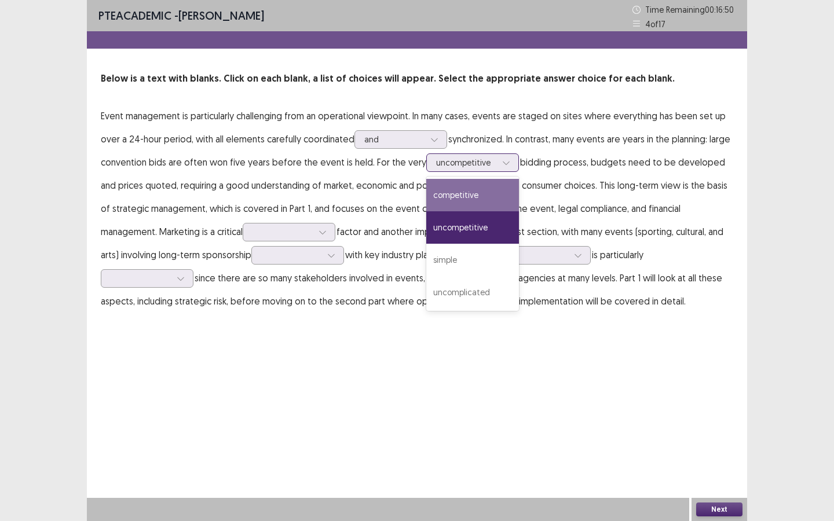
click at [469, 198] on div "competitive" at bounding box center [472, 195] width 93 height 32
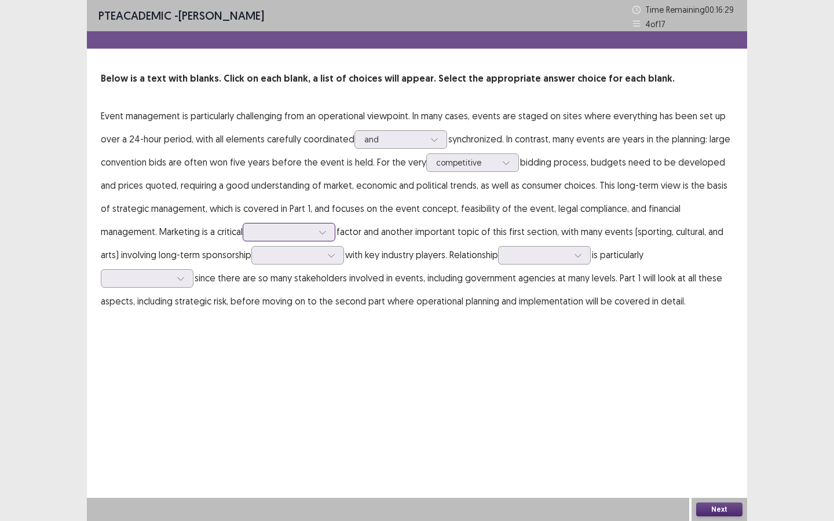
click at [319, 229] on icon at bounding box center [323, 232] width 8 height 8
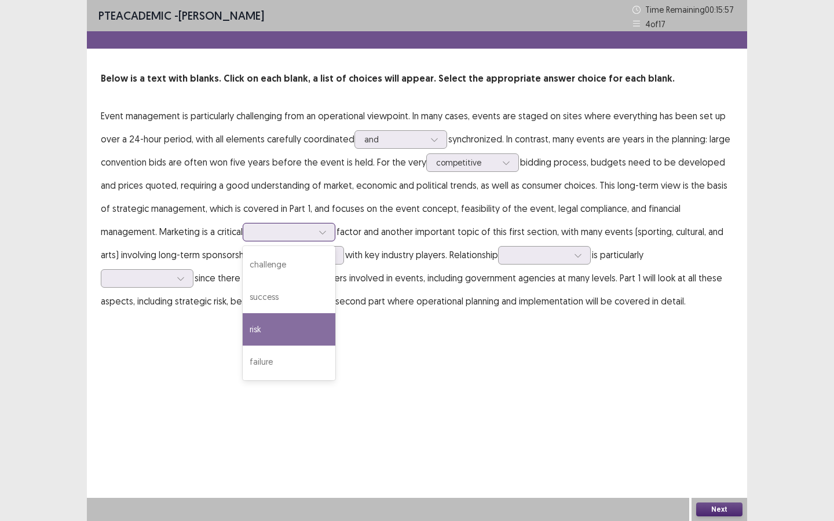
click at [243, 324] on div "risk" at bounding box center [289, 329] width 93 height 32
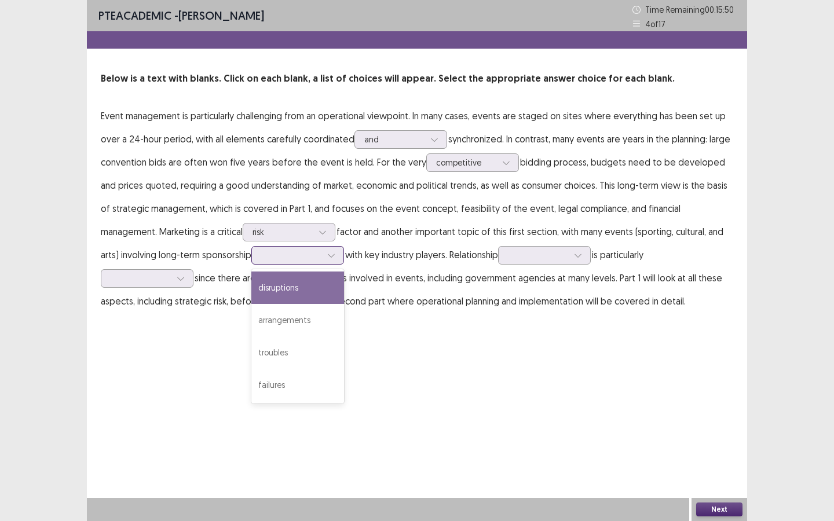
click at [323, 254] on div at bounding box center [331, 255] width 17 height 17
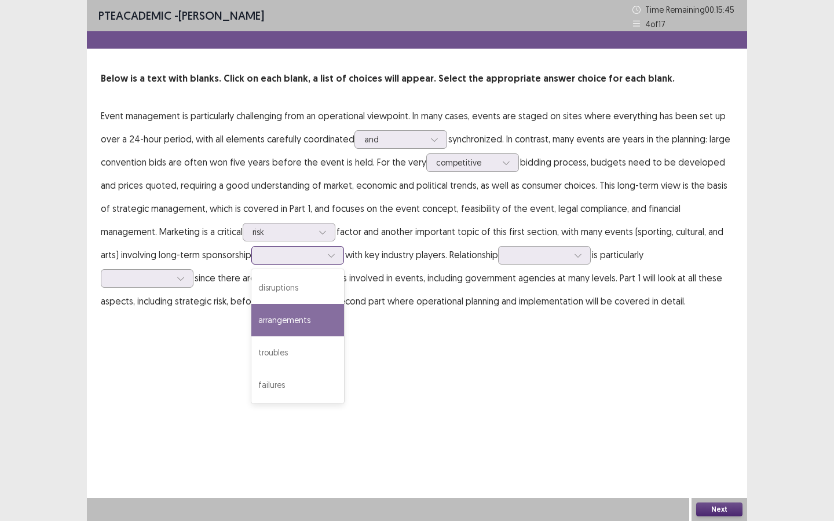
click at [251, 321] on div "arrangements" at bounding box center [297, 320] width 93 height 32
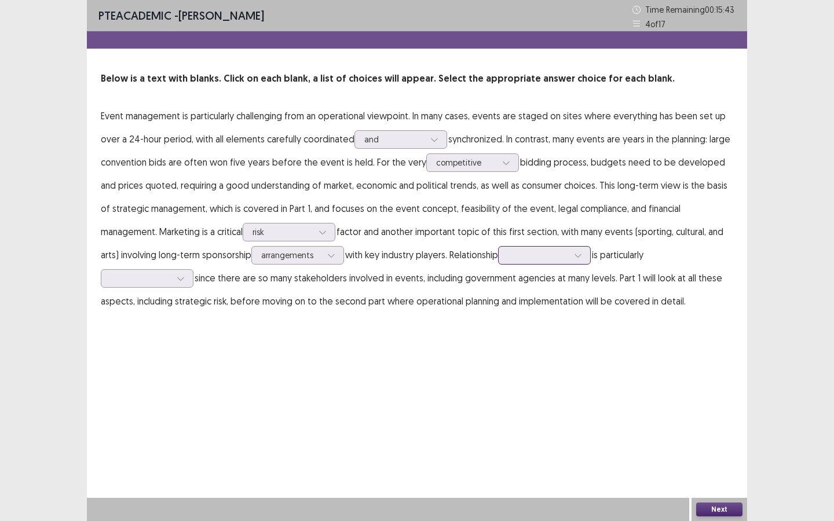
click at [574, 253] on icon at bounding box center [578, 255] width 8 height 8
click at [502, 291] on div "building" at bounding box center [544, 288] width 93 height 32
click at [185, 275] on icon at bounding box center [181, 279] width 8 height 8
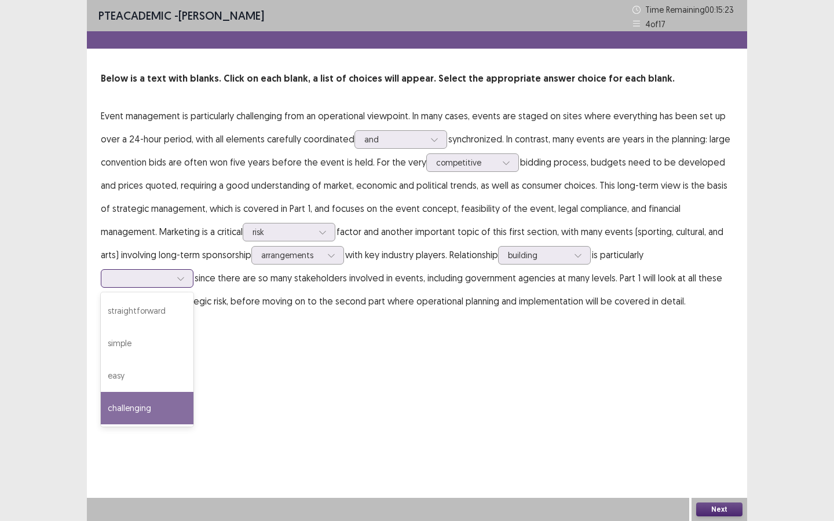
click at [193, 392] on div "challenging" at bounding box center [147, 408] width 93 height 32
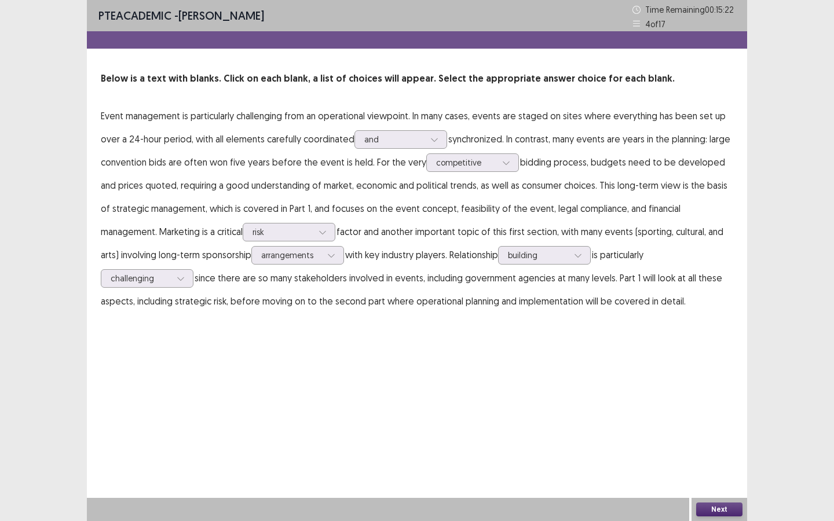
click at [722, 474] on button "Next" at bounding box center [719, 510] width 46 height 14
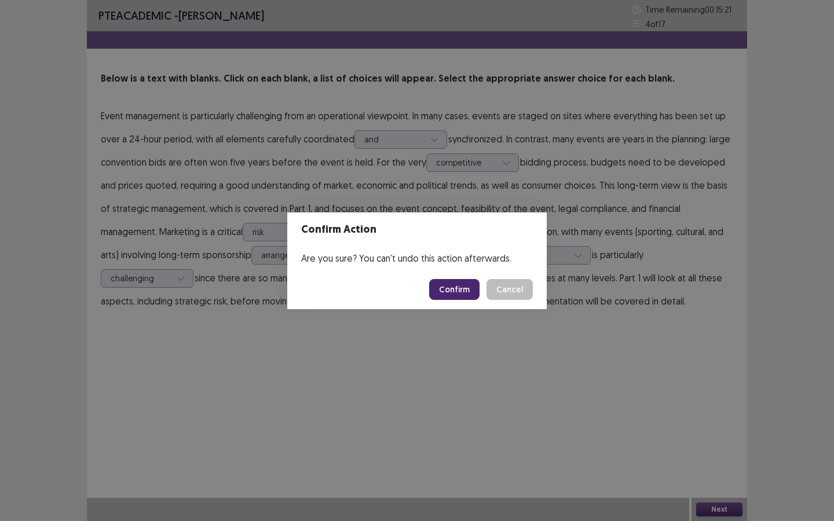
click at [444, 292] on button "Confirm" at bounding box center [454, 289] width 50 height 21
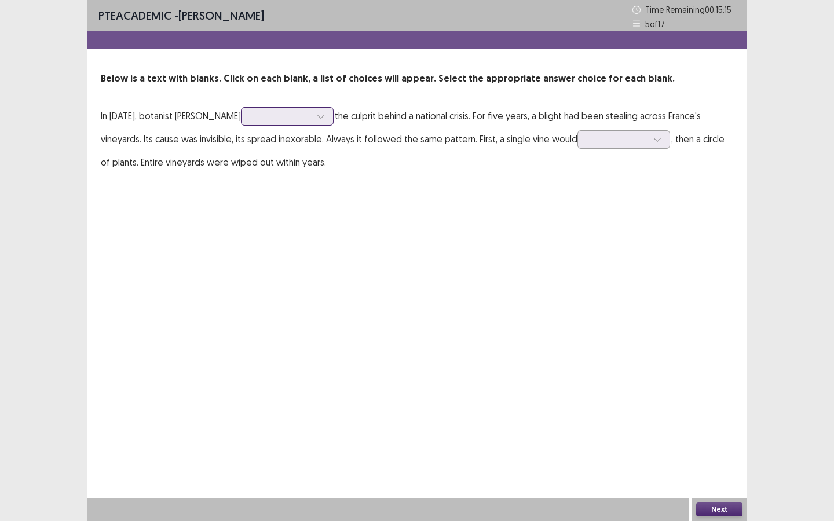
click at [330, 120] on div at bounding box center [320, 116] width 17 height 17
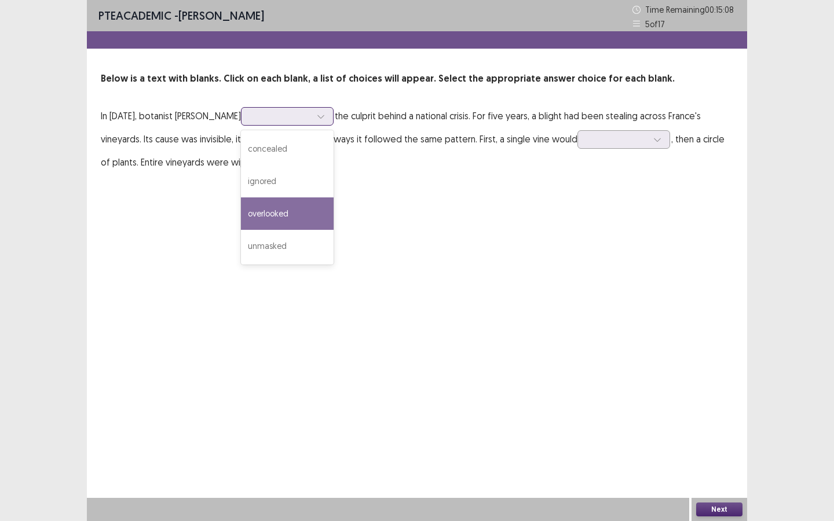
click at [294, 210] on div "overlooked" at bounding box center [287, 214] width 93 height 32
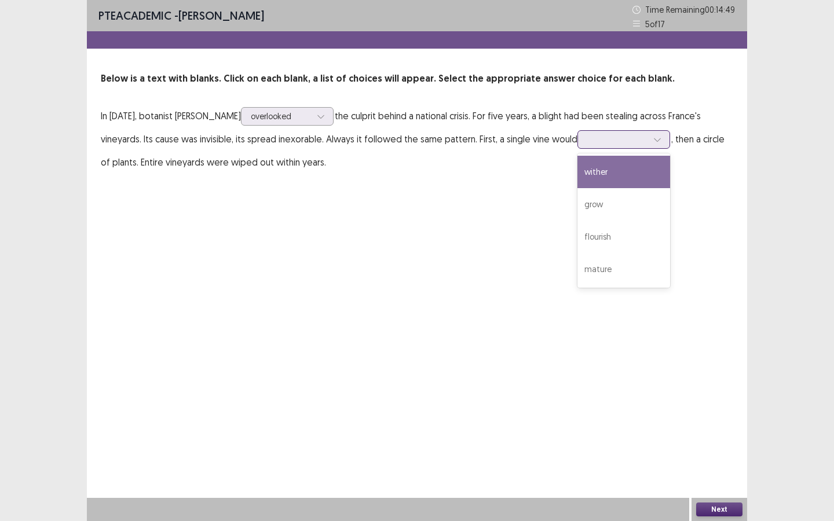
click at [655, 140] on icon at bounding box center [657, 140] width 8 height 8
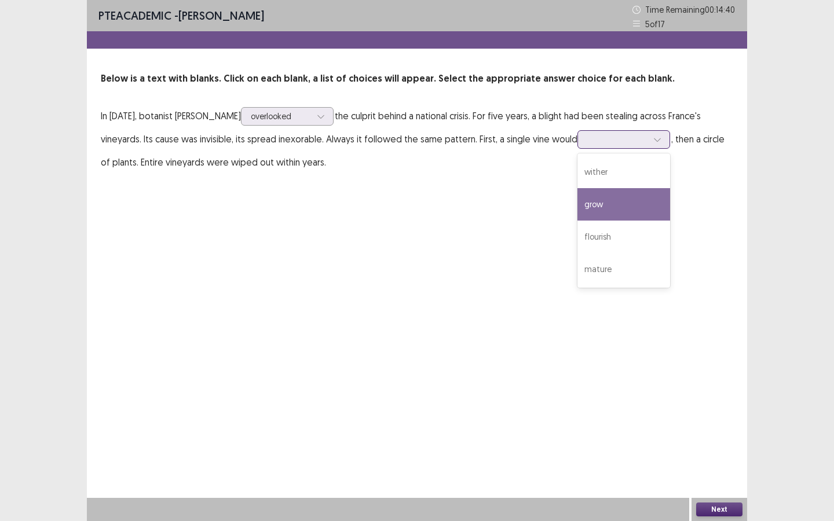
click at [595, 206] on div "grow" at bounding box center [624, 204] width 93 height 32
click at [325, 116] on icon at bounding box center [321, 116] width 8 height 8
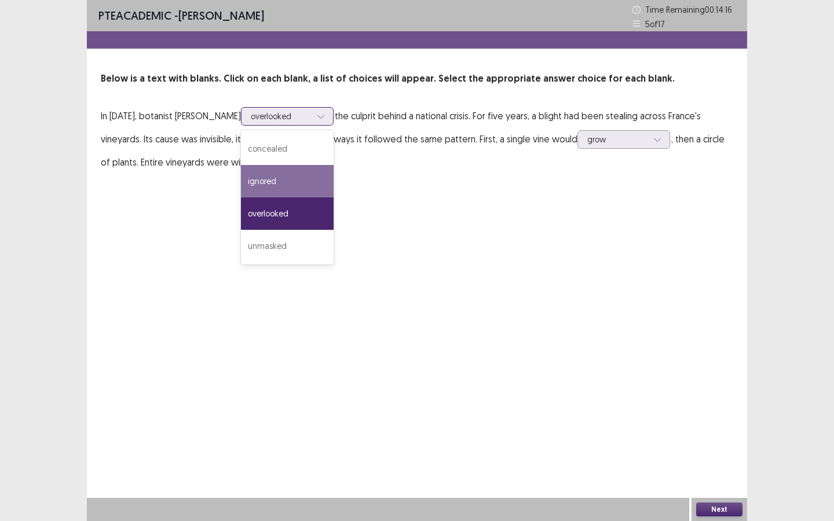
click at [309, 180] on div "ignored" at bounding box center [287, 181] width 93 height 32
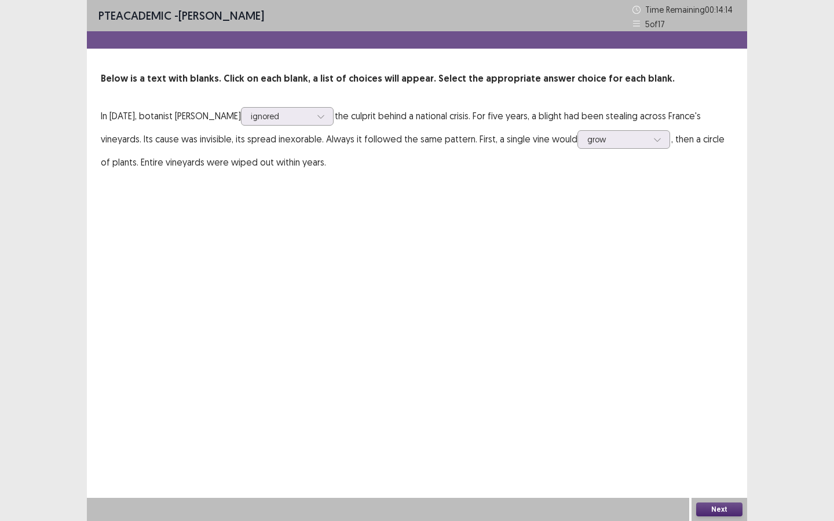
click at [715, 474] on button "Next" at bounding box center [719, 510] width 46 height 14
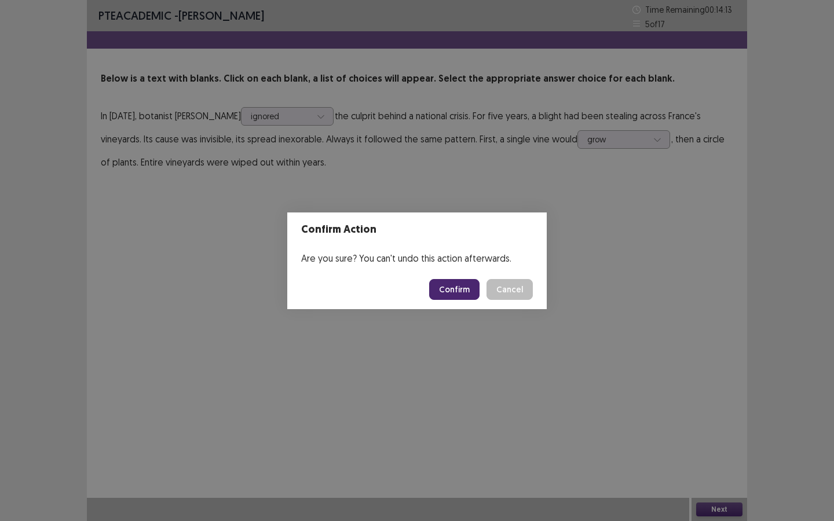
click at [458, 284] on button "Confirm" at bounding box center [454, 289] width 50 height 21
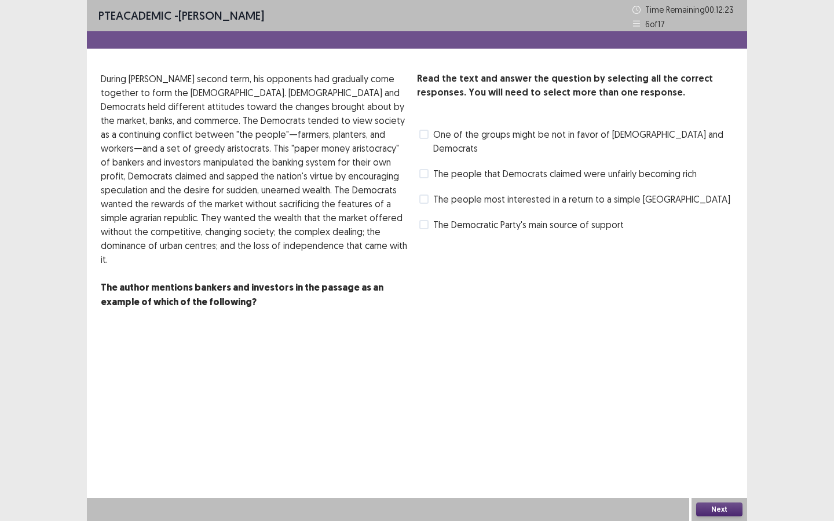
click at [470, 167] on span "The people that Democrats claimed were unfairly becoming rich" at bounding box center [565, 174] width 264 height 14
click at [477, 167] on span "The people that Democrats claimed were unfairly becoming rich" at bounding box center [565, 174] width 264 height 14
click at [484, 192] on span "The people most interested in a return to a simple agrarian republic" at bounding box center [581, 199] width 297 height 14
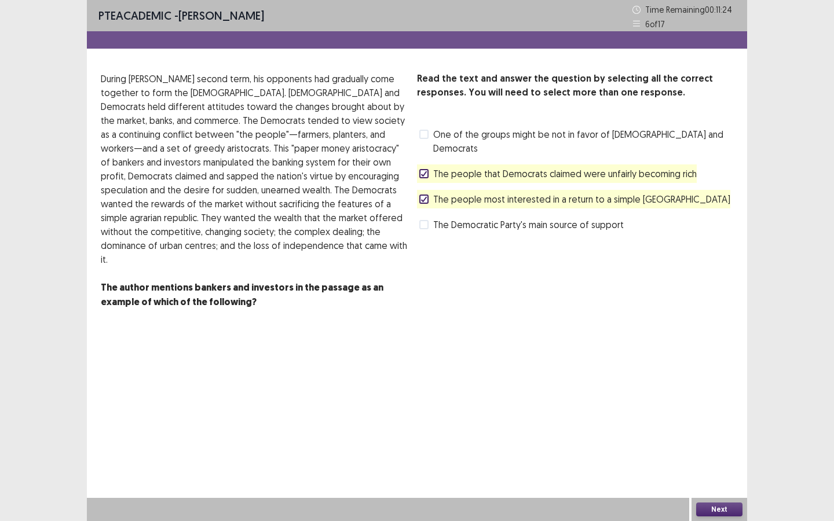
click at [729, 474] on button "Next" at bounding box center [719, 510] width 46 height 14
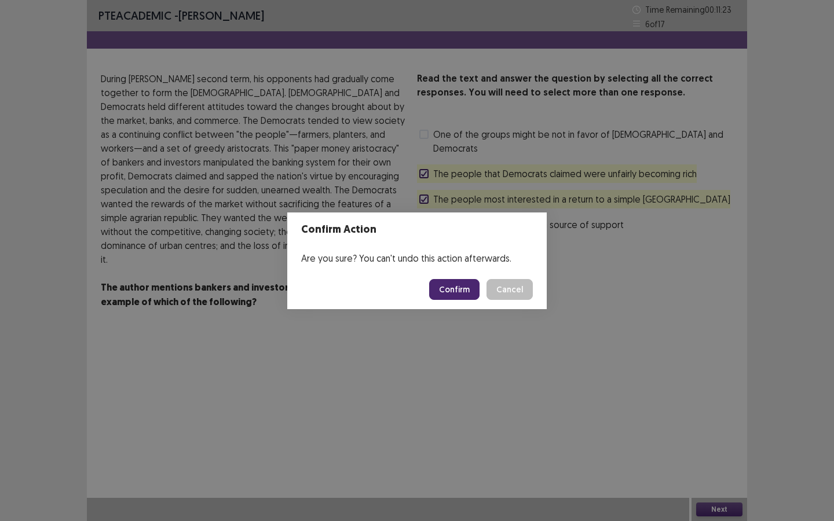
click at [454, 289] on button "Confirm" at bounding box center [454, 289] width 50 height 21
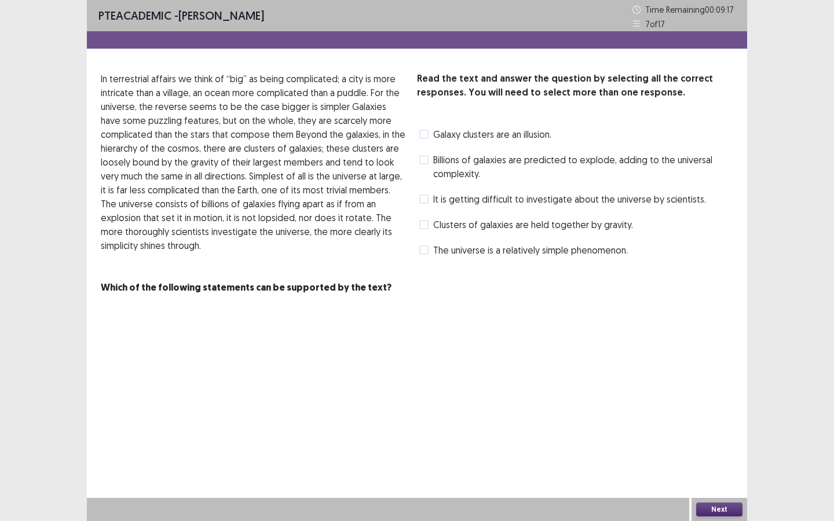
click at [451, 165] on span "Billions of galaxies are predicted to explode, adding to the universal complexi…" at bounding box center [583, 167] width 300 height 28
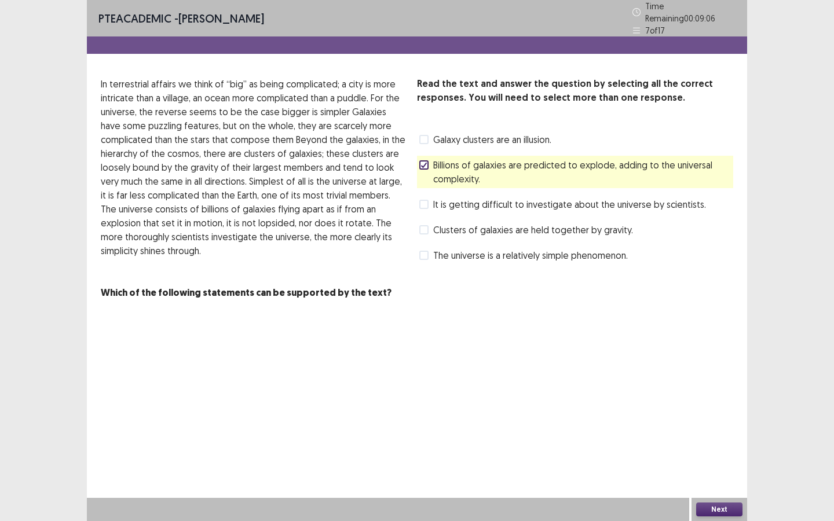
click at [462, 202] on span "It is getting difficult to investigate about the universe by scientists." at bounding box center [569, 205] width 273 height 14
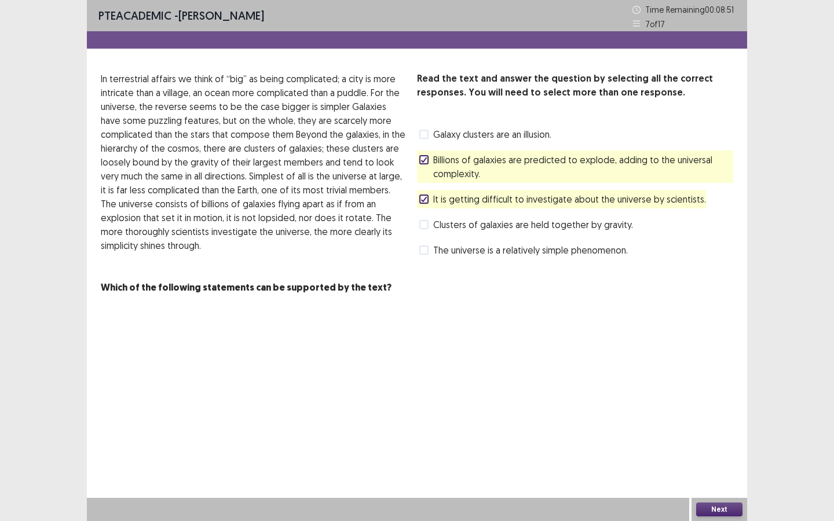
click at [474, 136] on span "Galaxy clusters are an illusion." at bounding box center [492, 134] width 118 height 14
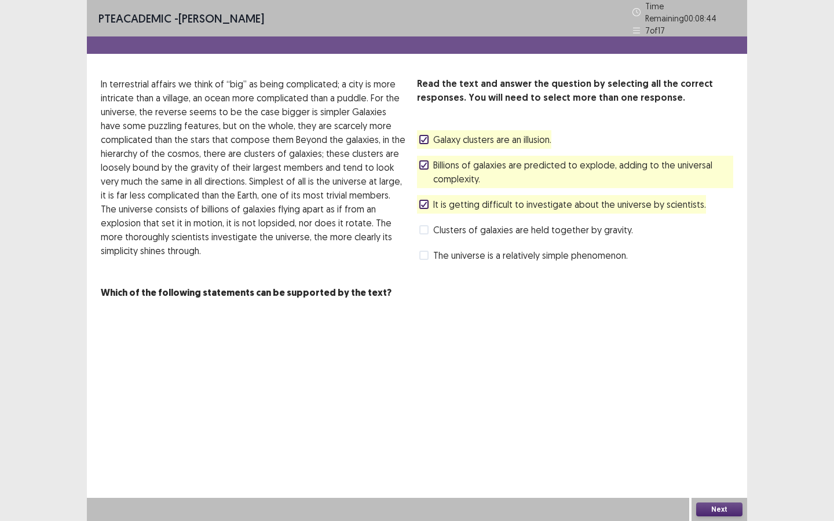
click at [495, 136] on span "Galaxy clusters are an illusion." at bounding box center [492, 140] width 118 height 14
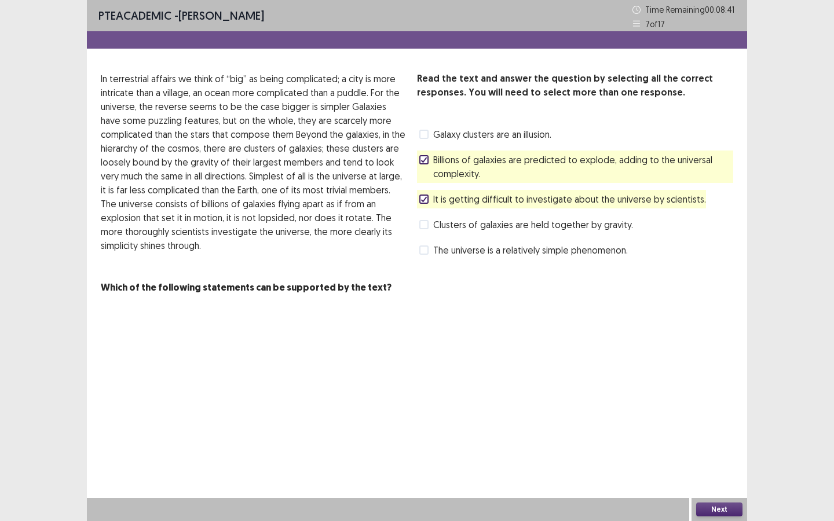
click at [712, 474] on button "Next" at bounding box center [719, 510] width 46 height 14
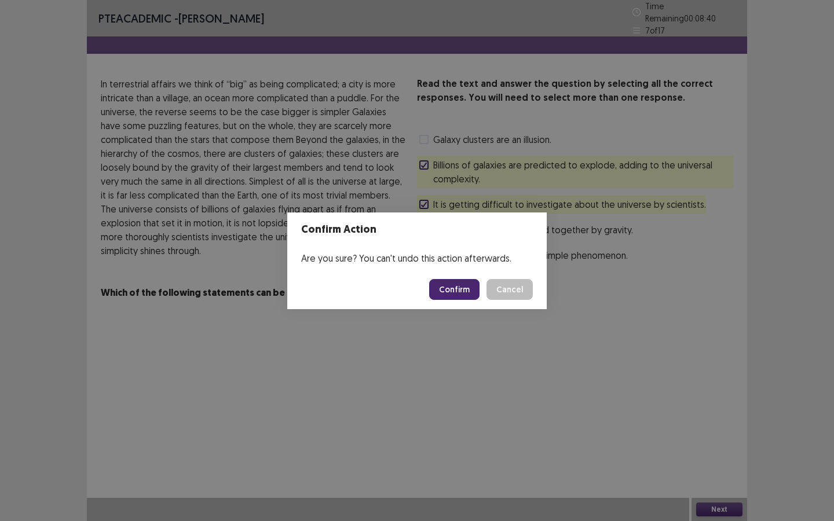
click at [462, 290] on button "Confirm" at bounding box center [454, 289] width 50 height 21
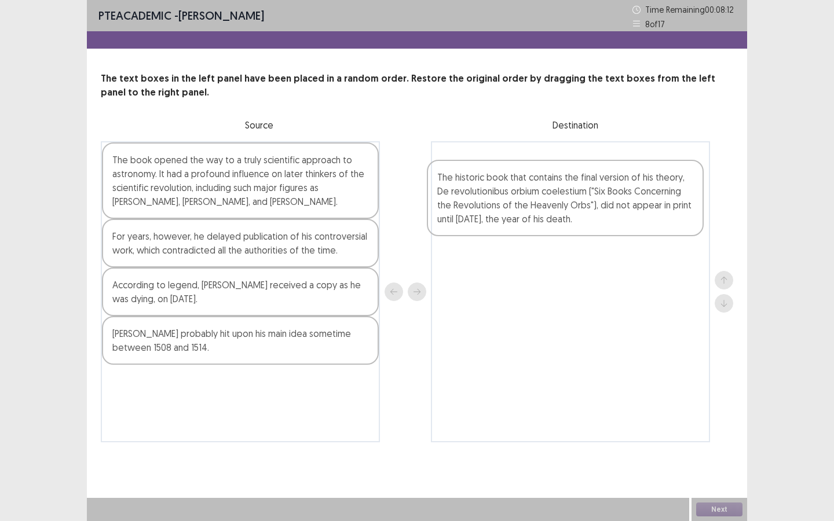
drag, startPoint x: 243, startPoint y: 410, endPoint x: 573, endPoint y: 204, distance: 389.0
click at [573, 204] on div "The book opened the way to a truly scientific approach to astronomy. It had a p…" at bounding box center [417, 291] width 633 height 301
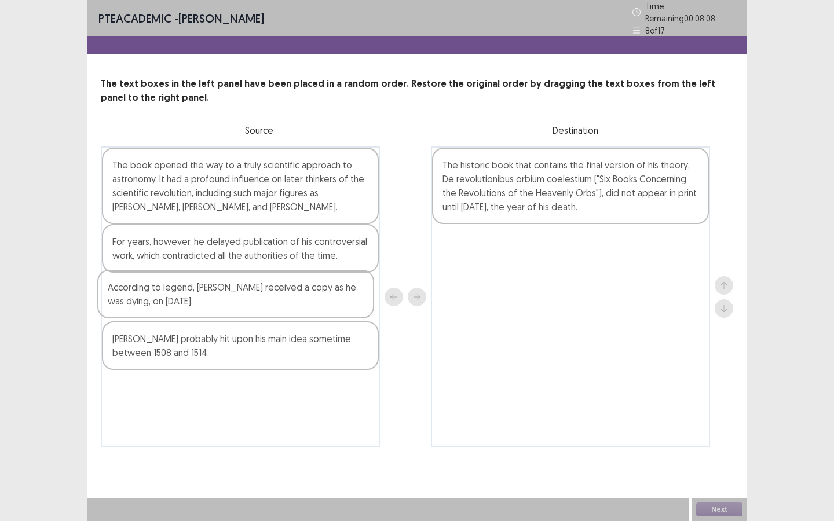
click at [232, 304] on div "The book opened the way to a truly scientific approach to astronomy. It had a p…" at bounding box center [240, 297] width 279 height 301
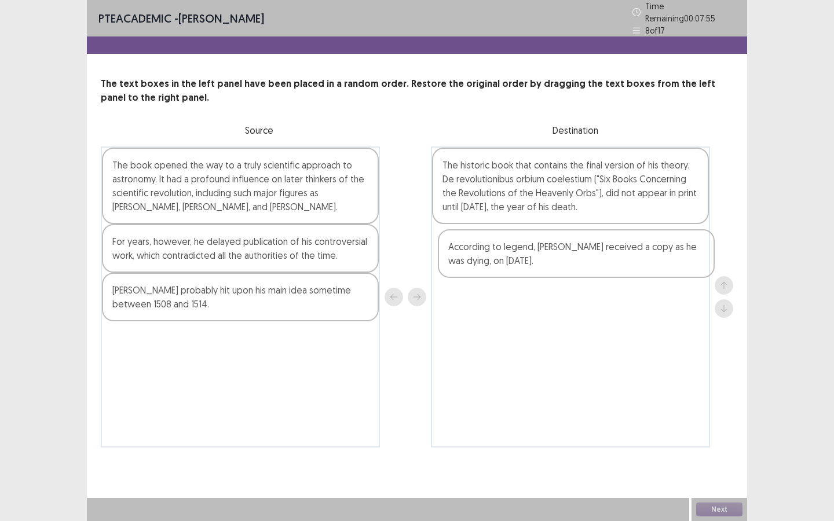
drag, startPoint x: 257, startPoint y: 299, endPoint x: 595, endPoint y: 261, distance: 341.0
click at [595, 261] on div "The book opened the way to a truly scientific approach to astronomy. It had a p…" at bounding box center [417, 297] width 633 height 301
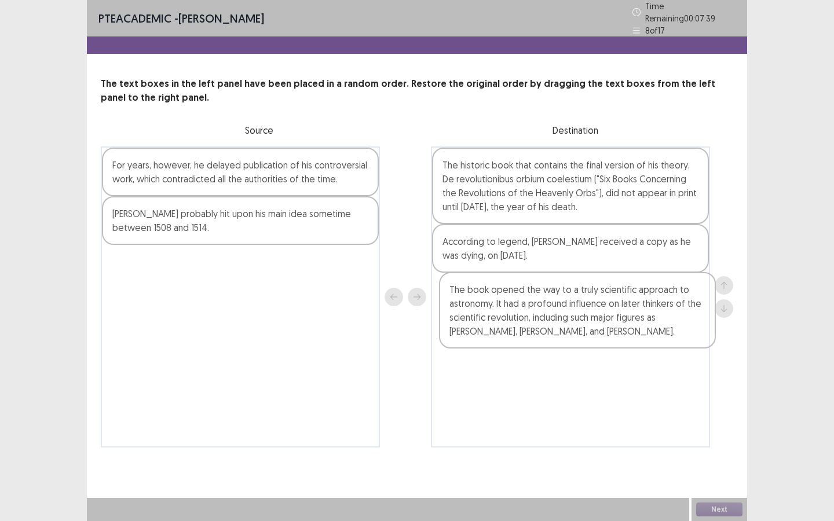
drag, startPoint x: 251, startPoint y: 201, endPoint x: 594, endPoint y: 331, distance: 366.8
click at [594, 331] on div "The book opened the way to a truly scientific approach to astronomy. It had a p…" at bounding box center [417, 297] width 633 height 301
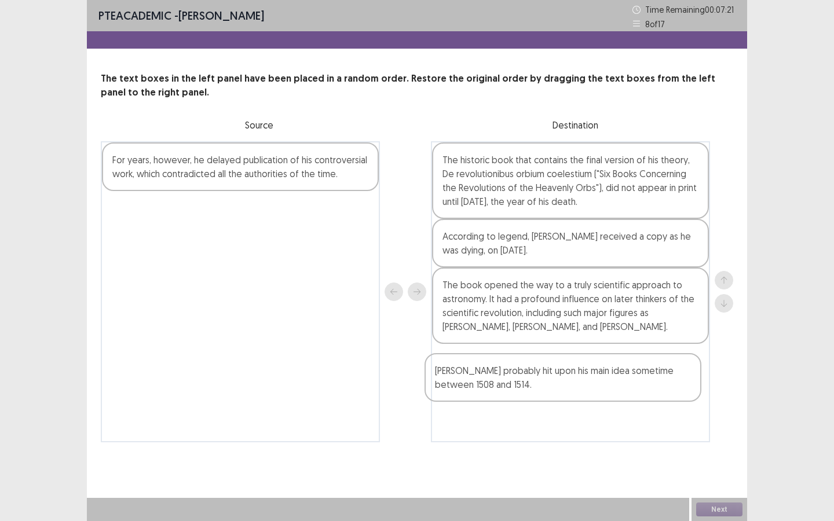
drag, startPoint x: 226, startPoint y: 221, endPoint x: 557, endPoint y: 374, distance: 363.9
click at [557, 374] on div "For years, however, he delayed publication of his controversial work, which con…" at bounding box center [417, 291] width 633 height 301
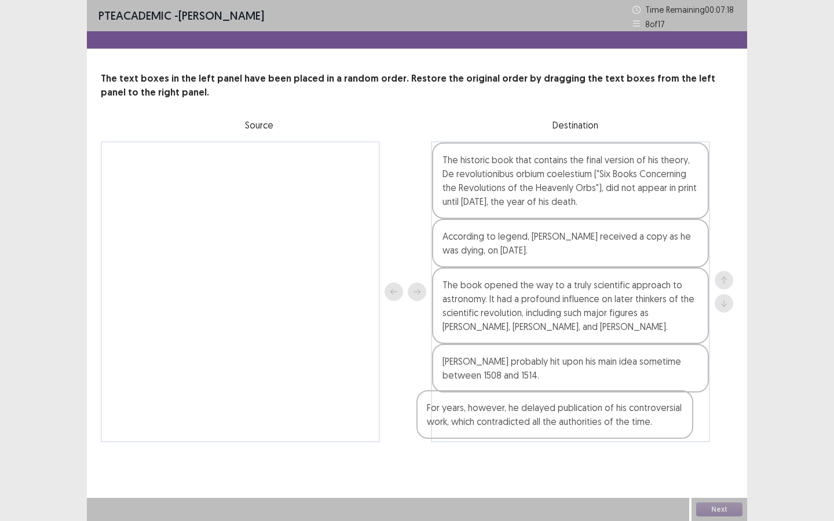
drag, startPoint x: 189, startPoint y: 164, endPoint x: 514, endPoint y: 413, distance: 409.4
click at [514, 414] on div "For years, however, he delayed publication of his controversial work, which con…" at bounding box center [417, 291] width 633 height 301
click at [719, 474] on button "Next" at bounding box center [719, 510] width 46 height 14
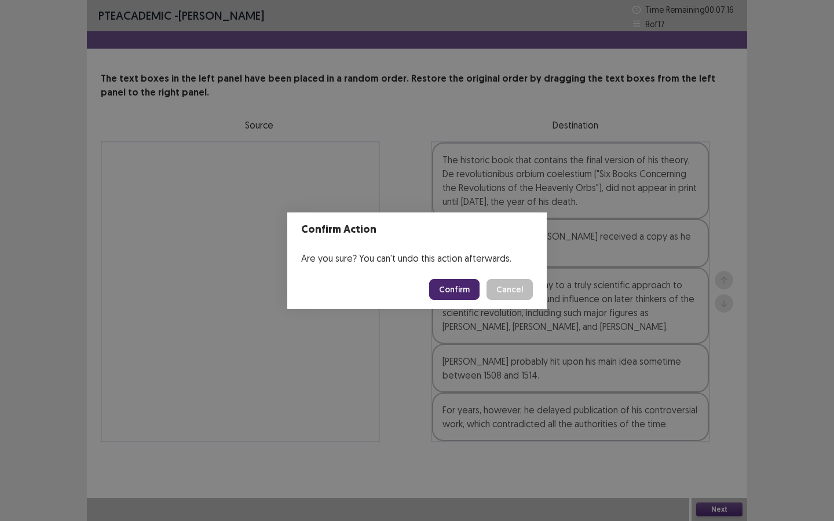
click at [445, 288] on button "Confirm" at bounding box center [454, 289] width 50 height 21
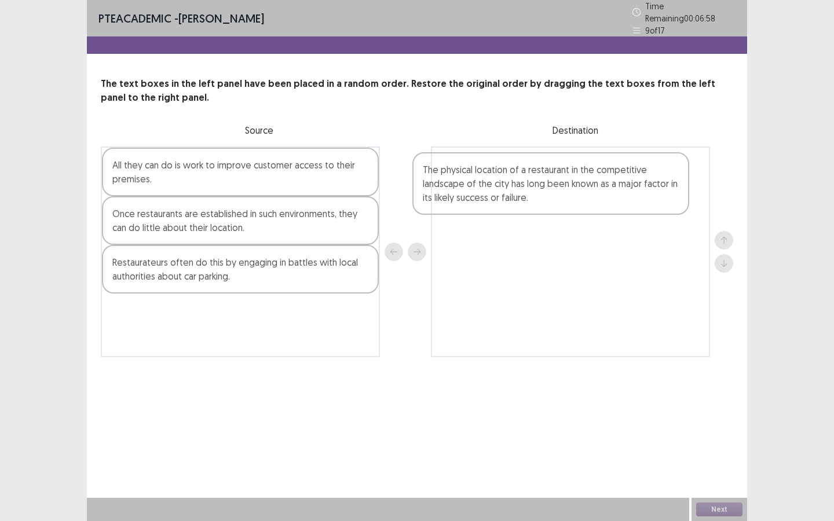
drag, startPoint x: 248, startPoint y: 195, endPoint x: 569, endPoint y: 200, distance: 321.5
click at [569, 200] on div "The physical location of a restaurant in the competitive landscape of the city …" at bounding box center [417, 252] width 633 height 211
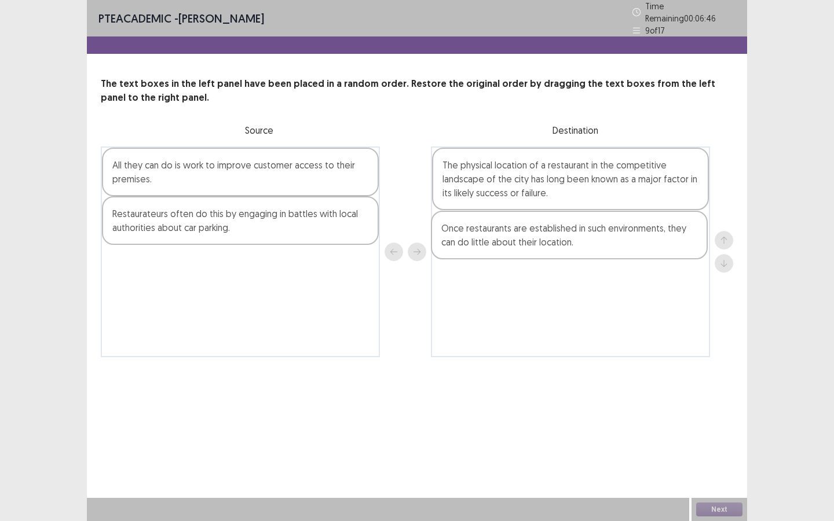
drag, startPoint x: 270, startPoint y: 225, endPoint x: 604, endPoint y: 242, distance: 334.1
click at [602, 242] on div "All they can do is work to improve customer access to their premises. Once rest…" at bounding box center [417, 252] width 633 height 211
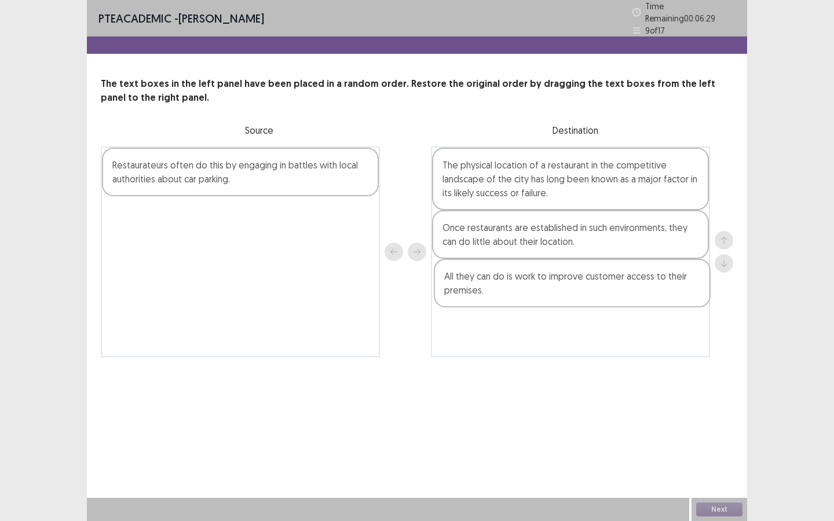
drag, startPoint x: 201, startPoint y: 173, endPoint x: 536, endPoint y: 290, distance: 355.2
click at [536, 290] on div "All they can do is work to improve customer access to their premises. Restaurat…" at bounding box center [417, 252] width 633 height 211
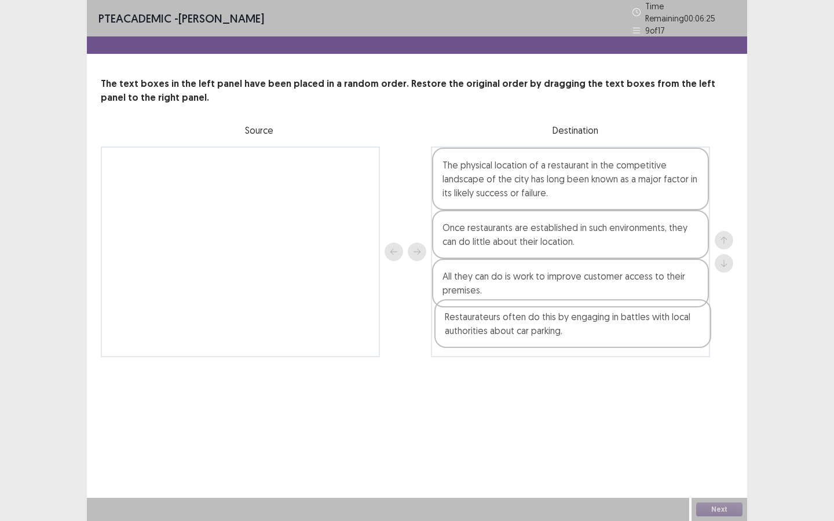
drag, startPoint x: 212, startPoint y: 174, endPoint x: 550, endPoint y: 331, distance: 372.2
click at [550, 331] on div "Restaurateurs often do this by engaging in battles with local authorities about…" at bounding box center [417, 252] width 633 height 211
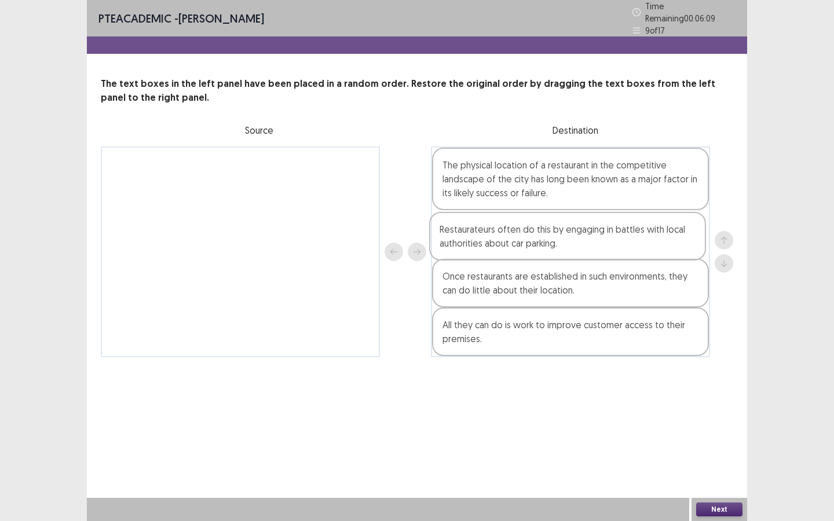
drag, startPoint x: 533, startPoint y: 332, endPoint x: 532, endPoint y: 233, distance: 99.1
click at [532, 233] on div "The physical location of a restaurant in the competitive landscape of the city …" at bounding box center [570, 252] width 279 height 211
click at [544, 236] on div "Restaurateurs often do this by engaging in battles with local authorities about…" at bounding box center [570, 234] width 277 height 49
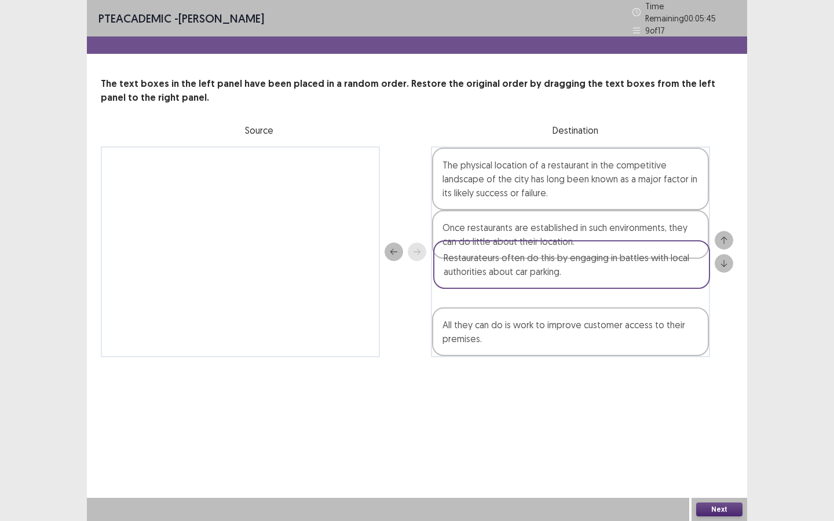
drag, startPoint x: 566, startPoint y: 228, endPoint x: 567, endPoint y: 266, distance: 38.2
click at [567, 266] on div "The physical location of a restaurant in the competitive landscape of the city …" at bounding box center [570, 252] width 279 height 211
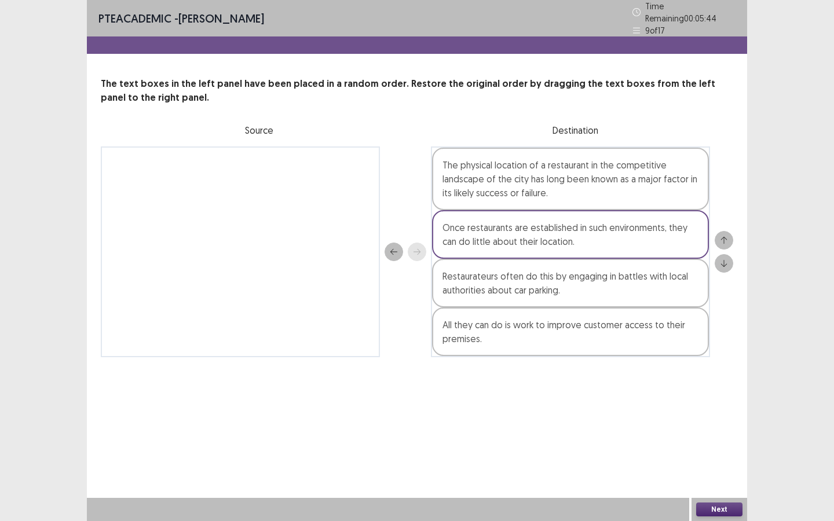
click at [721, 474] on button "Next" at bounding box center [719, 510] width 46 height 14
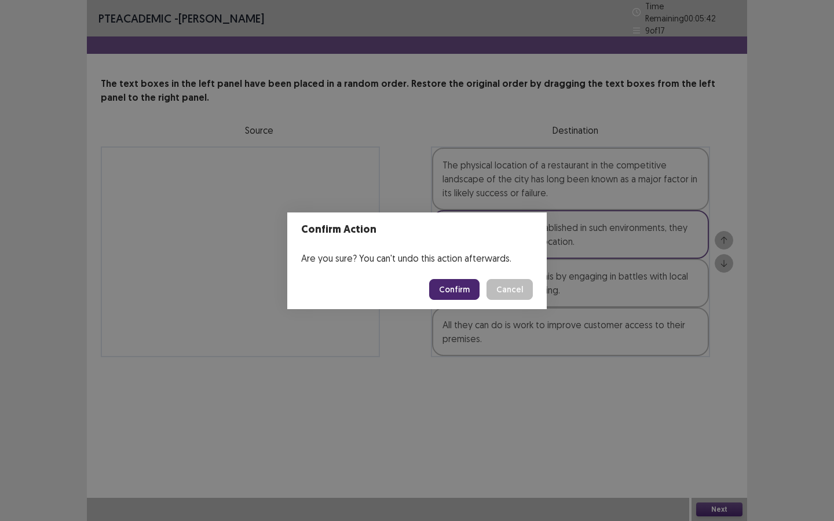
click at [451, 289] on button "Confirm" at bounding box center [454, 289] width 50 height 21
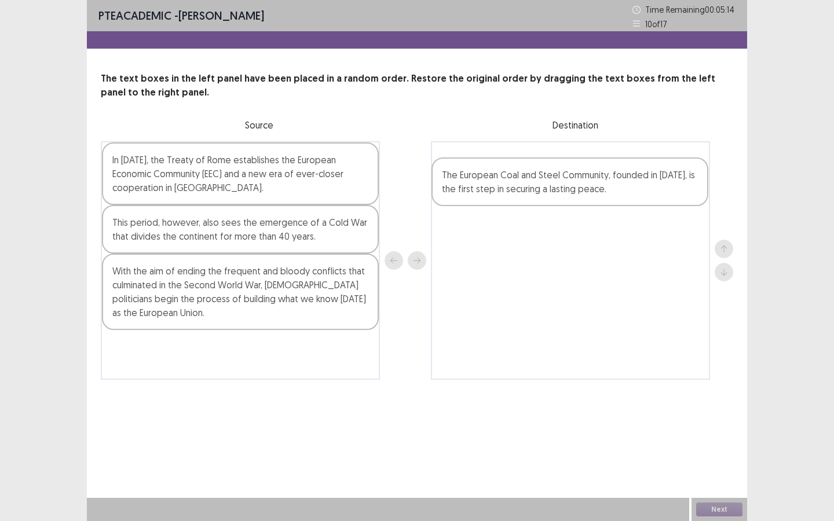
drag, startPoint x: 294, startPoint y: 286, endPoint x: 626, endPoint y: 188, distance: 346.2
click at [626, 188] on div "In 1957, the Treaty of Rome establishes the European Economic Community (EEC) a…" at bounding box center [417, 260] width 633 height 239
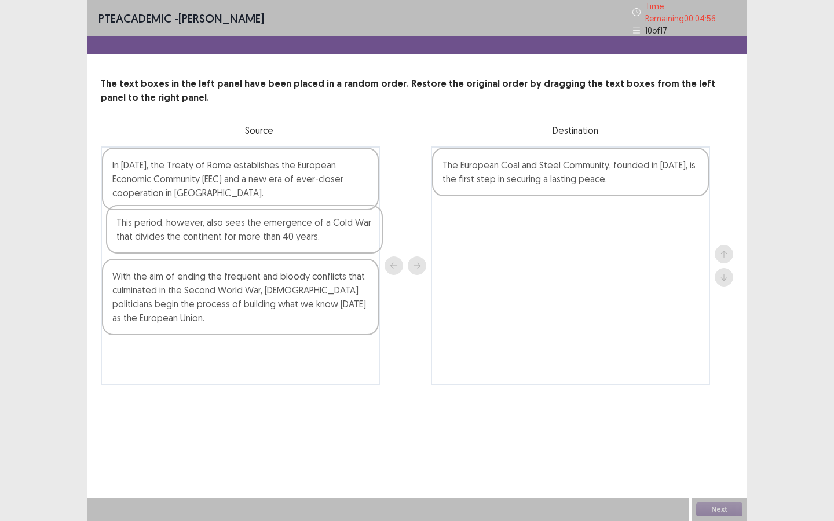
drag, startPoint x: 213, startPoint y: 238, endPoint x: 220, endPoint y: 238, distance: 7.0
click at [220, 238] on div "In 1957, the Treaty of Rome establishes the European Economic Community (EEC) a…" at bounding box center [240, 266] width 279 height 239
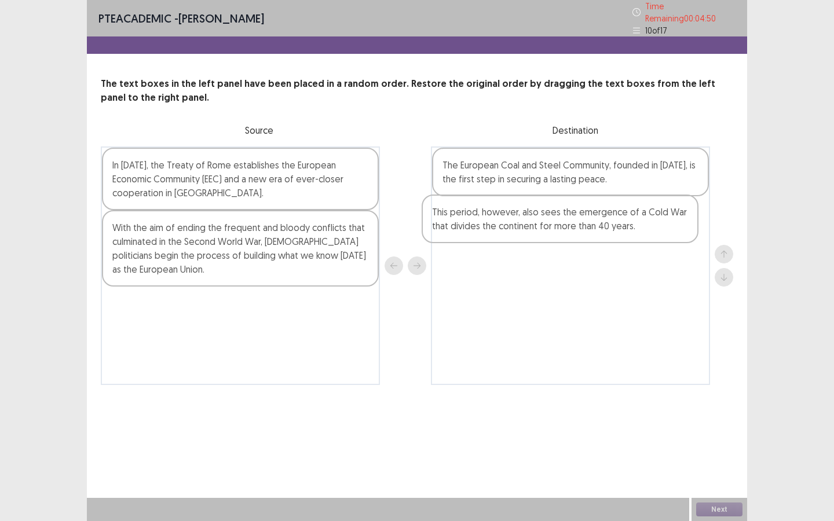
drag, startPoint x: 220, startPoint y: 238, endPoint x: 547, endPoint y: 226, distance: 328.1
click at [547, 226] on div "In 1957, the Treaty of Rome establishes the European Economic Community (EEC) a…" at bounding box center [417, 266] width 633 height 239
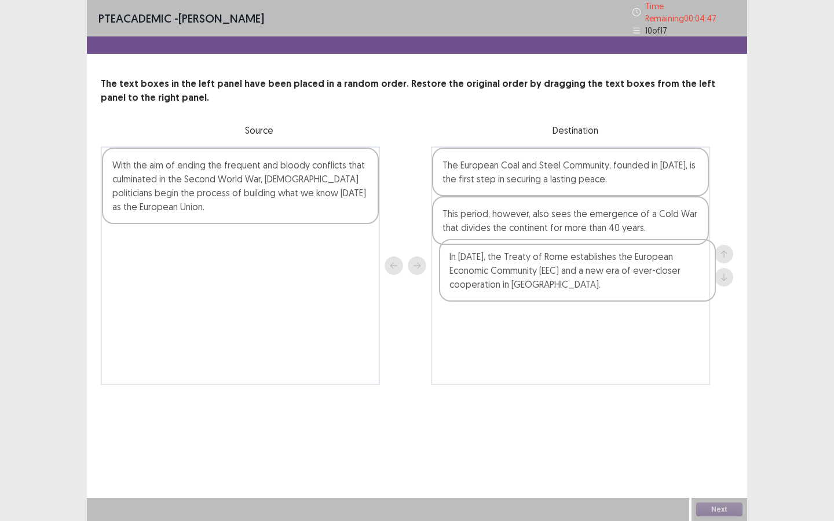
drag, startPoint x: 215, startPoint y: 176, endPoint x: 555, endPoint y: 274, distance: 353.8
click at [555, 274] on div "In 1957, the Treaty of Rome establishes the European Economic Community (EEC) a…" at bounding box center [417, 266] width 633 height 239
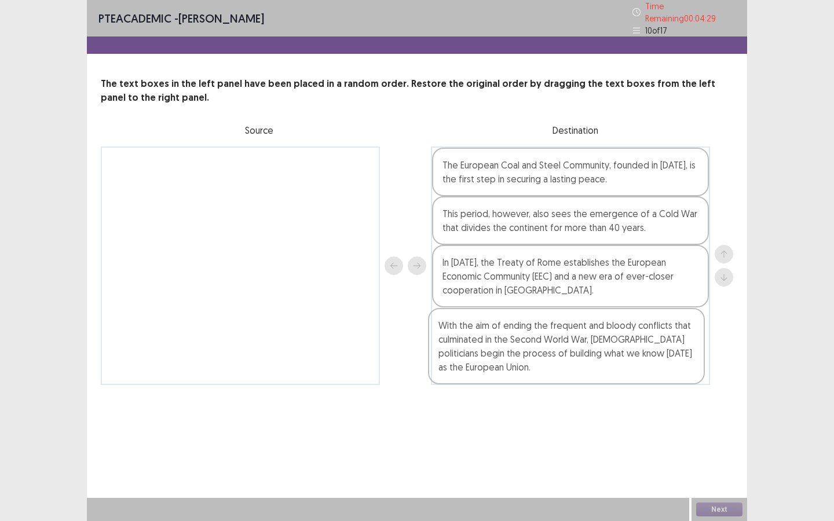
drag, startPoint x: 221, startPoint y: 179, endPoint x: 550, endPoint y: 345, distance: 368.9
click at [550, 345] on div "With the aim of ending the frequent and bloody conflicts that culminated in the…" at bounding box center [417, 266] width 633 height 239
click at [723, 474] on button "Next" at bounding box center [719, 510] width 46 height 14
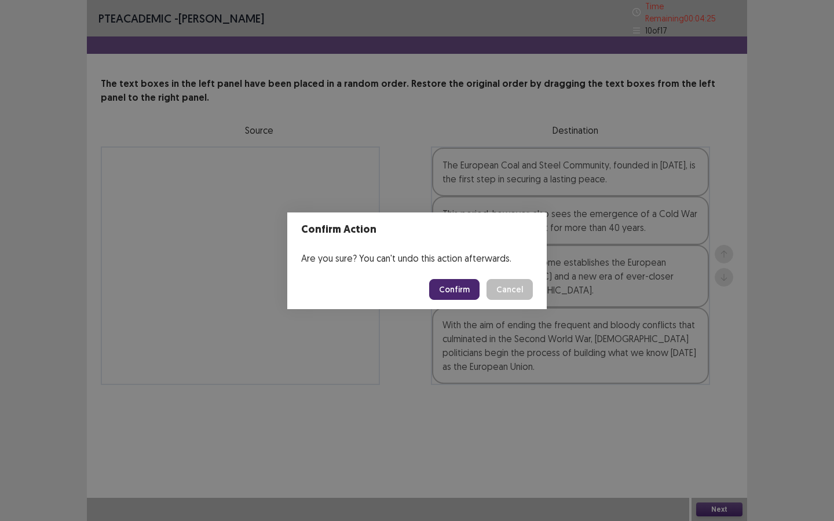
click at [461, 288] on button "Confirm" at bounding box center [454, 289] width 50 height 21
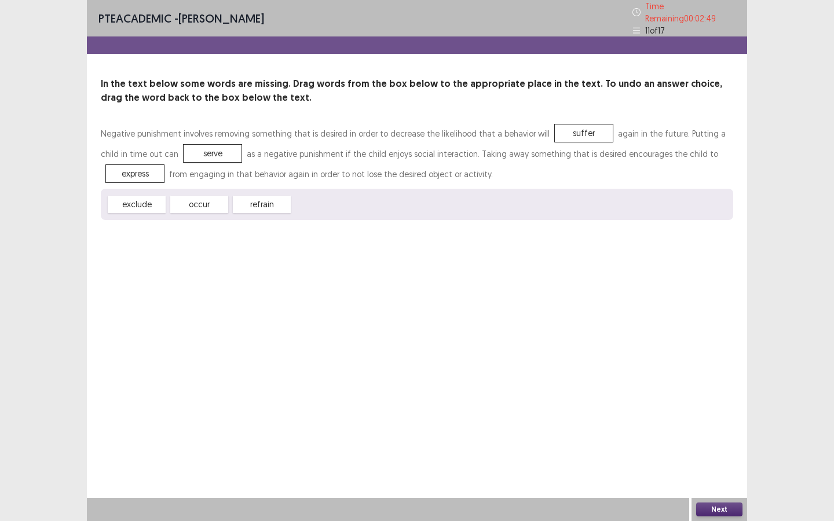
click at [729, 474] on button "Next" at bounding box center [719, 510] width 46 height 14
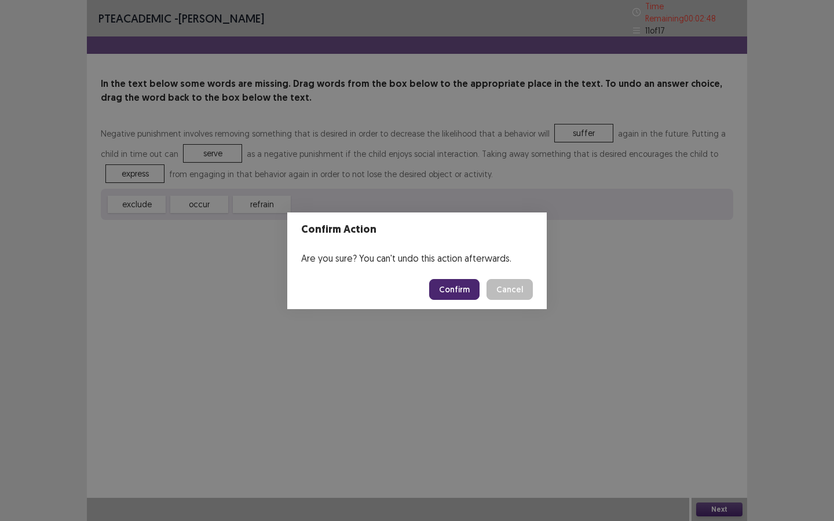
click at [452, 282] on button "Confirm" at bounding box center [454, 289] width 50 height 21
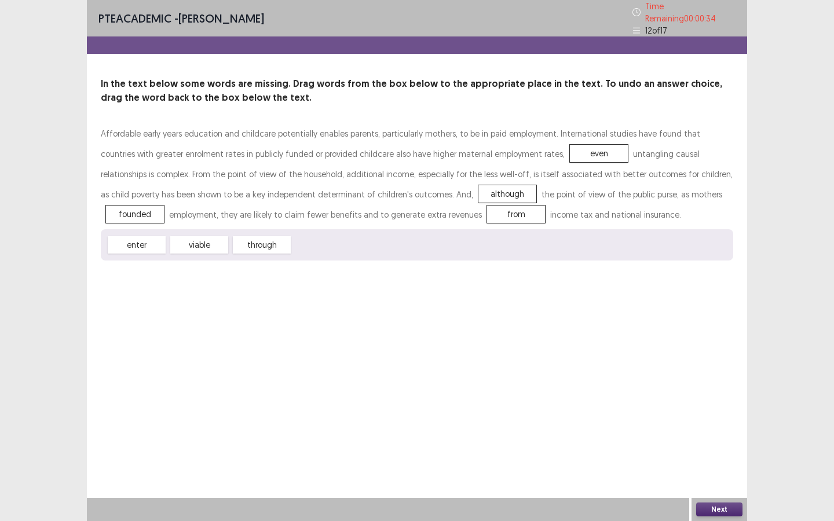
click at [711, 474] on button "Next" at bounding box center [719, 510] width 46 height 14
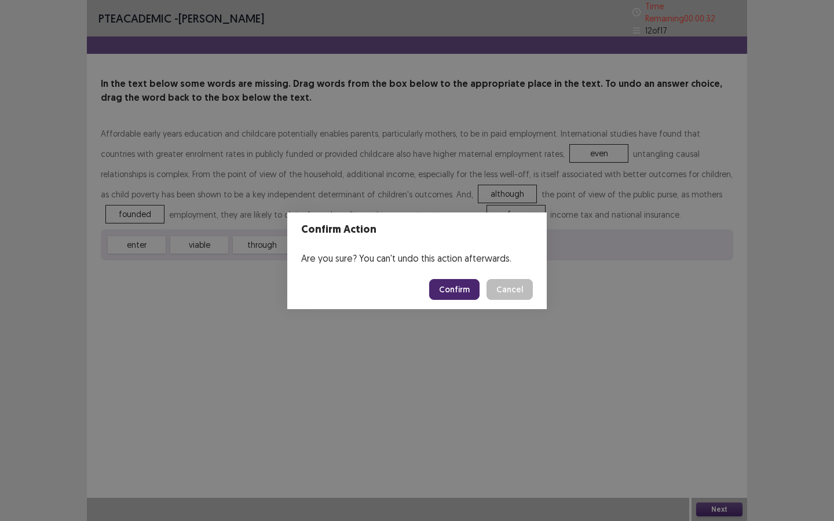
click at [443, 288] on button "Confirm" at bounding box center [454, 289] width 50 height 21
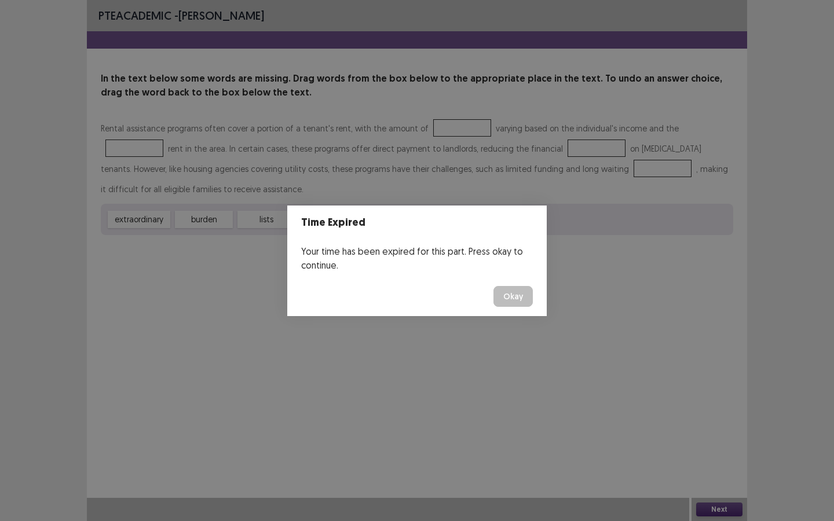
click at [519, 297] on button "Okay" at bounding box center [513, 296] width 39 height 21
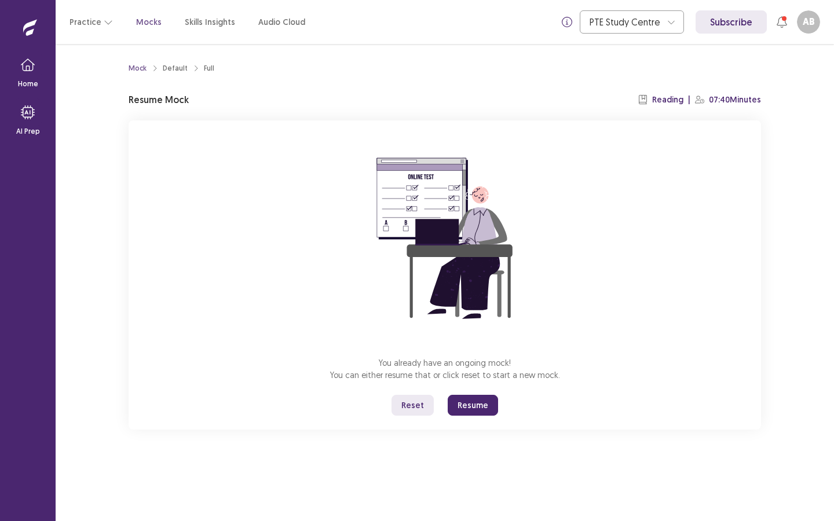
click at [475, 401] on button "Resume" at bounding box center [473, 405] width 50 height 21
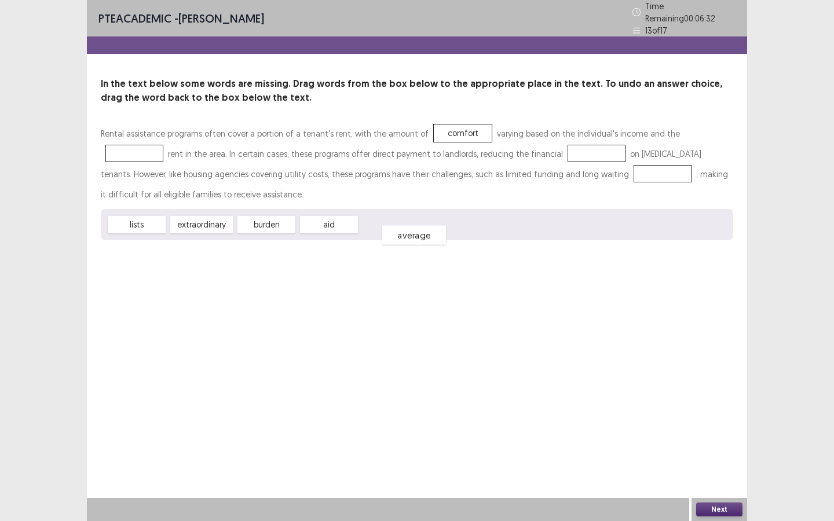
drag, startPoint x: 400, startPoint y: 222, endPoint x: 412, endPoint y: 229, distance: 14.5
click at [412, 229] on div "average" at bounding box center [414, 235] width 64 height 19
click at [730, 474] on button "Next" at bounding box center [719, 510] width 46 height 14
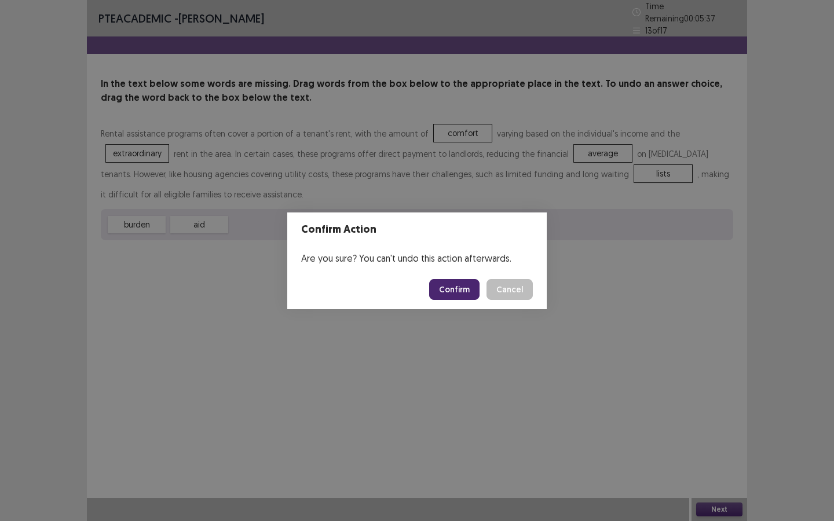
click at [451, 284] on button "Confirm" at bounding box center [454, 289] width 50 height 21
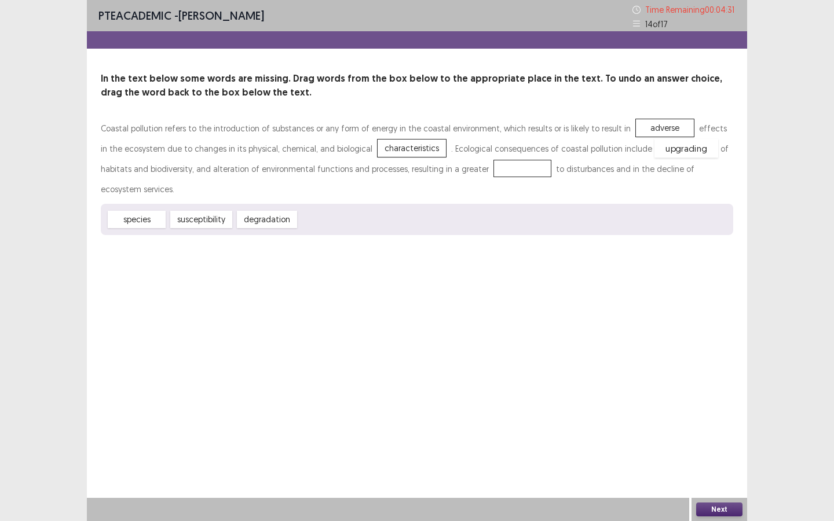
click at [655, 148] on div "upgrading" at bounding box center [687, 148] width 64 height 19
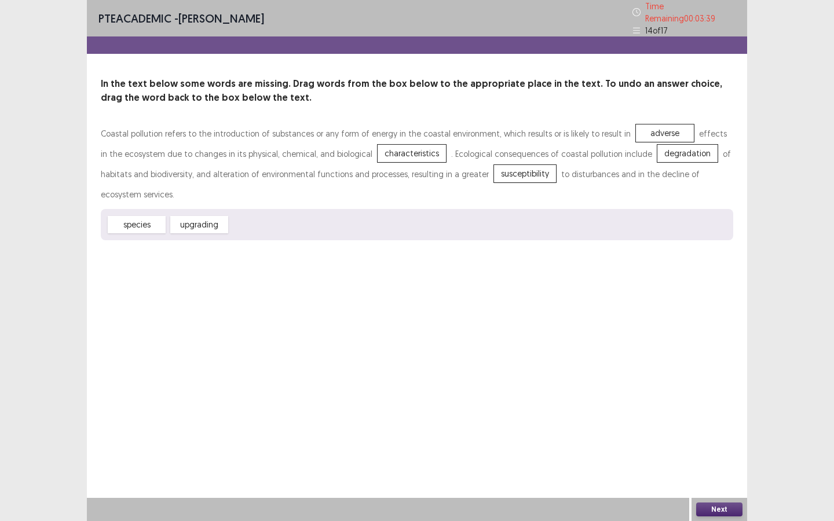
click at [710, 474] on button "Next" at bounding box center [719, 510] width 46 height 14
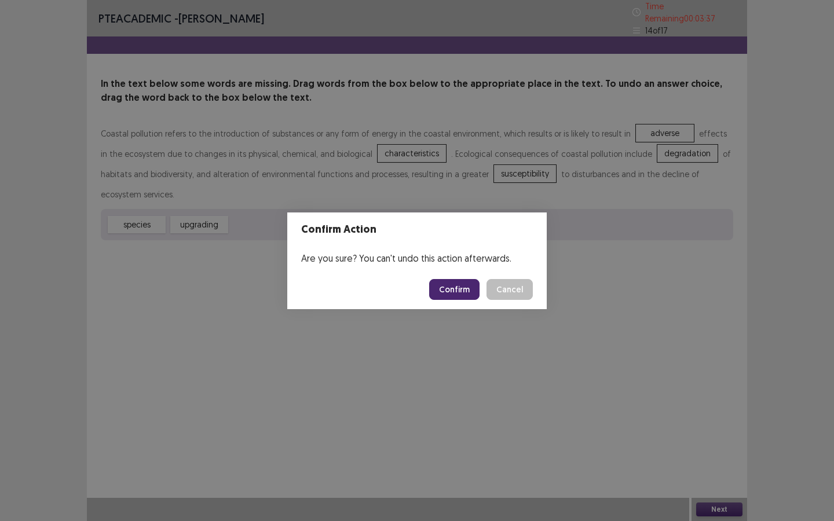
click at [446, 290] on button "Confirm" at bounding box center [454, 289] width 50 height 21
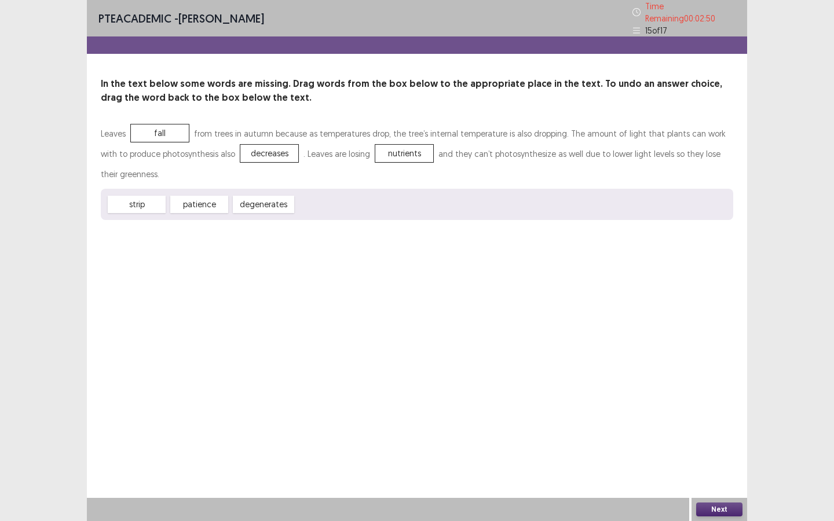
click at [726, 474] on button "Next" at bounding box center [719, 510] width 46 height 14
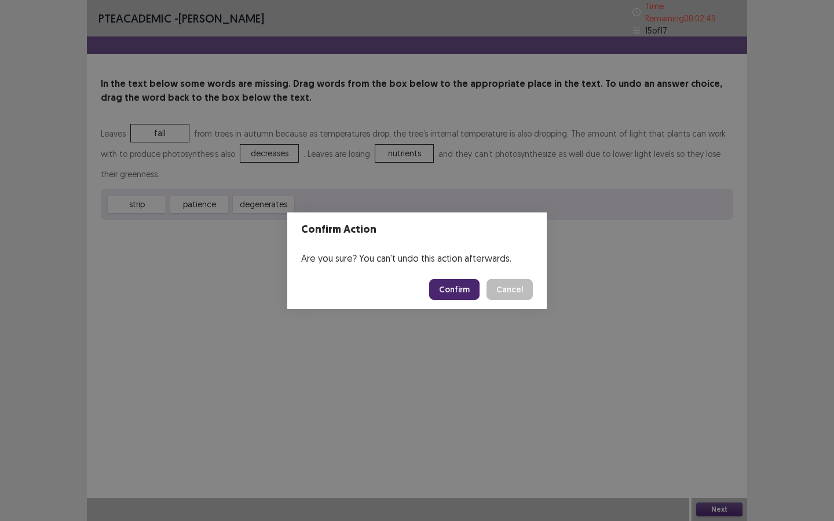
click at [451, 289] on button "Confirm" at bounding box center [454, 289] width 50 height 21
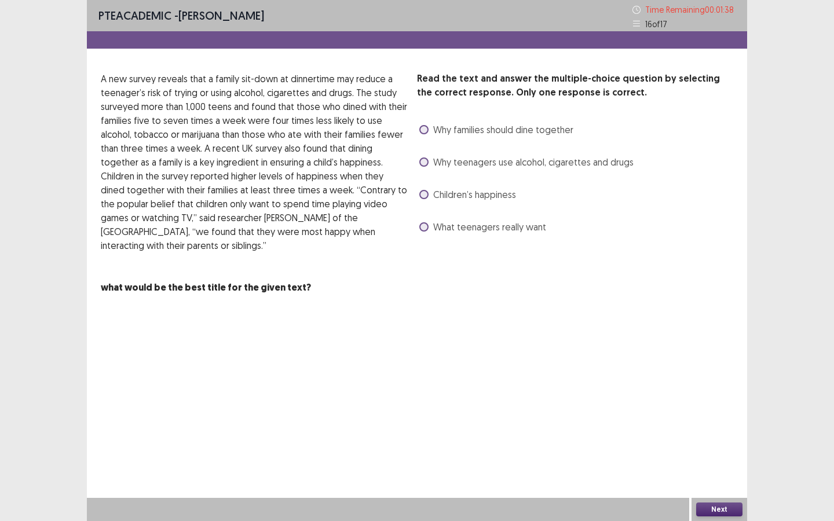
click at [466, 129] on span "Why families should dine together" at bounding box center [503, 130] width 140 height 14
click at [720, 474] on button "Next" at bounding box center [719, 510] width 46 height 14
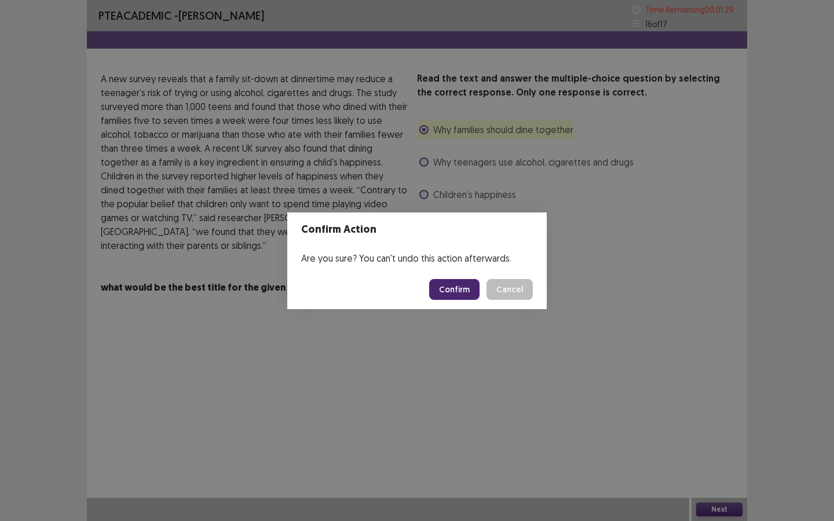
click at [443, 284] on button "Confirm" at bounding box center [454, 289] width 50 height 21
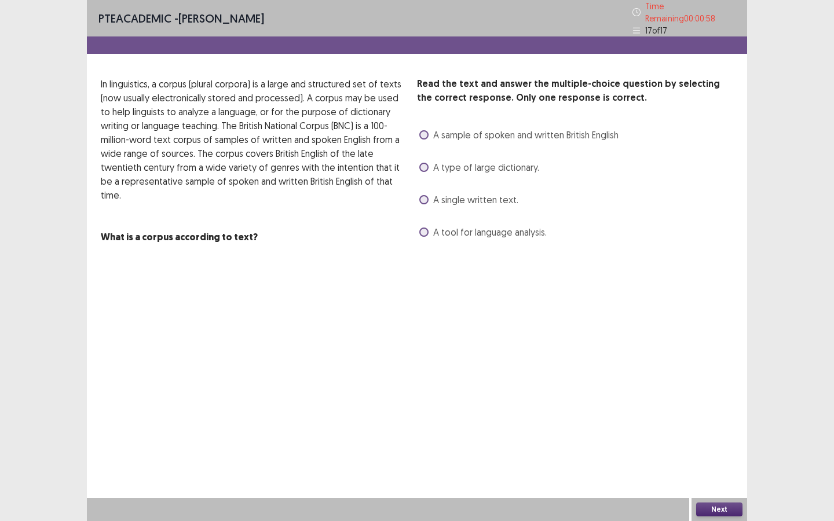
click at [489, 128] on span "A sample of spoken and written British English" at bounding box center [525, 135] width 185 height 14
click at [470, 162] on span "A type of large dictionary." at bounding box center [486, 167] width 106 height 14
click at [473, 197] on span "A single written text." at bounding box center [475, 200] width 85 height 14
click at [473, 232] on span "A tool for language analysis." at bounding box center [490, 232] width 114 height 14
click at [714, 474] on button "Next" at bounding box center [719, 510] width 46 height 14
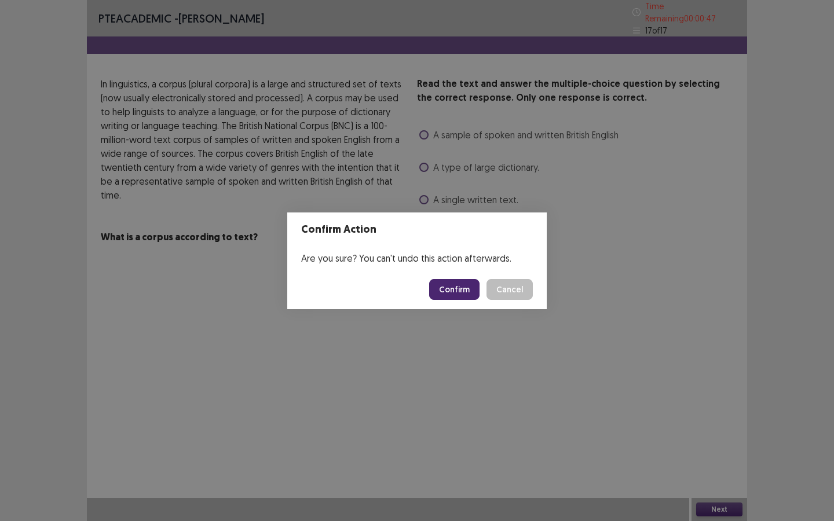
click at [461, 288] on button "Confirm" at bounding box center [454, 289] width 50 height 21
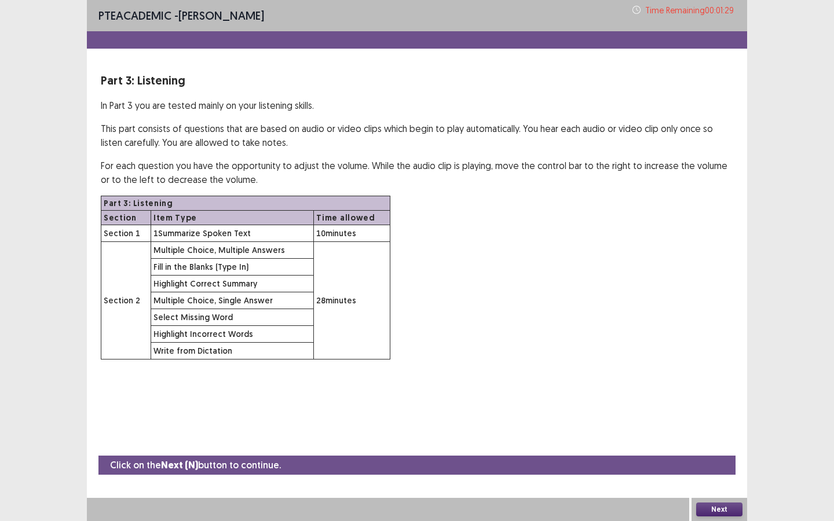
click at [733, 474] on button "Next" at bounding box center [719, 510] width 46 height 14
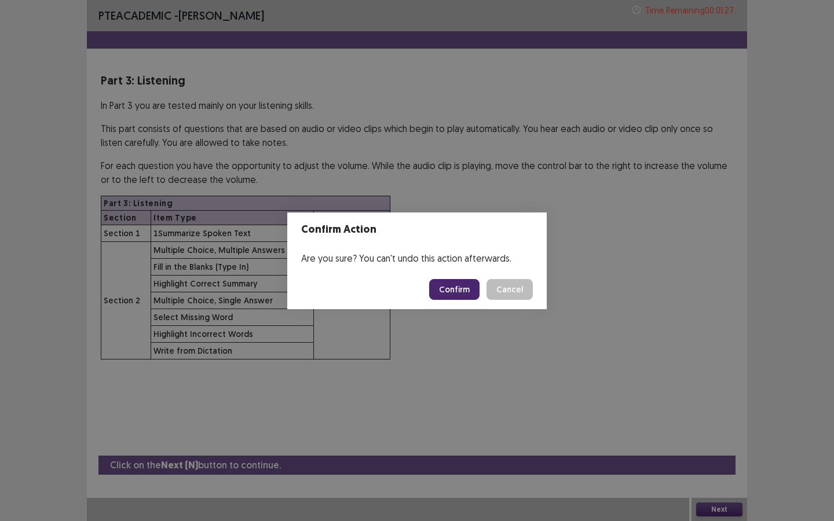
click at [447, 284] on button "Confirm" at bounding box center [454, 289] width 50 height 21
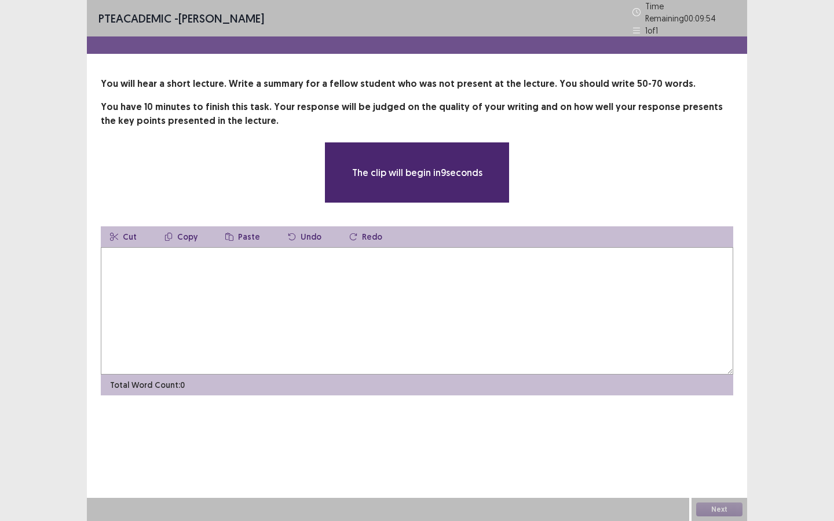
click at [331, 259] on textarea at bounding box center [417, 310] width 633 height 127
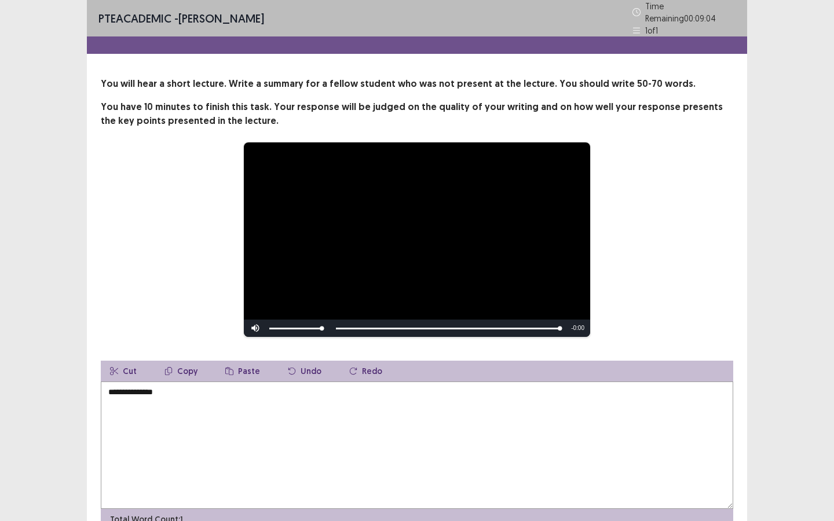
click at [107, 388] on textarea "**********" at bounding box center [417, 445] width 633 height 127
click at [601, 388] on textarea "**********" at bounding box center [417, 445] width 633 height 127
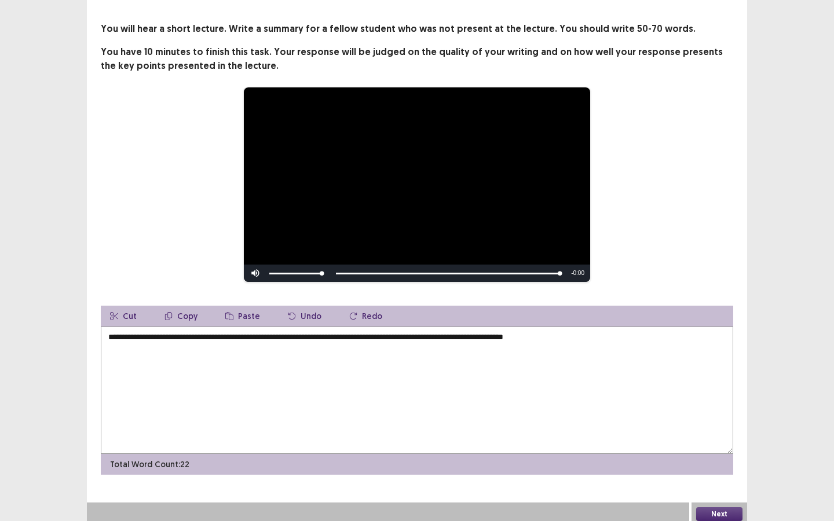
scroll to position [54, 0]
click at [325, 333] on textarea "**********" at bounding box center [417, 390] width 633 height 127
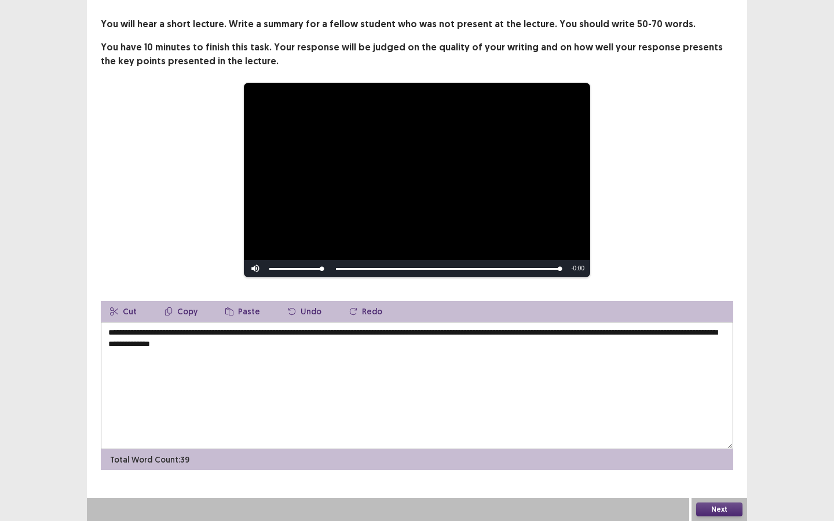
click at [400, 333] on textarea "**********" at bounding box center [417, 385] width 633 height 127
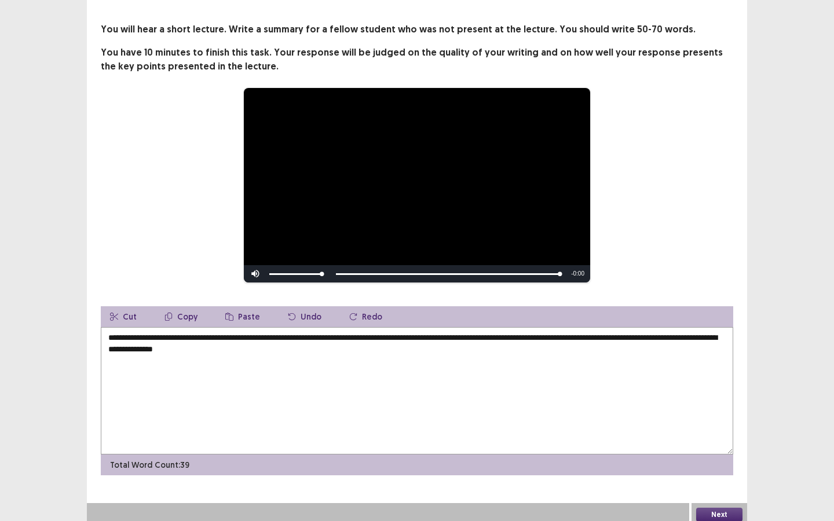
click at [646, 335] on textarea "**********" at bounding box center [417, 390] width 633 height 127
click at [469, 352] on textarea "**********" at bounding box center [417, 390] width 633 height 127
click at [449, 343] on textarea "**********" at bounding box center [417, 390] width 633 height 127
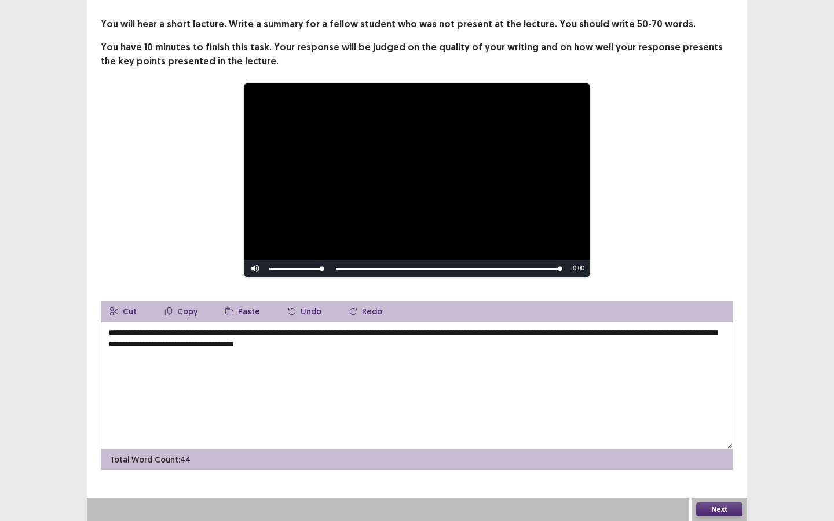
drag, startPoint x: 331, startPoint y: 332, endPoint x: 184, endPoint y: 339, distance: 146.7
click at [184, 339] on textarea "**********" at bounding box center [417, 385] width 633 height 127
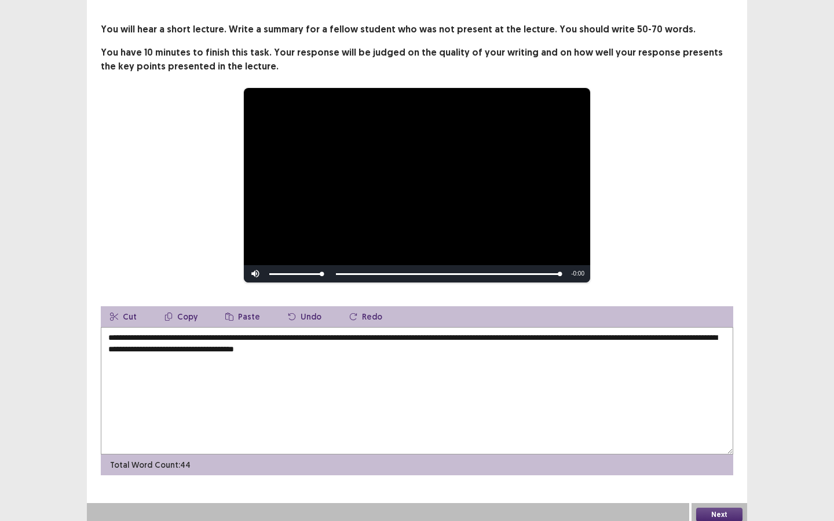
drag, startPoint x: 156, startPoint y: 346, endPoint x: 326, endPoint y: 332, distance: 170.3
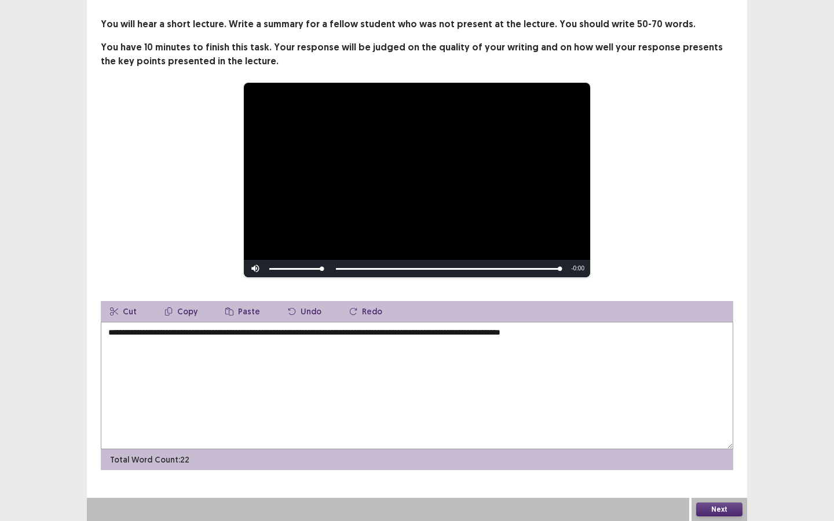
click at [617, 332] on textarea "**********" at bounding box center [417, 385] width 633 height 127
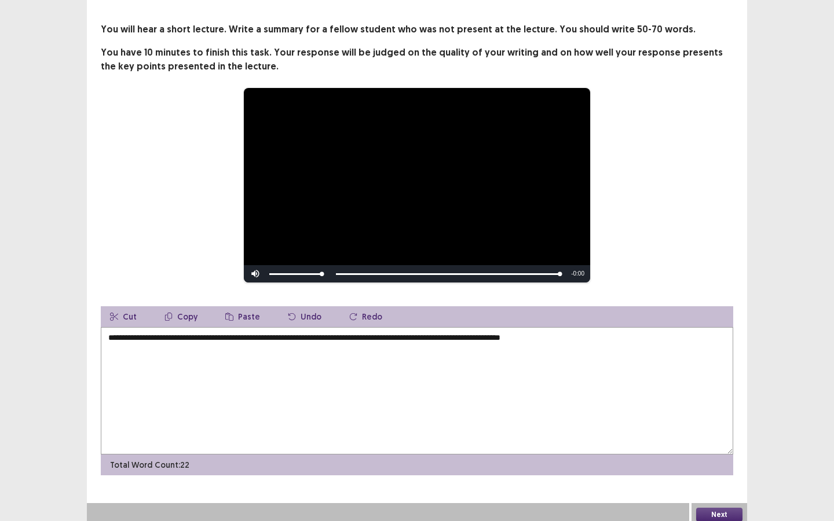
paste textarea "**********"
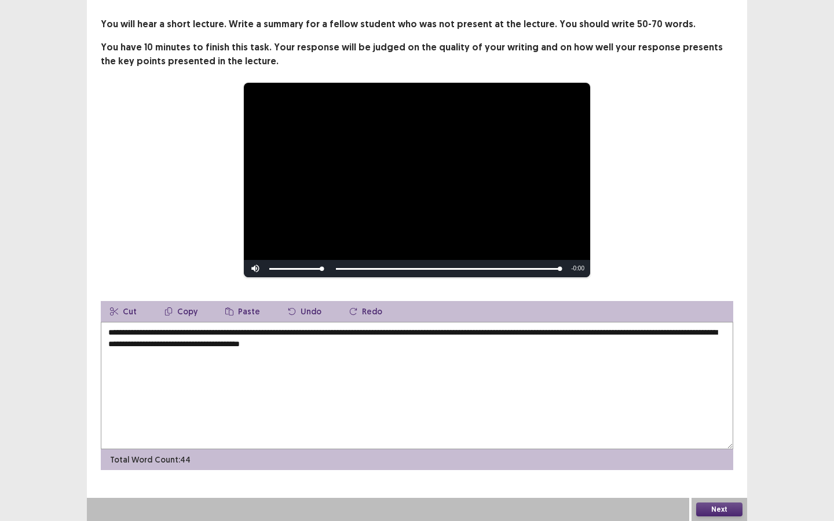
click at [327, 332] on textarea "**********" at bounding box center [417, 385] width 633 height 127
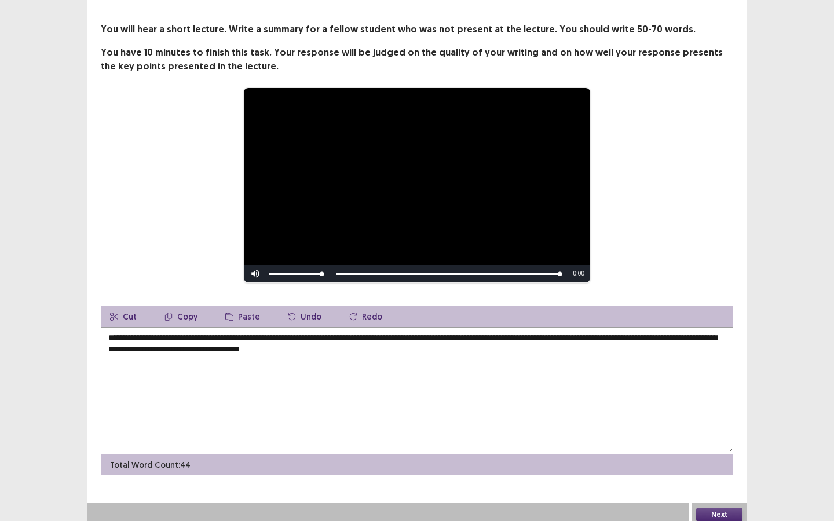
click at [439, 344] on textarea "**********" at bounding box center [417, 390] width 633 height 127
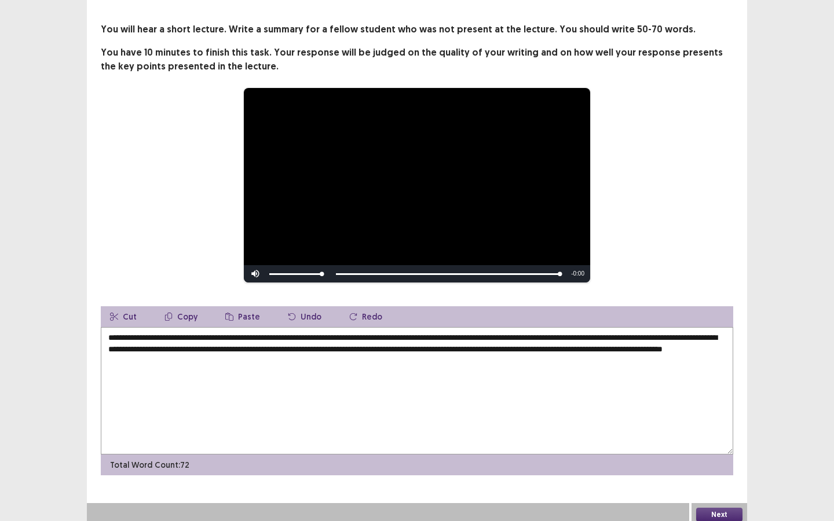
type textarea "**********"
click at [731, 474] on button "Next" at bounding box center [719, 515] width 46 height 14
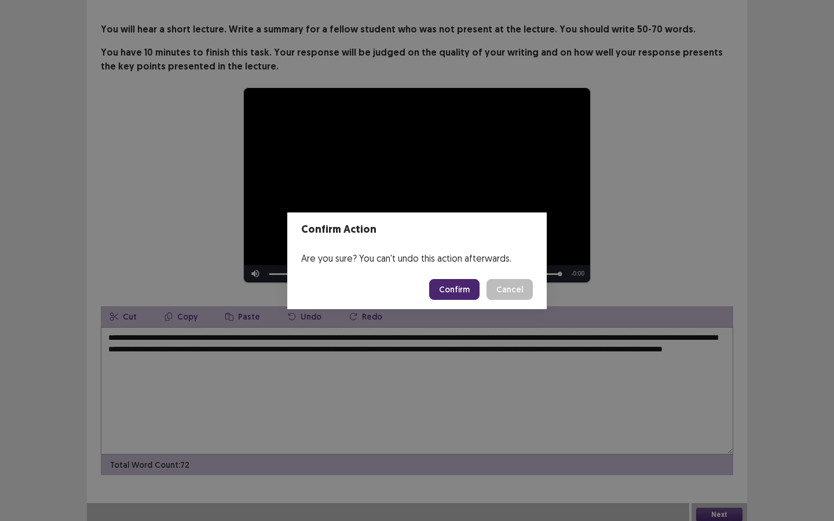
click at [461, 291] on button "Confirm" at bounding box center [454, 289] width 50 height 21
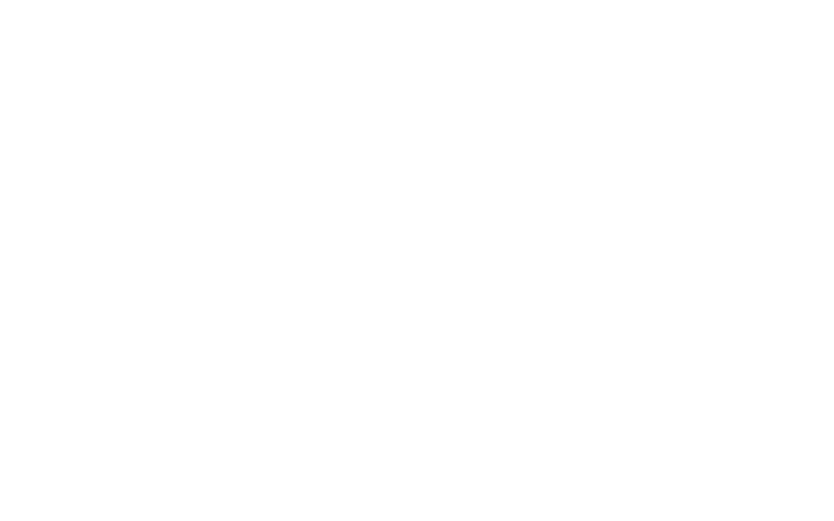
scroll to position [0, 0]
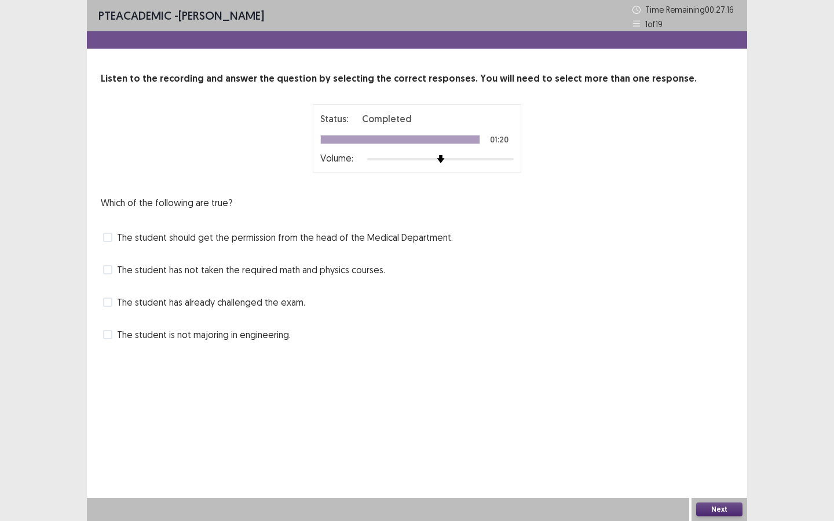
click at [211, 334] on span "The student is not majoring in engineering." at bounding box center [204, 335] width 174 height 14
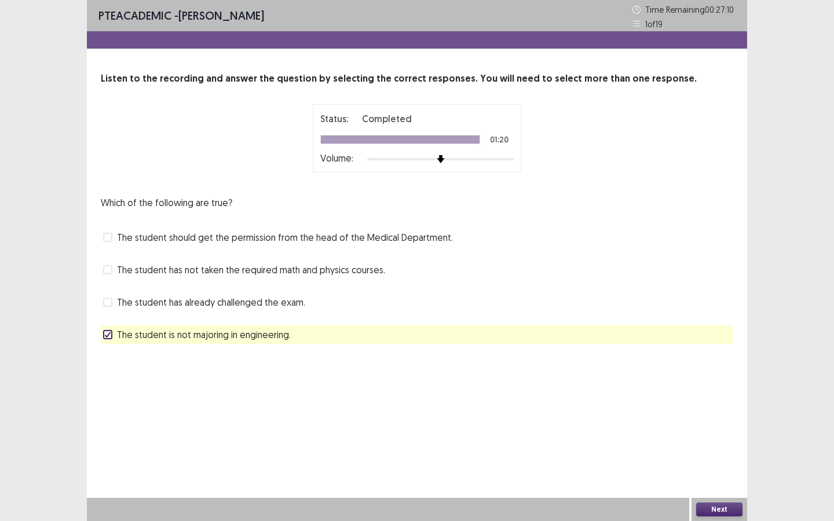
click at [722, 474] on button "Next" at bounding box center [719, 510] width 46 height 14
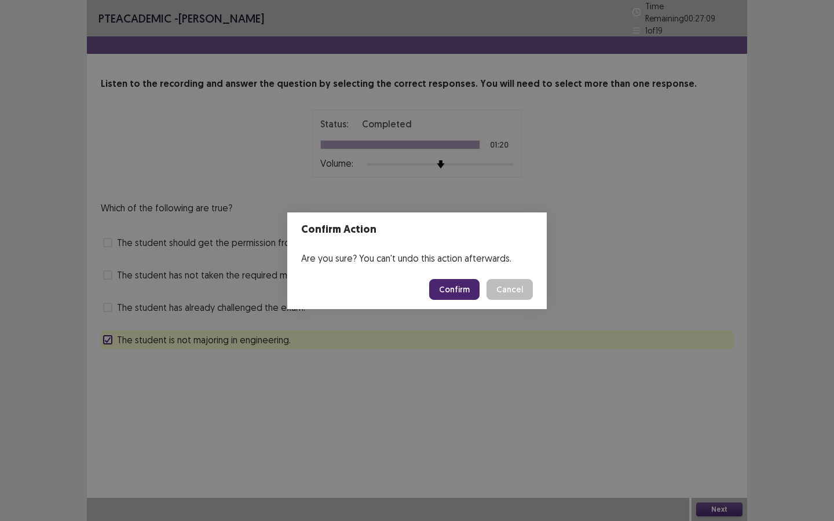
click at [459, 294] on button "Confirm" at bounding box center [454, 289] width 50 height 21
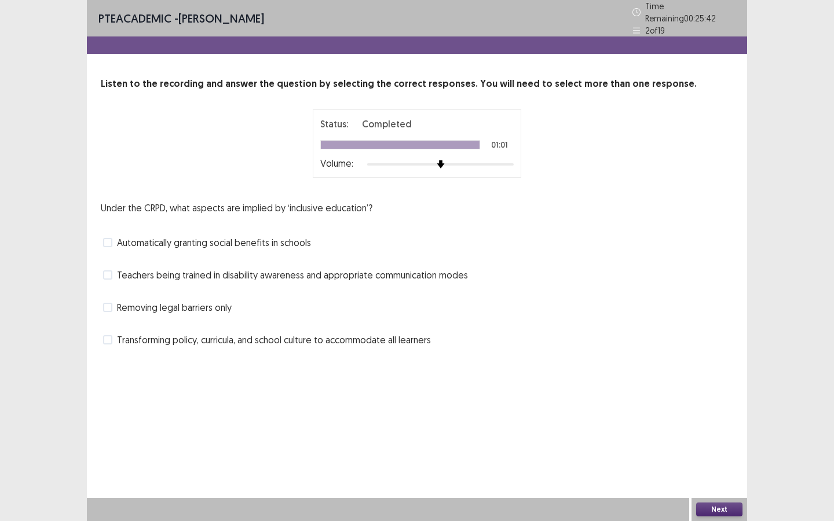
click at [160, 337] on span "Transforming policy, curricula, and school culture to accommodate all learners" at bounding box center [274, 340] width 314 height 14
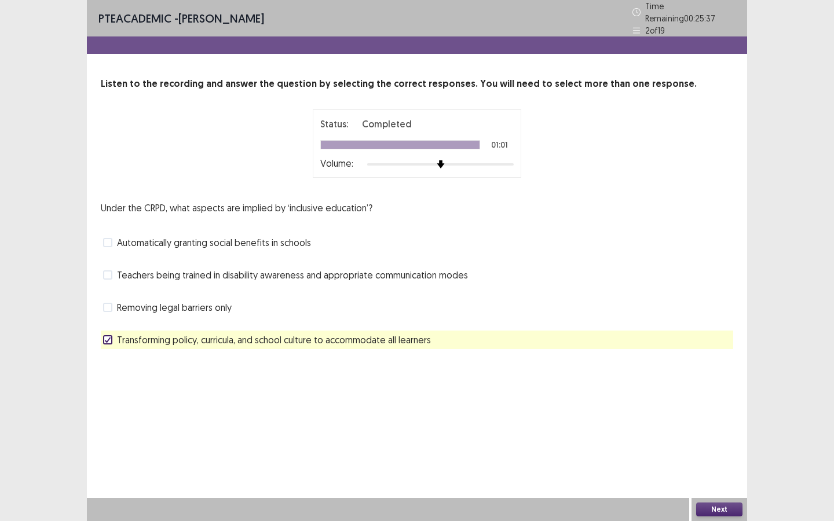
click at [187, 271] on span "Teachers being trained in disability awareness and appropriate communication mo…" at bounding box center [292, 275] width 351 height 14
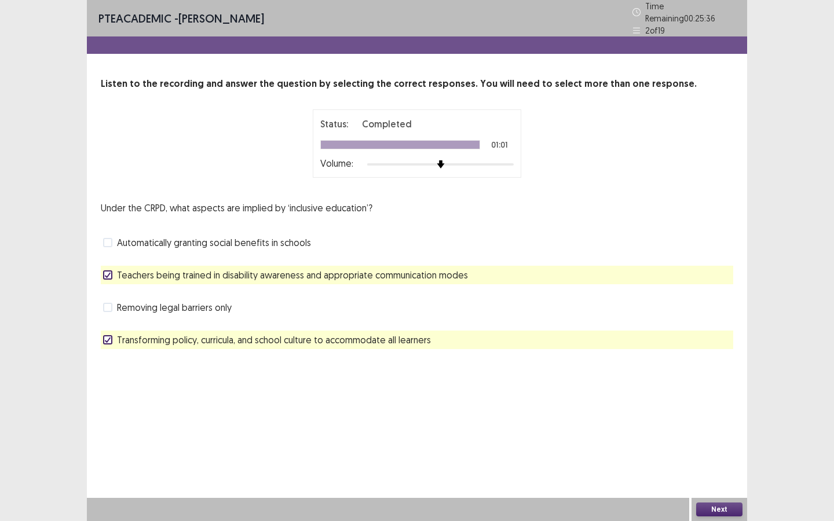
click at [196, 339] on span "Transforming policy, curricula, and school culture to accommodate all learners" at bounding box center [274, 340] width 314 height 14
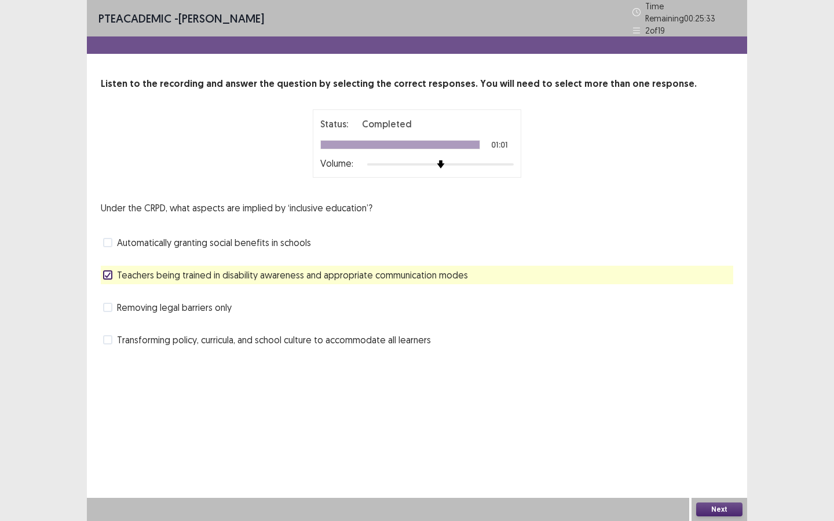
click at [728, 474] on button "Next" at bounding box center [719, 510] width 46 height 14
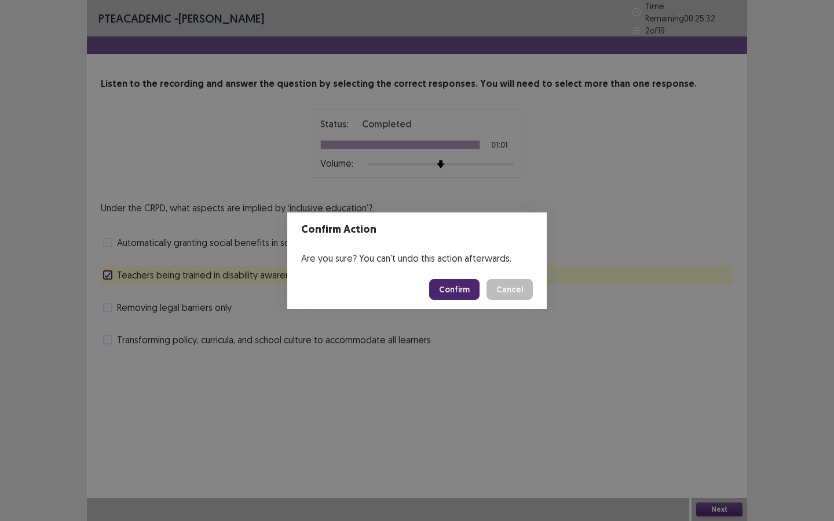
click at [455, 291] on button "Confirm" at bounding box center [454, 289] width 50 height 21
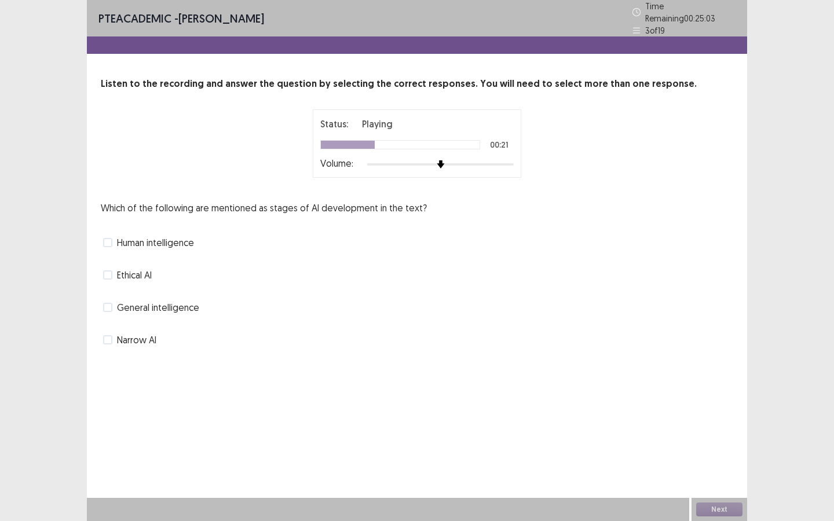
click at [136, 337] on span "Narrow AI" at bounding box center [136, 340] width 39 height 14
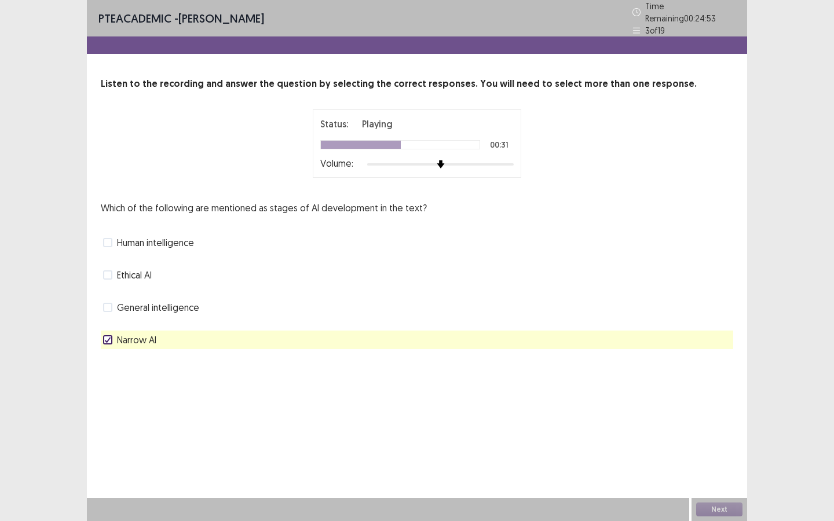
click at [145, 301] on span "General intelligence" at bounding box center [158, 308] width 82 height 14
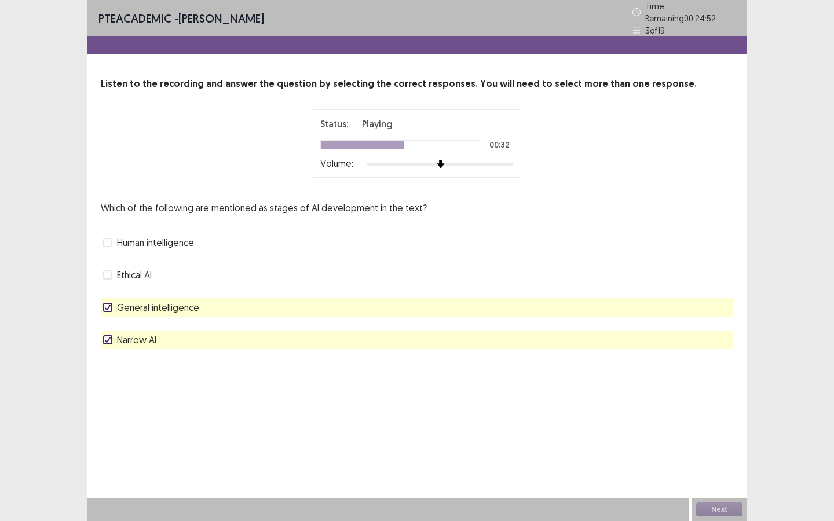
click at [126, 335] on span "Narrow AI" at bounding box center [136, 340] width 39 height 14
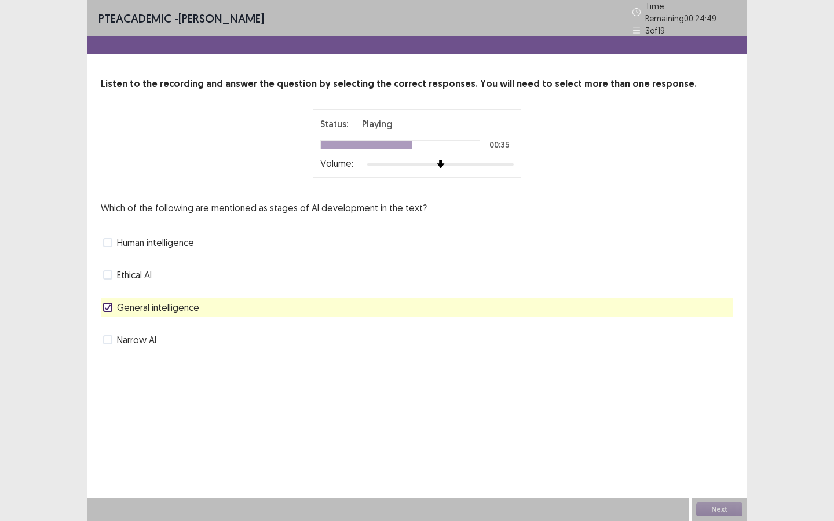
click at [125, 335] on span "Narrow AI" at bounding box center [136, 340] width 39 height 14
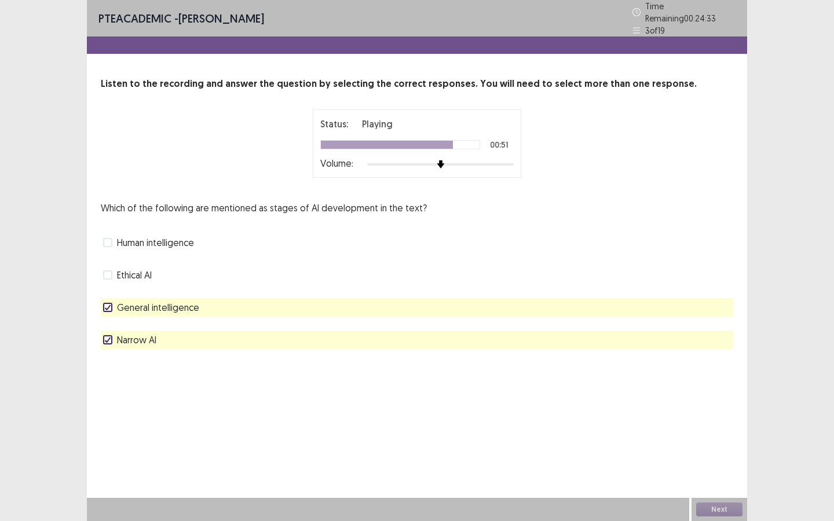
click at [139, 238] on span "Human intelligence" at bounding box center [155, 243] width 77 height 14
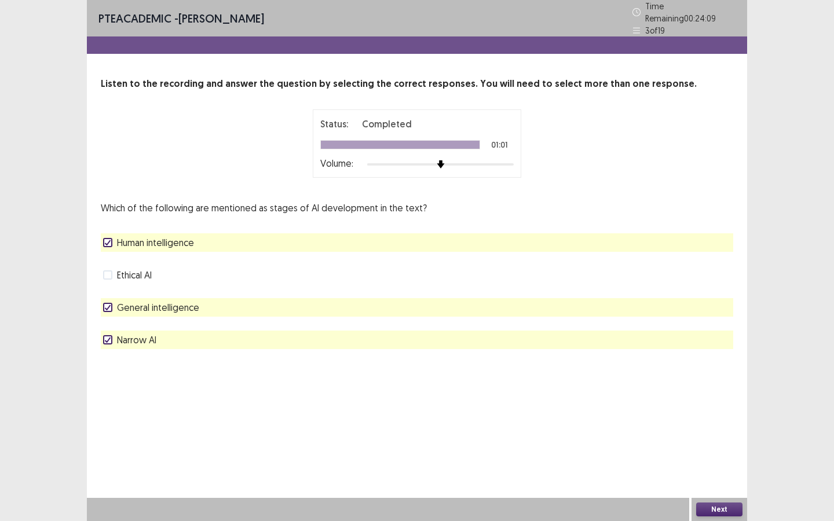
click at [723, 474] on button "Next" at bounding box center [719, 510] width 46 height 14
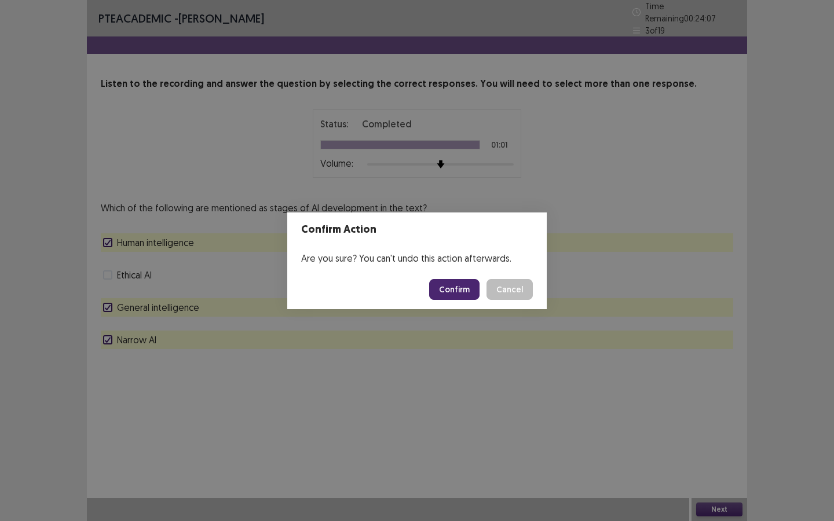
click at [454, 290] on button "Confirm" at bounding box center [454, 289] width 50 height 21
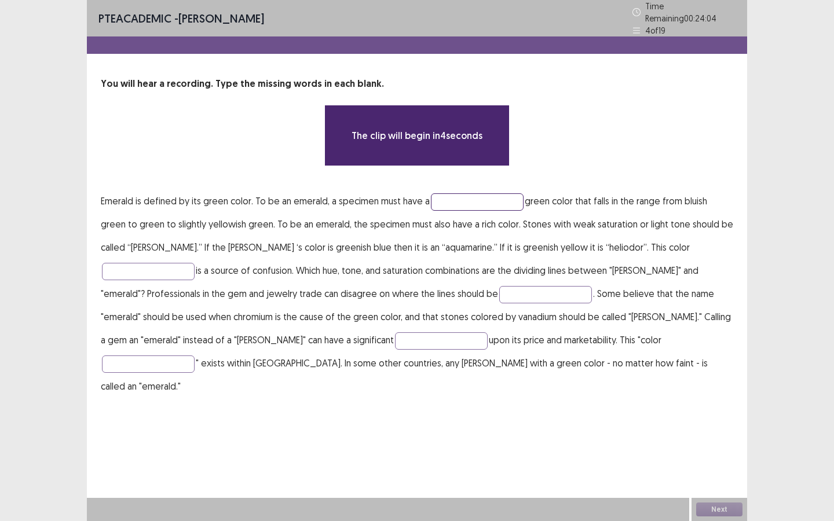
click at [462, 194] on input "text" at bounding box center [477, 201] width 93 height 17
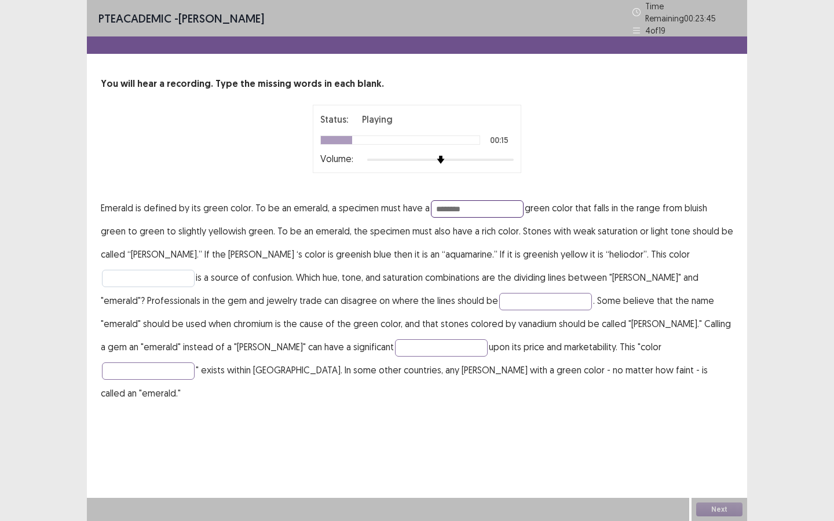
type input "********"
click at [195, 270] on input "text" at bounding box center [148, 278] width 93 height 17
type input "**********"
click at [499, 298] on input "text" at bounding box center [545, 301] width 93 height 17
type input "*****"
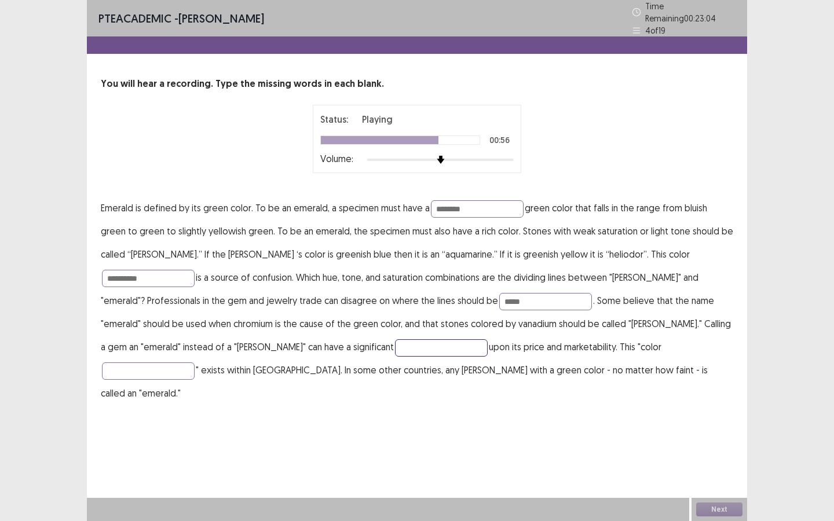
click at [395, 345] on input "text" at bounding box center [441, 347] width 93 height 17
type input "******"
click at [195, 363] on input "text" at bounding box center [148, 371] width 93 height 17
type input "**********"
click at [462, 200] on input "********" at bounding box center [477, 208] width 93 height 17
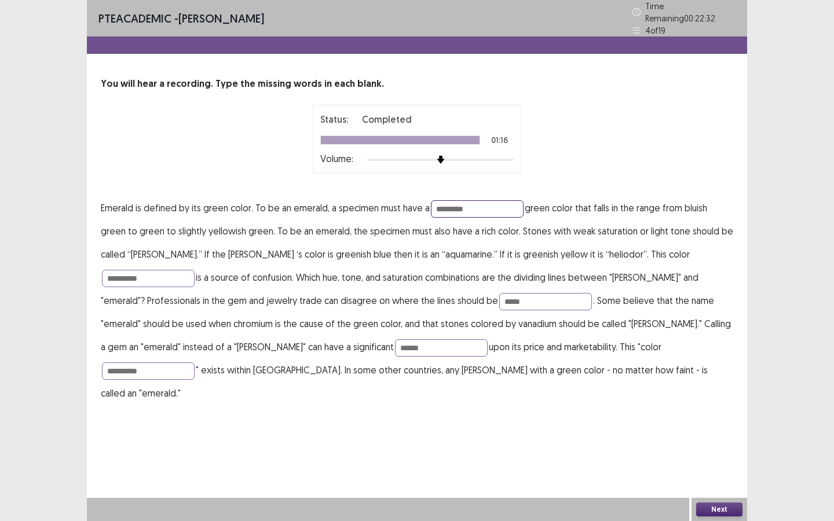
type input "*********"
click at [721, 474] on button "Next" at bounding box center [719, 510] width 46 height 14
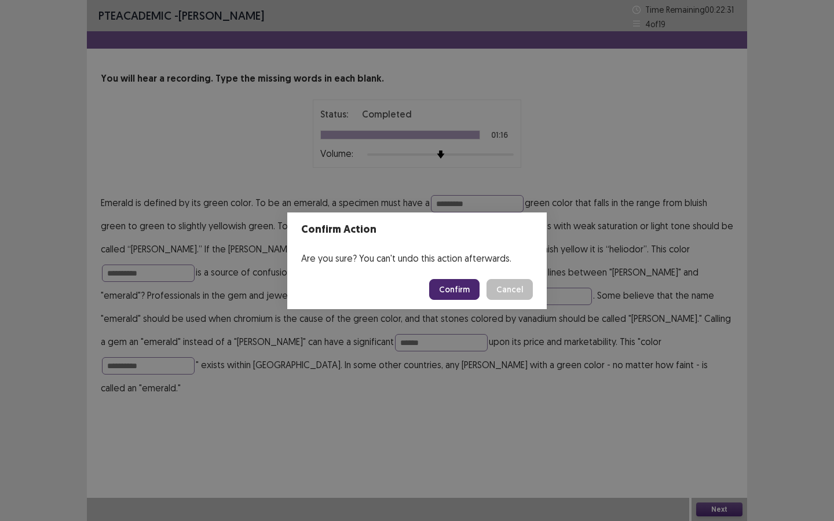
click at [453, 280] on button "Confirm" at bounding box center [454, 289] width 50 height 21
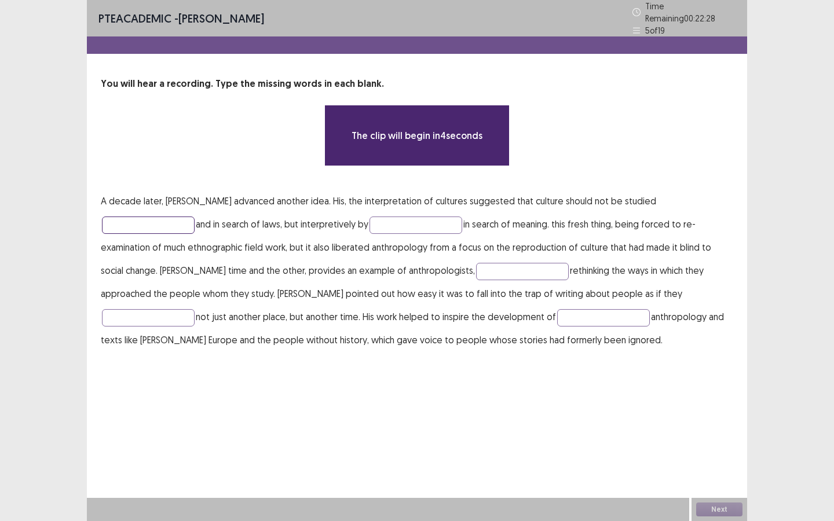
click at [195, 217] on input "text" at bounding box center [148, 225] width 93 height 17
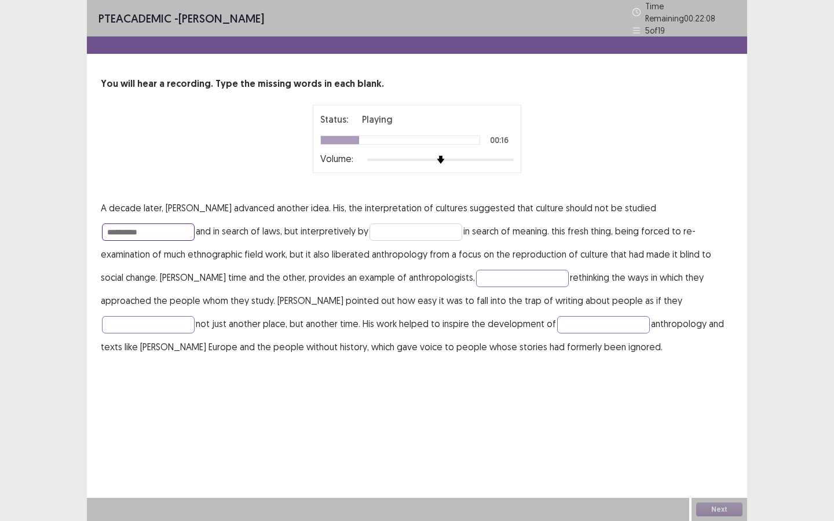
type input "**********"
click at [370, 229] on input "text" at bounding box center [416, 232] width 93 height 17
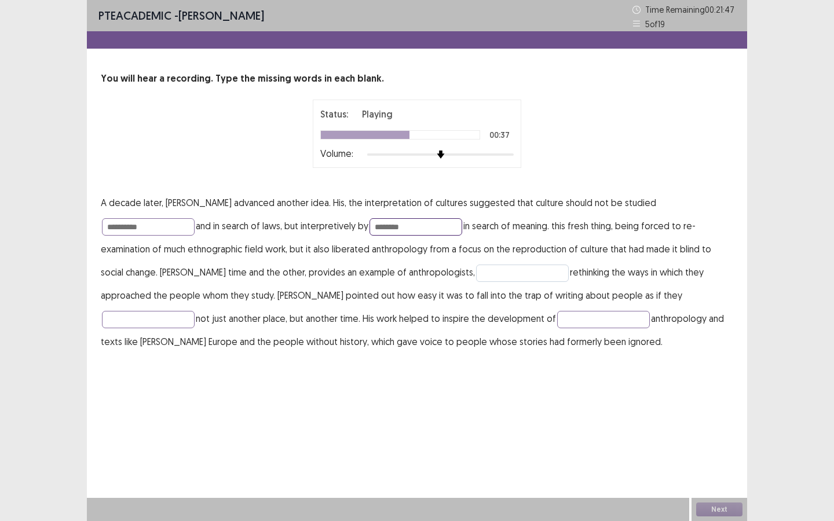
type input "********"
click at [476, 272] on input "text" at bounding box center [522, 273] width 93 height 17
type input "*"
click at [195, 311] on input "text" at bounding box center [148, 319] width 93 height 17
type input "*********"
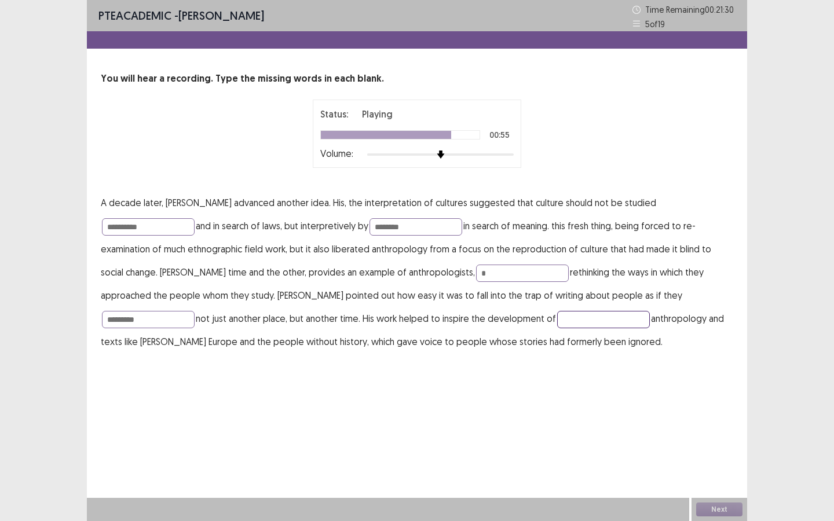
click at [557, 321] on input "text" at bounding box center [603, 319] width 93 height 17
click at [557, 320] on input "**********" at bounding box center [603, 319] width 93 height 17
type input "**********"
click at [195, 218] on input "**********" at bounding box center [148, 226] width 93 height 17
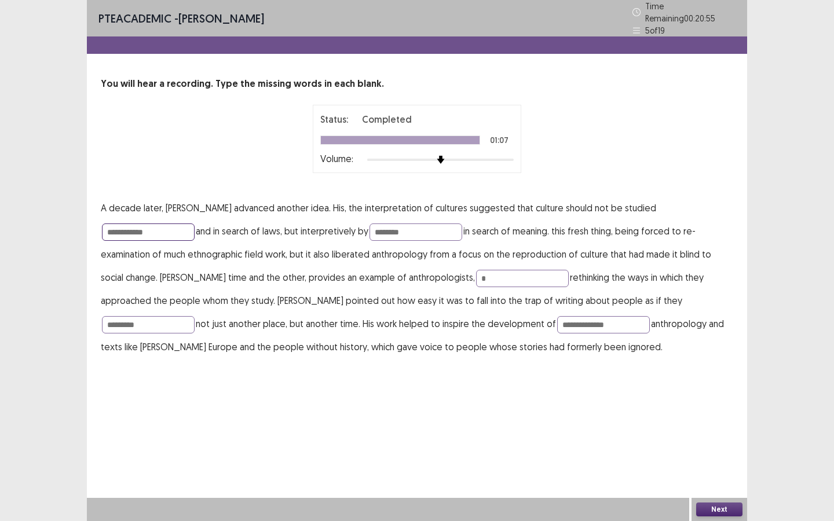
type input "**********"
click at [714, 474] on button "Next" at bounding box center [719, 510] width 46 height 14
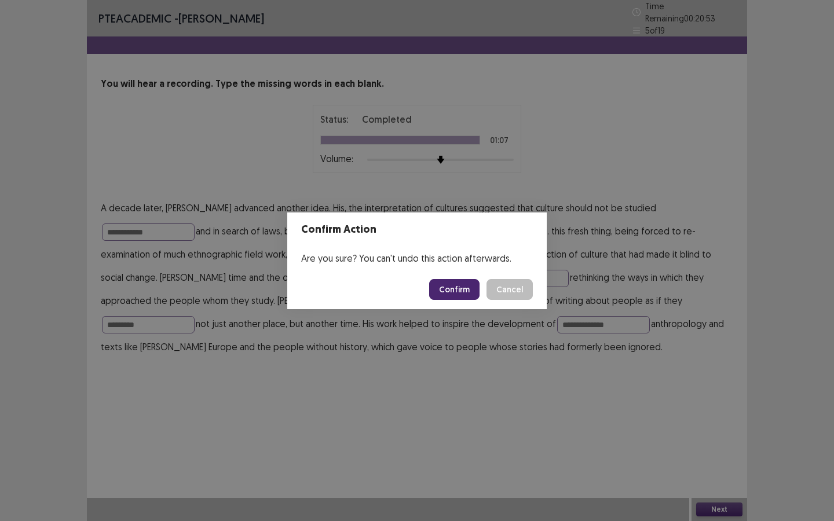
click at [451, 289] on button "Confirm" at bounding box center [454, 289] width 50 height 21
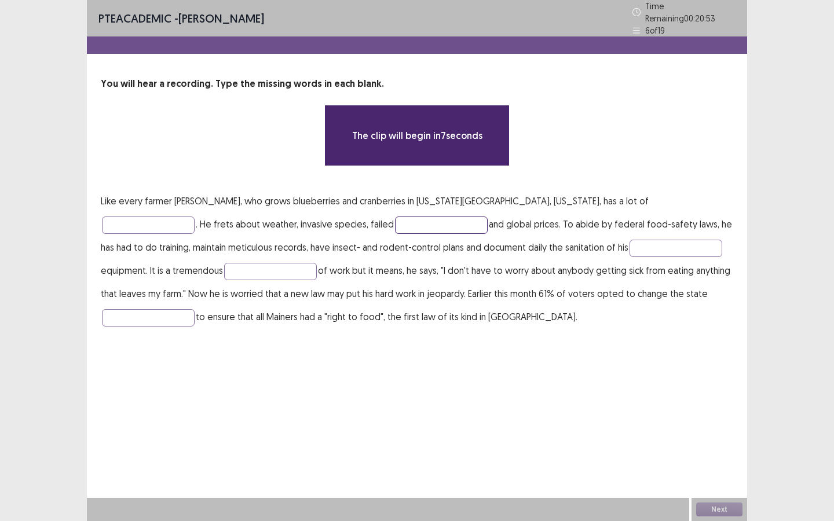
click at [395, 217] on input "text" at bounding box center [441, 225] width 93 height 17
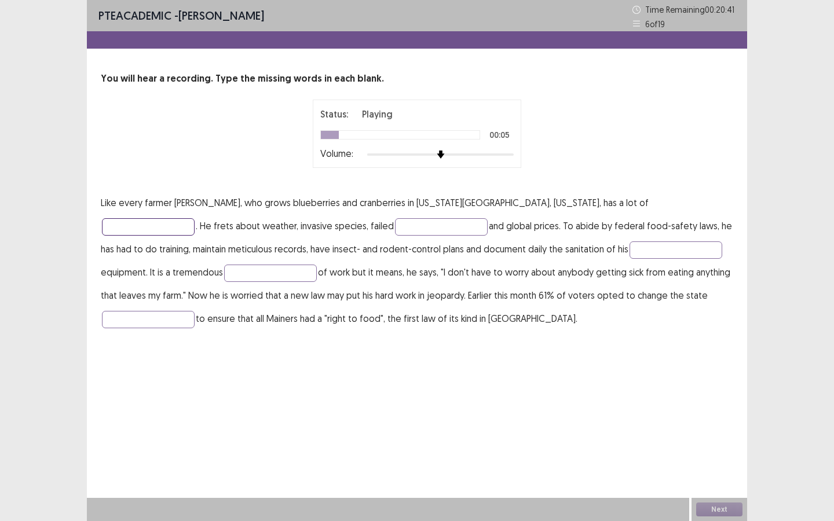
click at [195, 218] on input "text" at bounding box center [148, 226] width 93 height 17
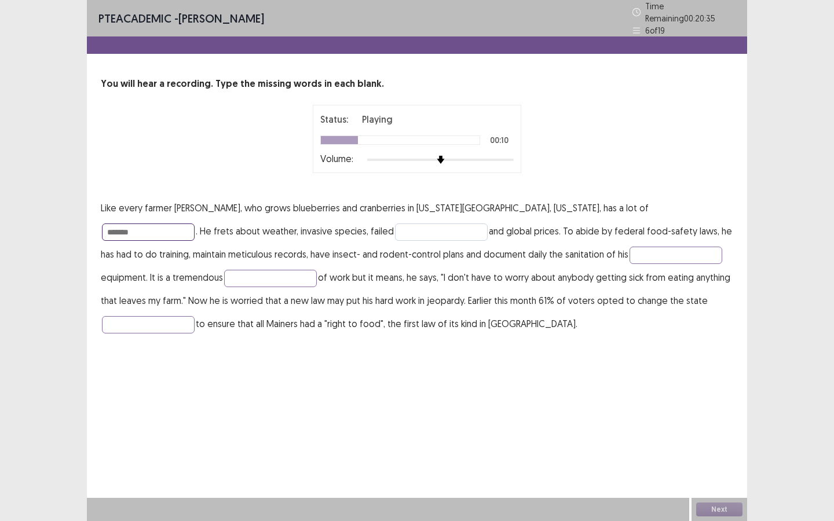
type input "*******"
click at [395, 224] on input "text" at bounding box center [441, 232] width 93 height 17
type input "*****"
click at [630, 251] on input "text" at bounding box center [676, 255] width 93 height 17
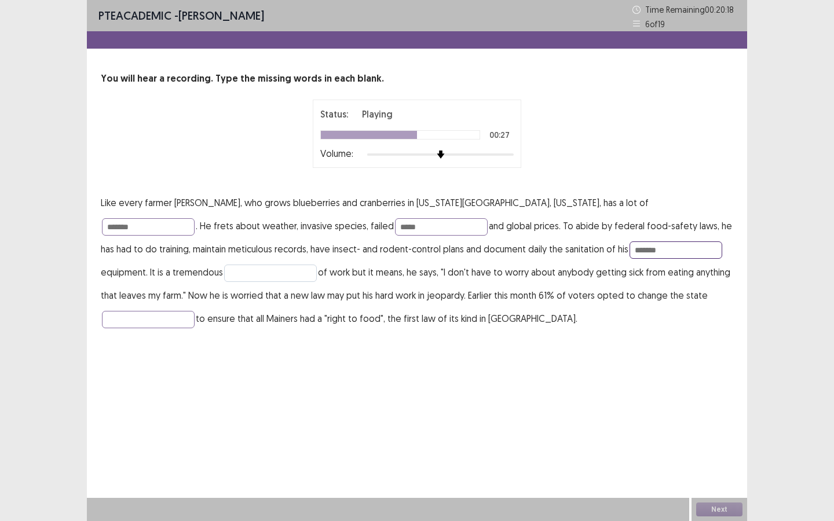
type input "*******"
click input "text"
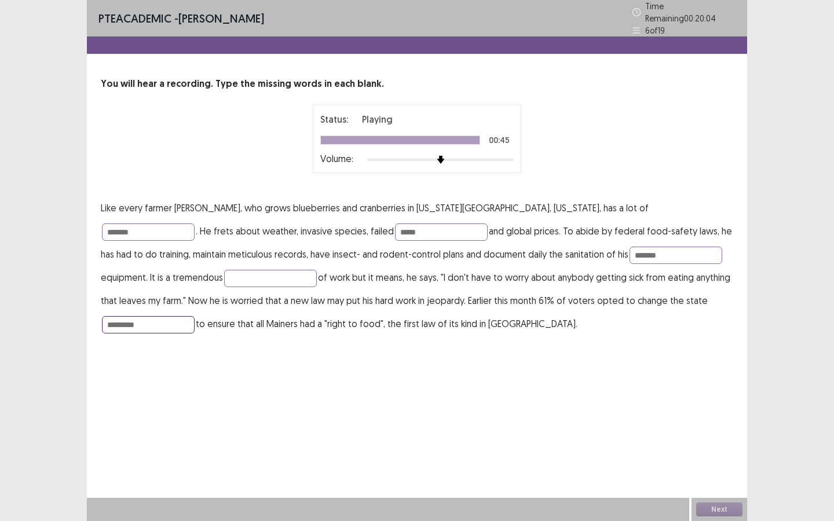
click input "*********"
click input "**********"
type input "**********"
click input "**********"
click input "text"
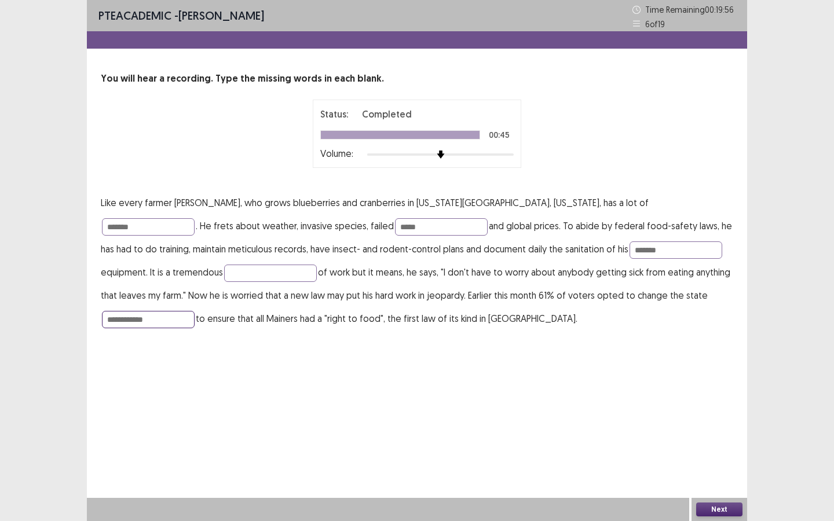
type input "**********"
click button "Next"
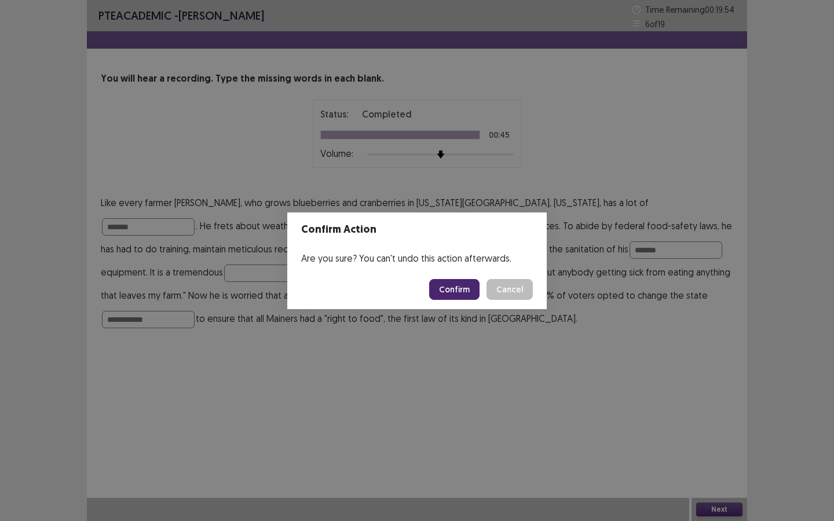
click button "Confirm"
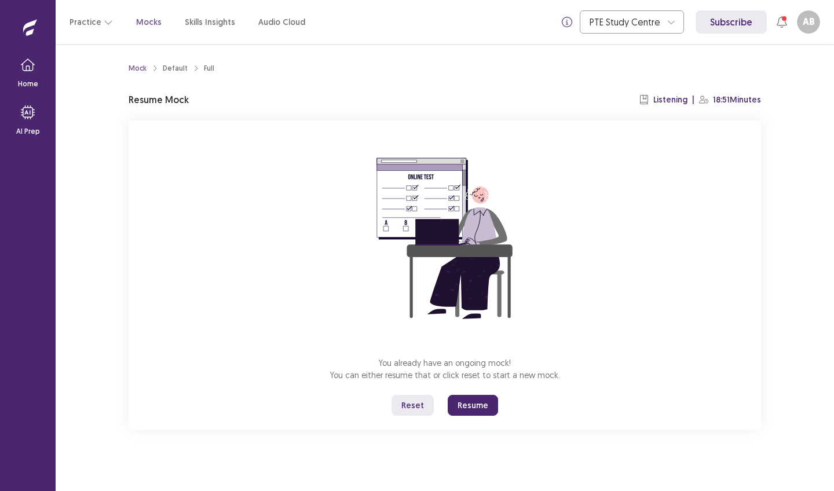
click at [471, 406] on button "Resume" at bounding box center [473, 405] width 50 height 21
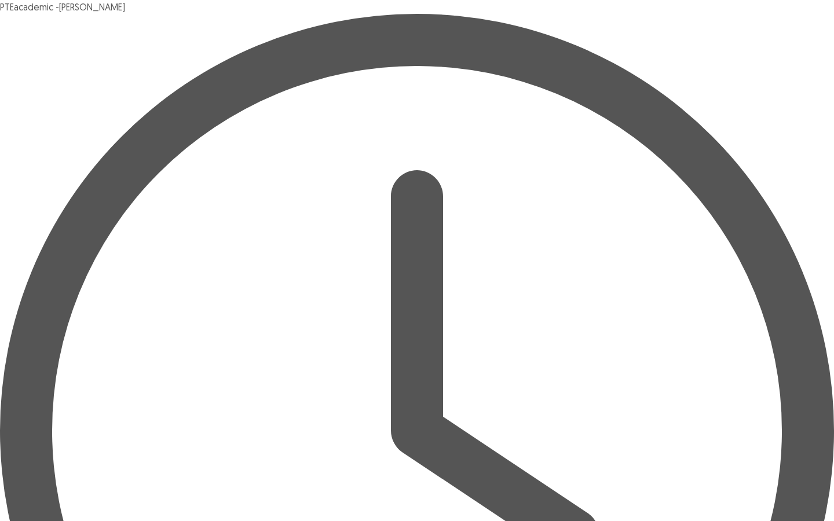
drag, startPoint x: 339, startPoint y: 151, endPoint x: 302, endPoint y: 356, distance: 208.8
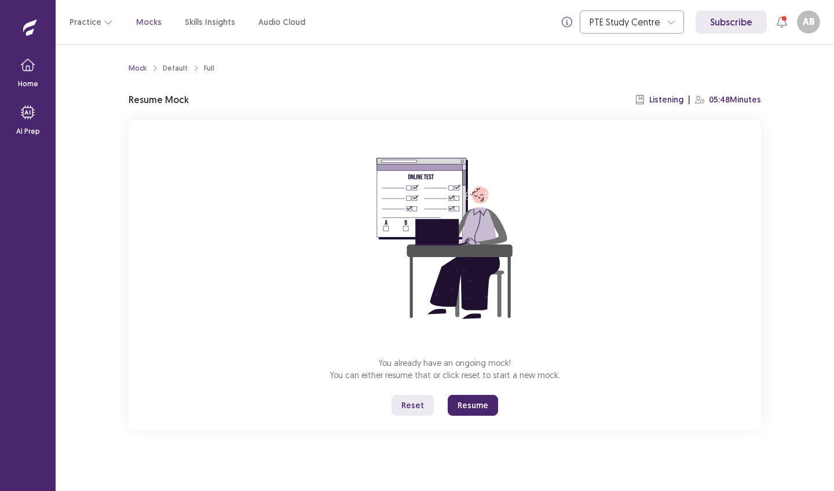
click at [466, 406] on button "Resume" at bounding box center [473, 405] width 50 height 21
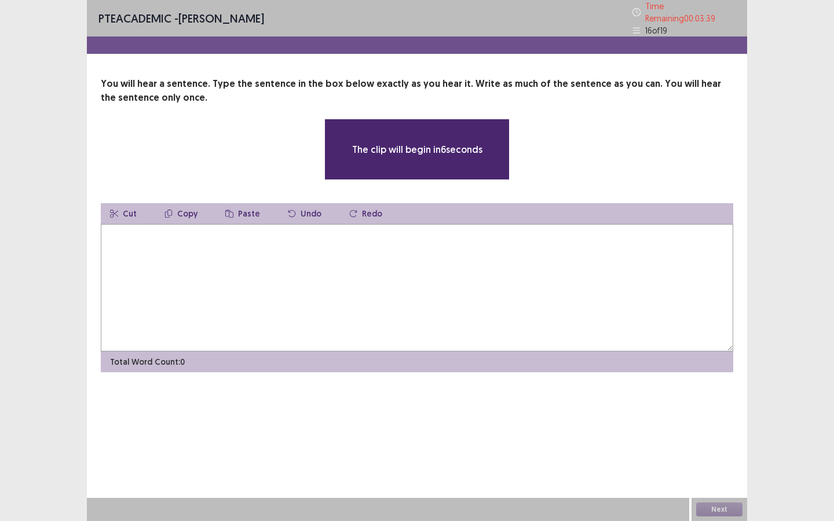
click at [224, 248] on textarea at bounding box center [417, 287] width 633 height 127
click at [111, 229] on textarea at bounding box center [417, 287] width 633 height 127
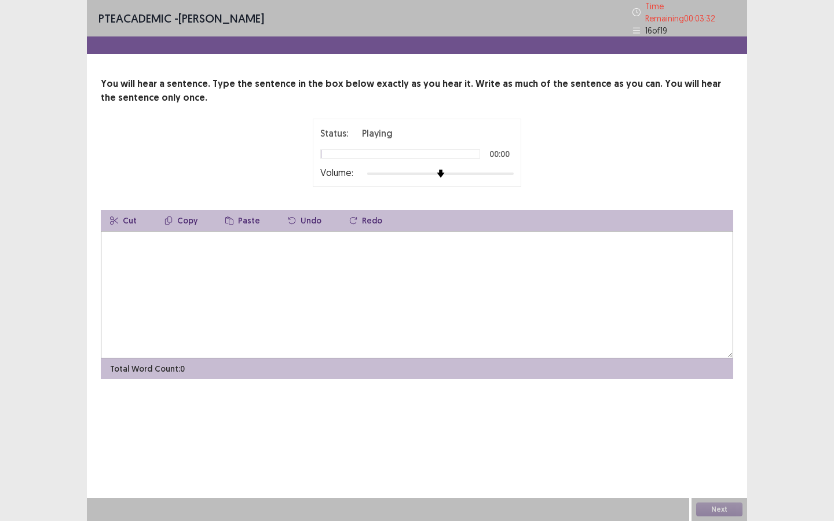
click at [196, 271] on textarea at bounding box center [417, 294] width 633 height 127
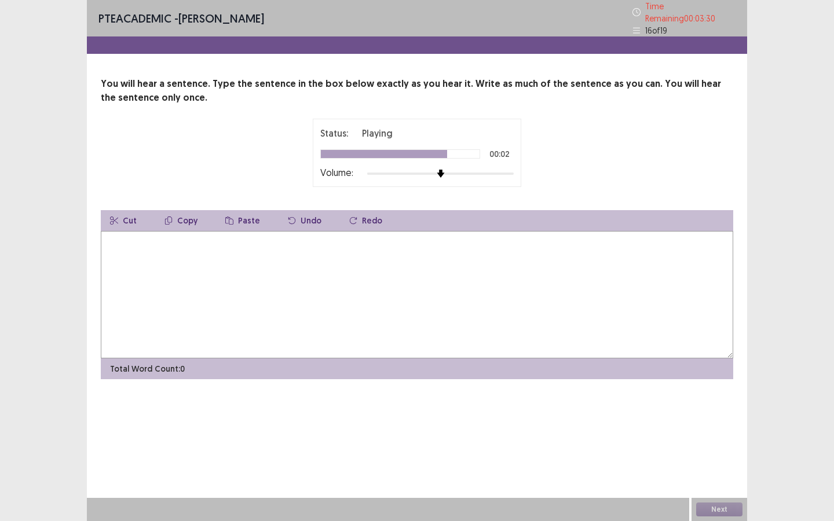
click at [253, 284] on textarea at bounding box center [417, 294] width 633 height 127
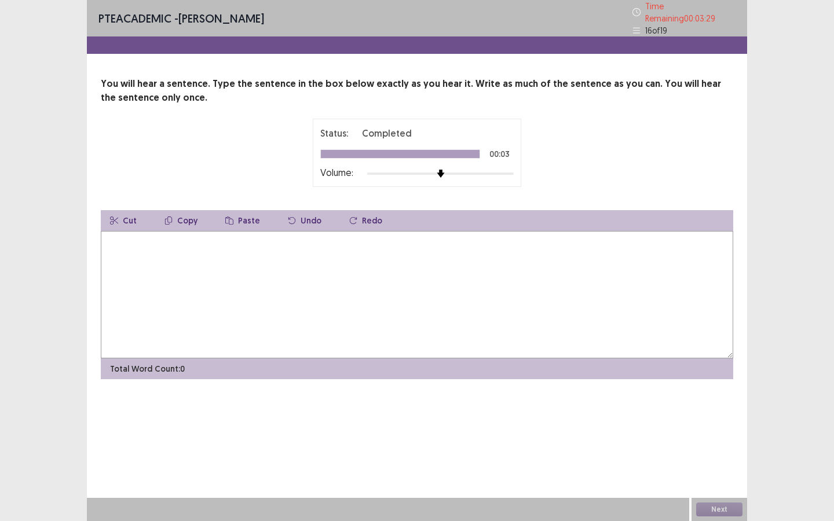
click at [253, 284] on textarea at bounding box center [417, 294] width 633 height 127
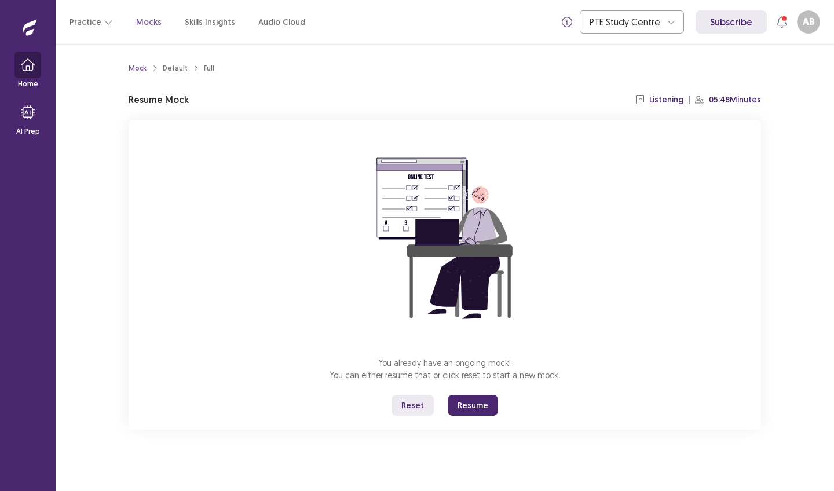
click at [27, 65] on icon "button" at bounding box center [28, 65] width 14 height 14
click at [479, 402] on button "Resume" at bounding box center [473, 405] width 50 height 21
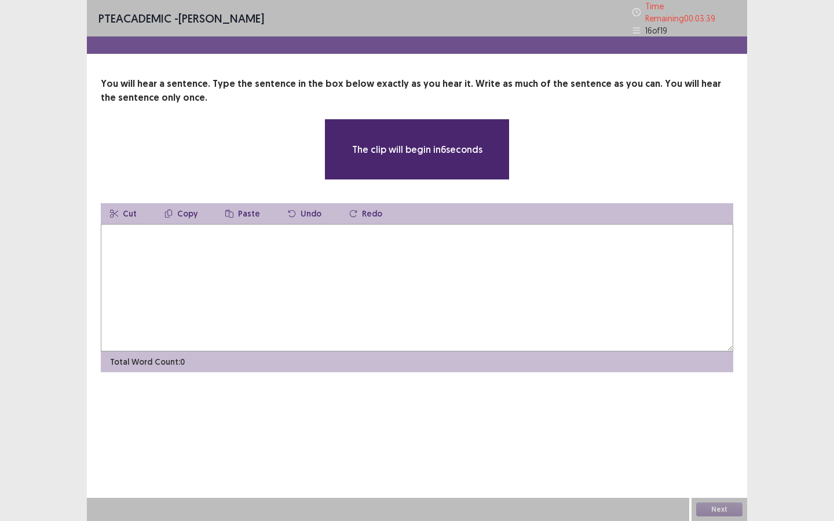
click at [332, 275] on textarea at bounding box center [417, 287] width 633 height 127
click at [388, 322] on textarea at bounding box center [417, 287] width 633 height 127
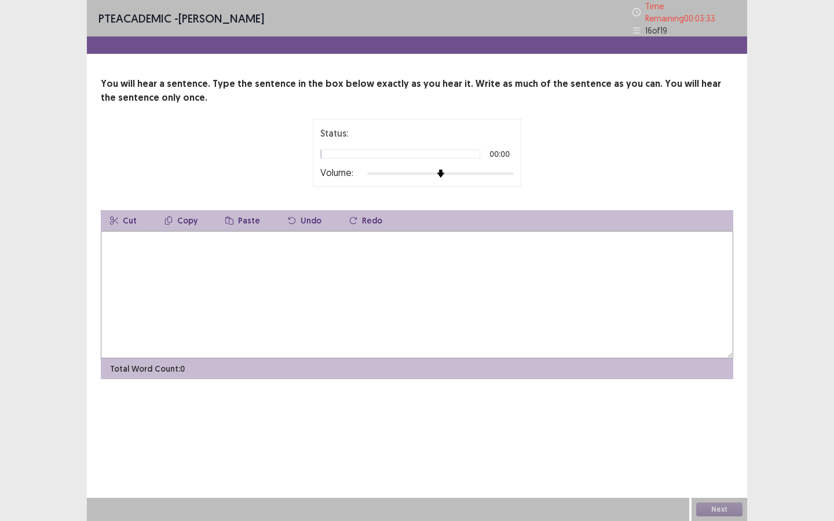
click at [187, 259] on textarea at bounding box center [417, 294] width 633 height 127
click at [321, 243] on textarea at bounding box center [417, 294] width 633 height 127
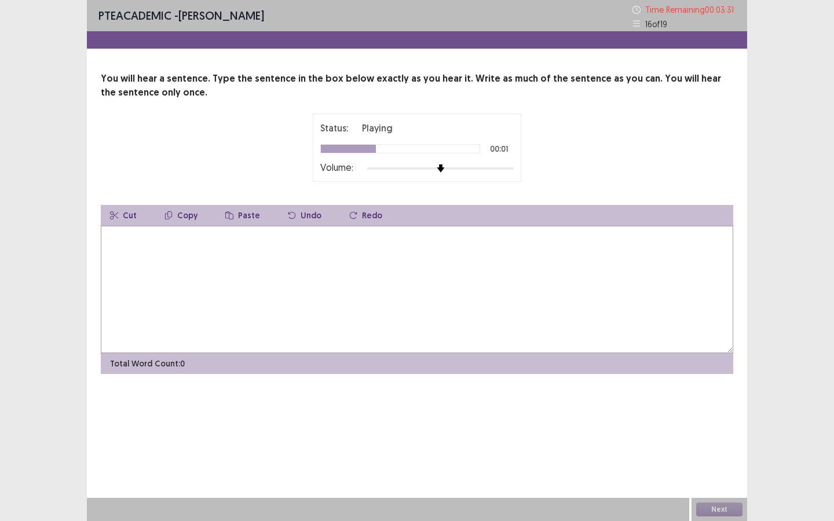
click at [149, 258] on textarea at bounding box center [417, 289] width 633 height 127
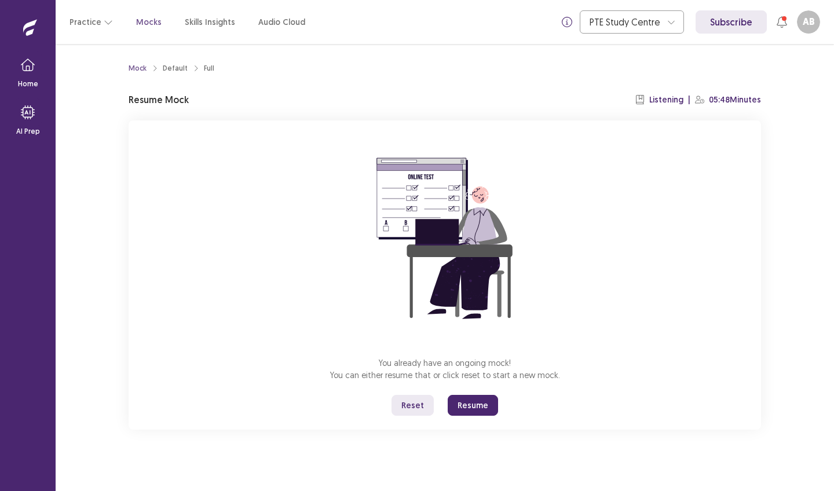
click at [476, 409] on button "Resume" at bounding box center [473, 405] width 50 height 21
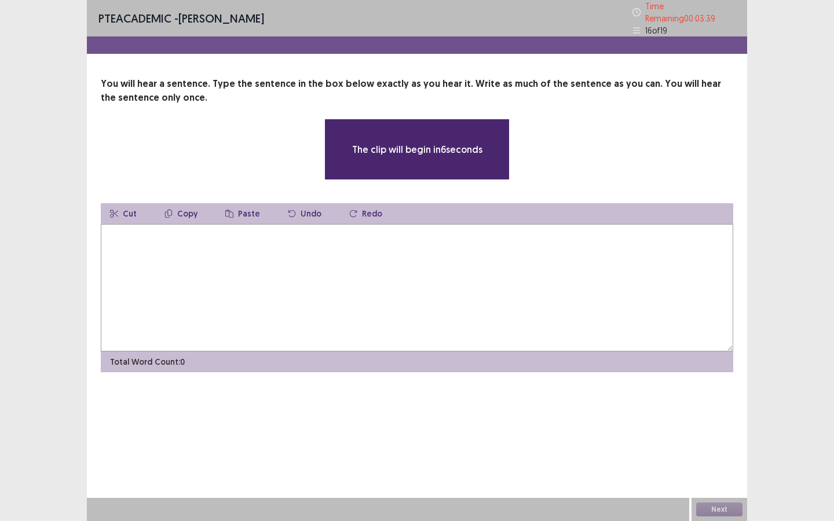
click at [181, 248] on textarea at bounding box center [417, 287] width 633 height 127
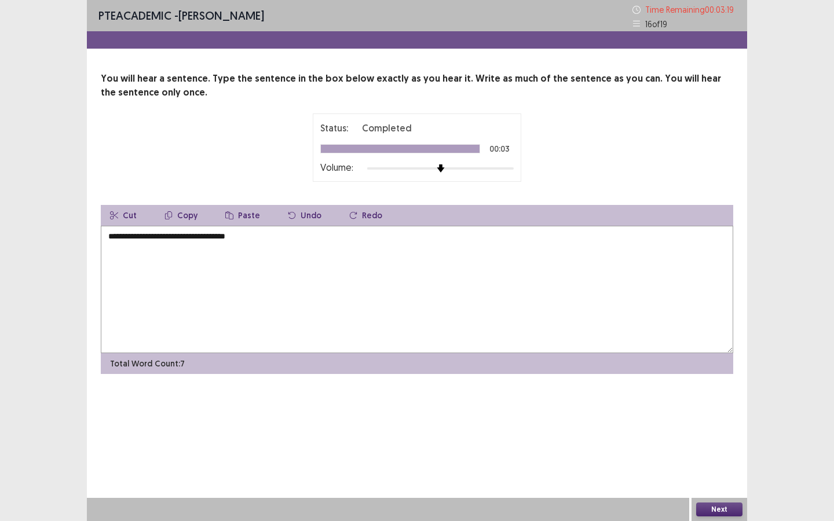
click at [225, 238] on textarea "**********" at bounding box center [417, 289] width 633 height 127
type textarea "**********"
click at [719, 491] on button "Next" at bounding box center [719, 510] width 46 height 14
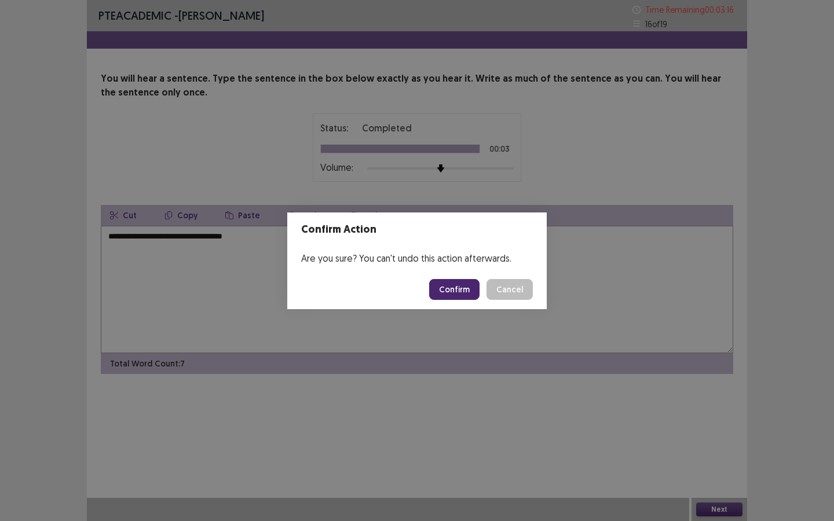
click at [466, 293] on button "Confirm" at bounding box center [454, 289] width 50 height 21
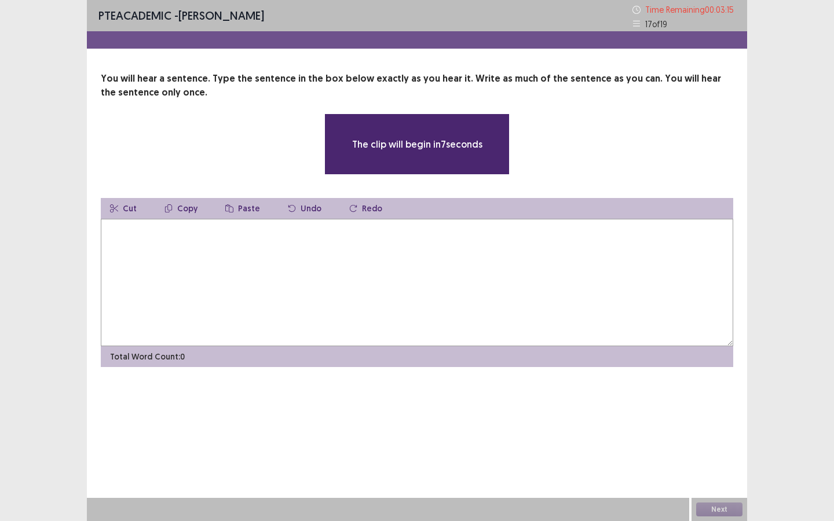
click at [275, 245] on textarea at bounding box center [417, 282] width 633 height 127
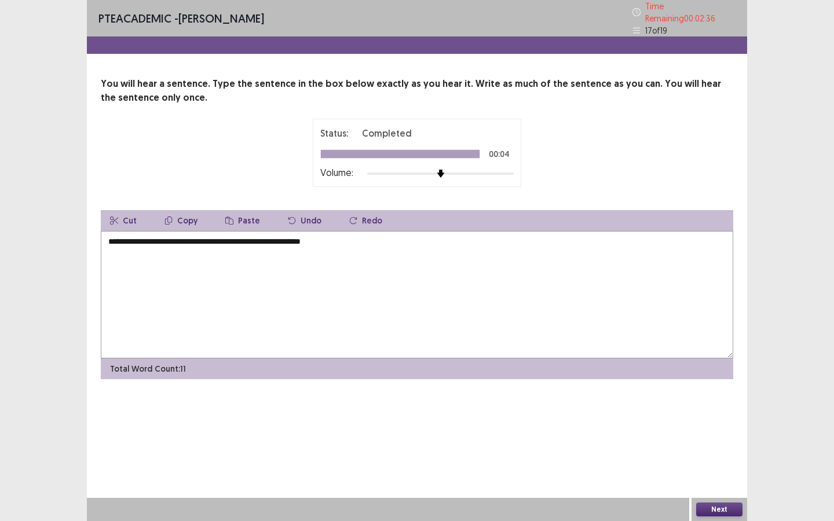
type textarea "**********"
click at [728, 491] on button "Next" at bounding box center [719, 510] width 46 height 14
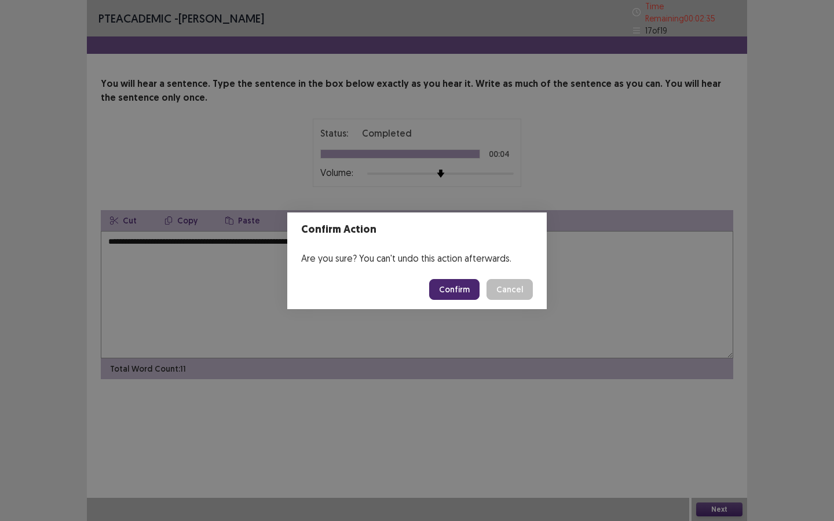
click at [454, 287] on button "Confirm" at bounding box center [454, 289] width 50 height 21
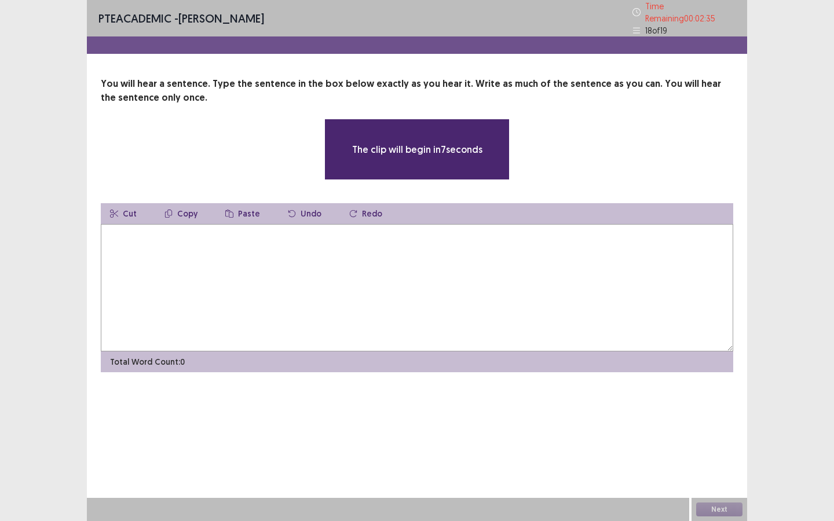
click at [171, 233] on textarea at bounding box center [417, 287] width 633 height 127
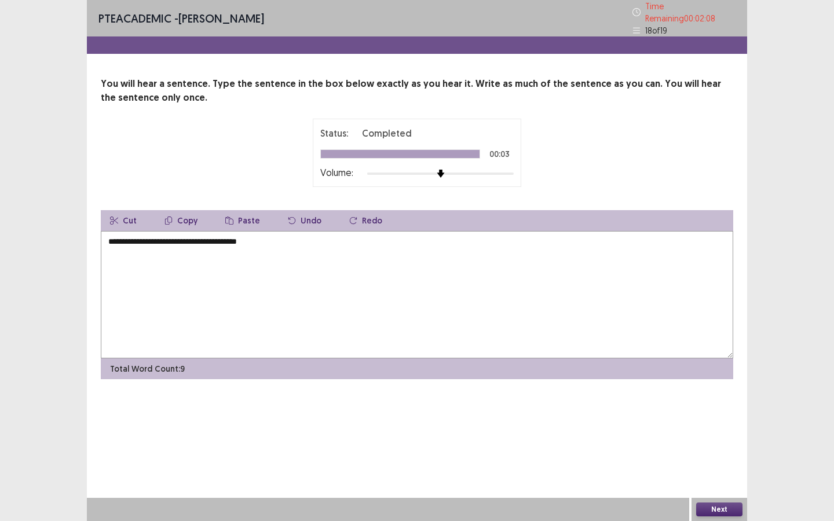
type textarea "**********"
click at [715, 491] on button "Next" at bounding box center [719, 510] width 46 height 14
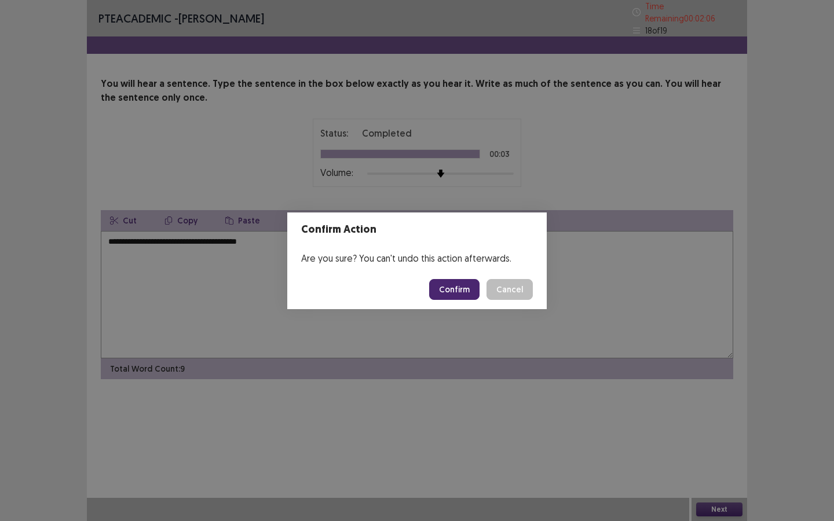
click at [452, 291] on button "Confirm" at bounding box center [454, 289] width 50 height 21
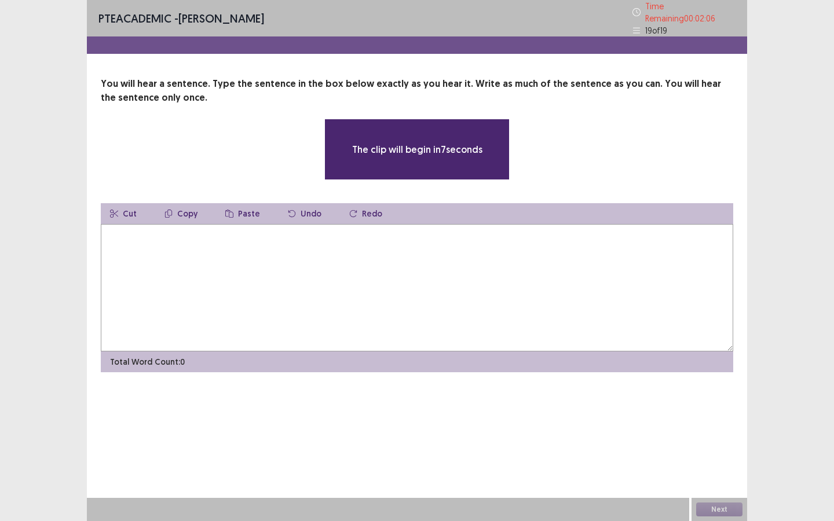
click at [303, 266] on textarea at bounding box center [417, 287] width 633 height 127
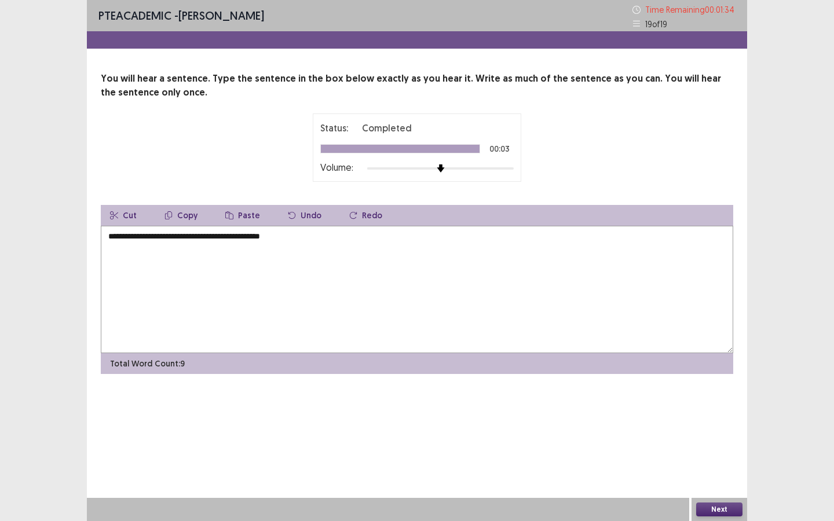
type textarea "**********"
click at [727, 491] on button "Next" at bounding box center [719, 510] width 46 height 14
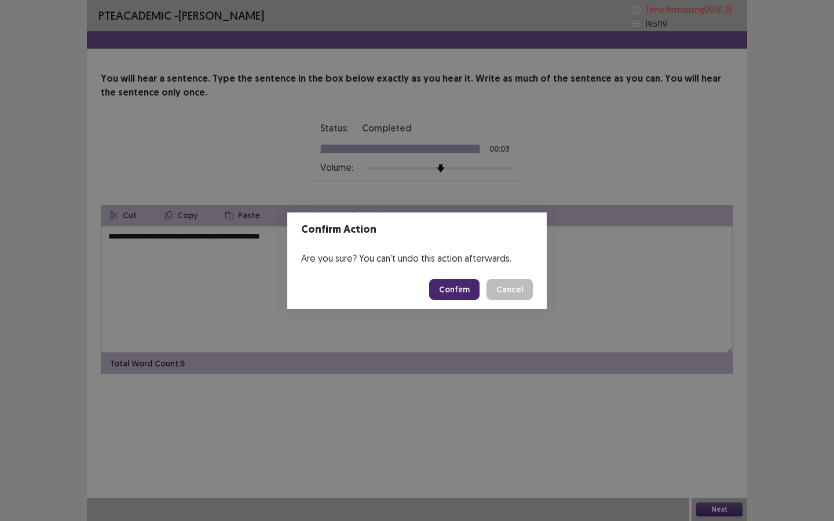
click at [456, 292] on button "Confirm" at bounding box center [454, 289] width 50 height 21
